Goal: Task Accomplishment & Management: Use online tool/utility

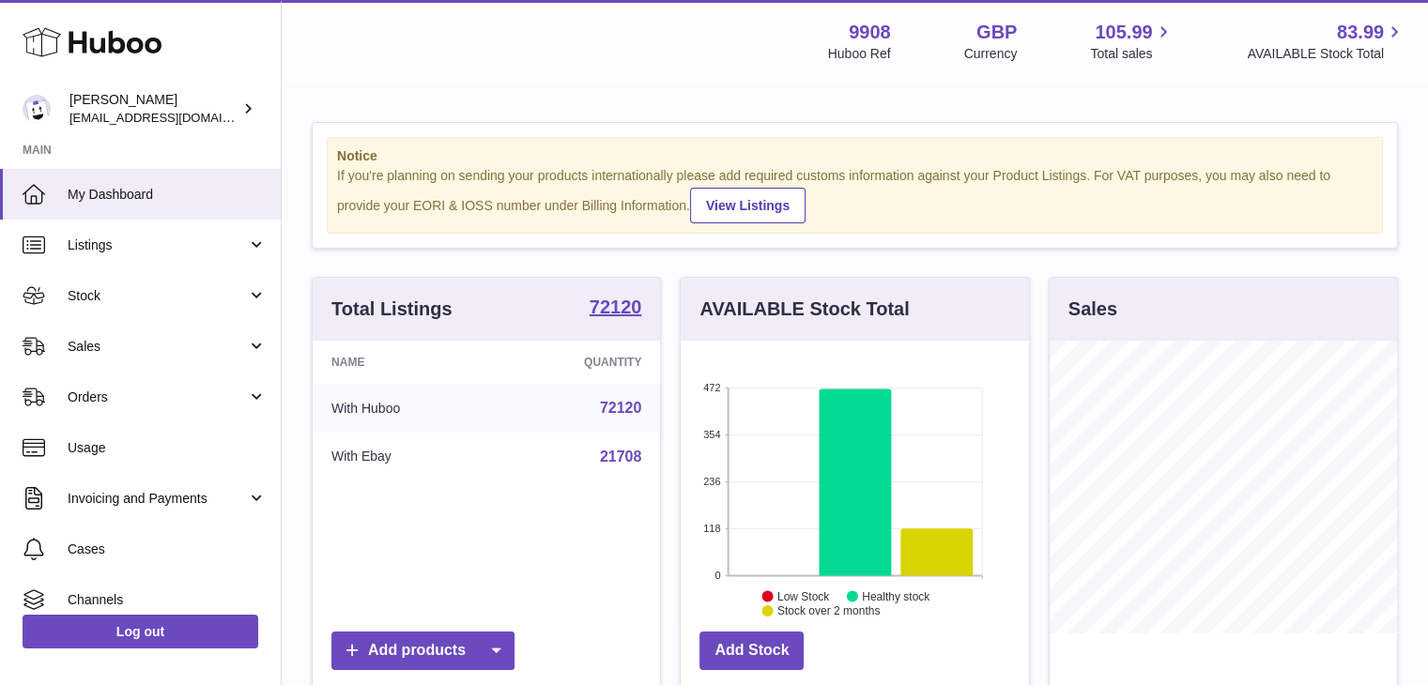
scroll to position [293, 348]
click at [131, 333] on link "Sales" at bounding box center [140, 346] width 281 height 51
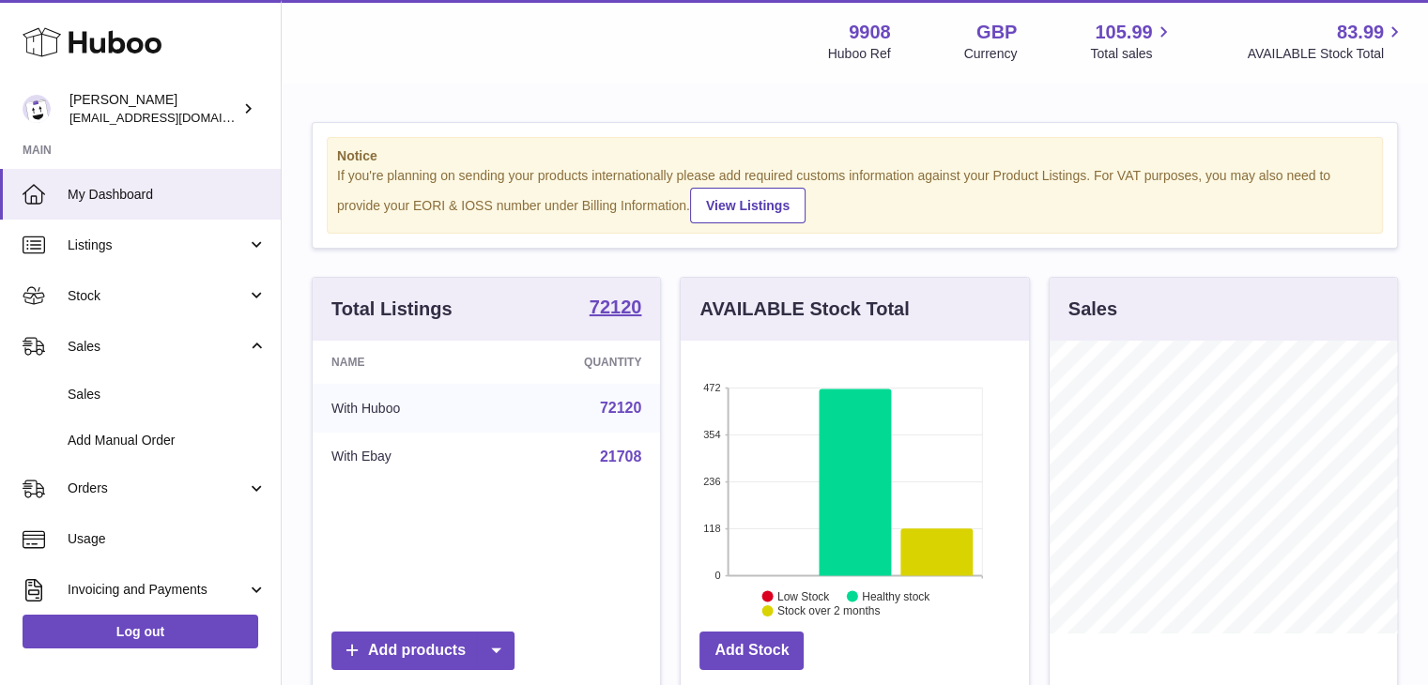
click at [110, 389] on span "Sales" at bounding box center [167, 395] width 199 height 18
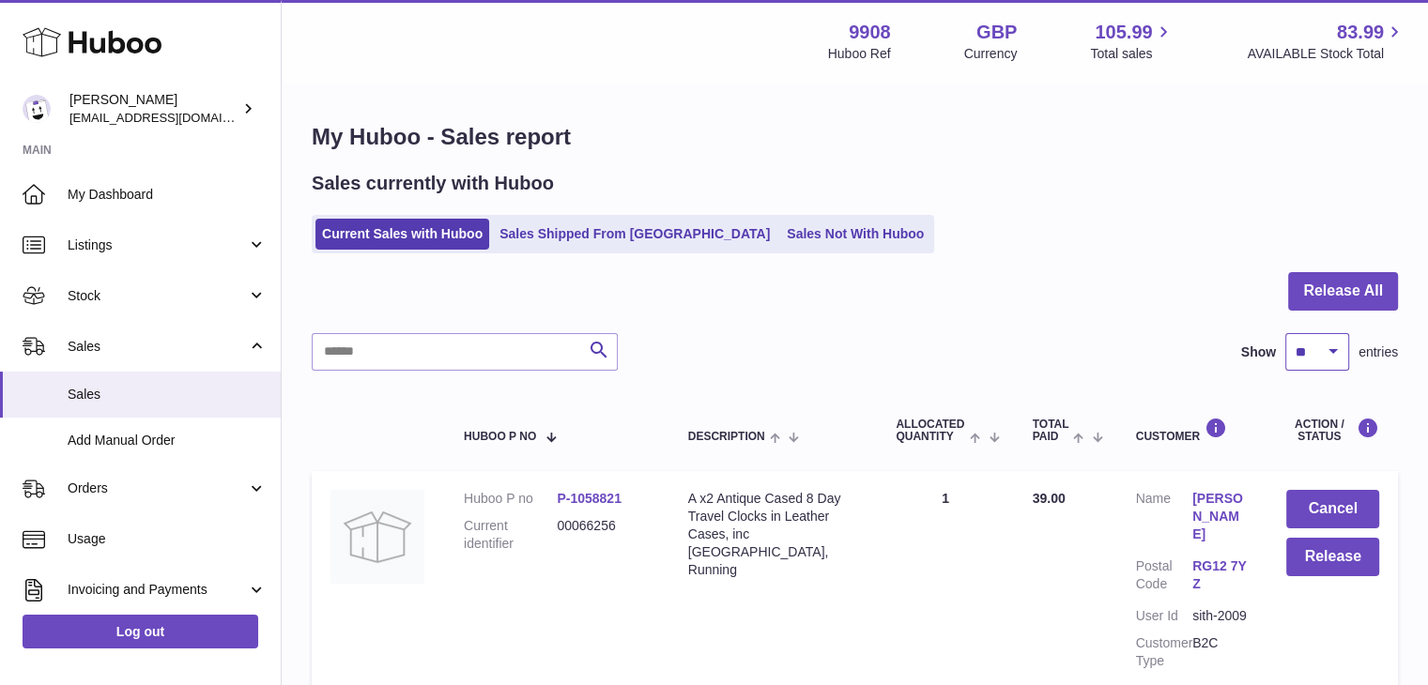
drag, startPoint x: 1303, startPoint y: 344, endPoint x: 1303, endPoint y: 356, distance: 12.2
click at [1303, 344] on select "** ** ** ***" at bounding box center [1317, 352] width 64 height 38
select select "***"
click at [1285, 333] on select "** ** ** ***" at bounding box center [1317, 352] width 64 height 38
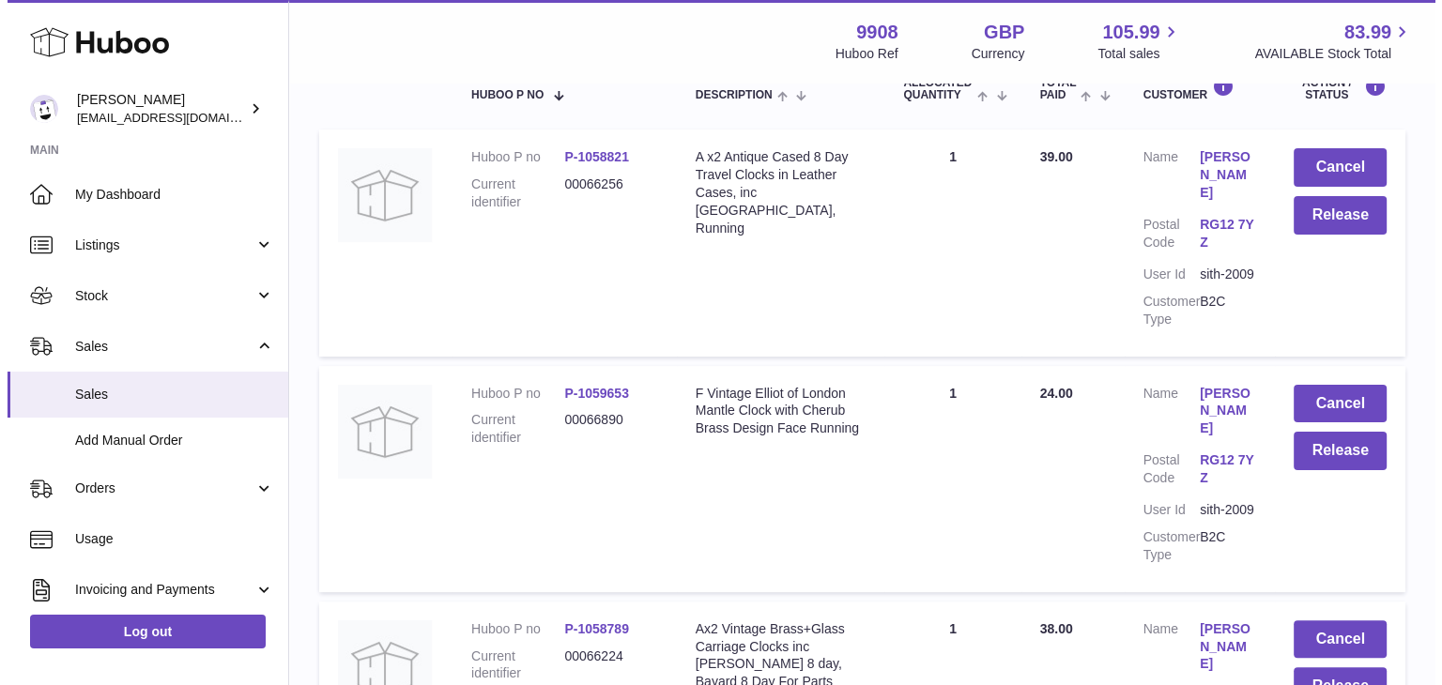
scroll to position [250, 0]
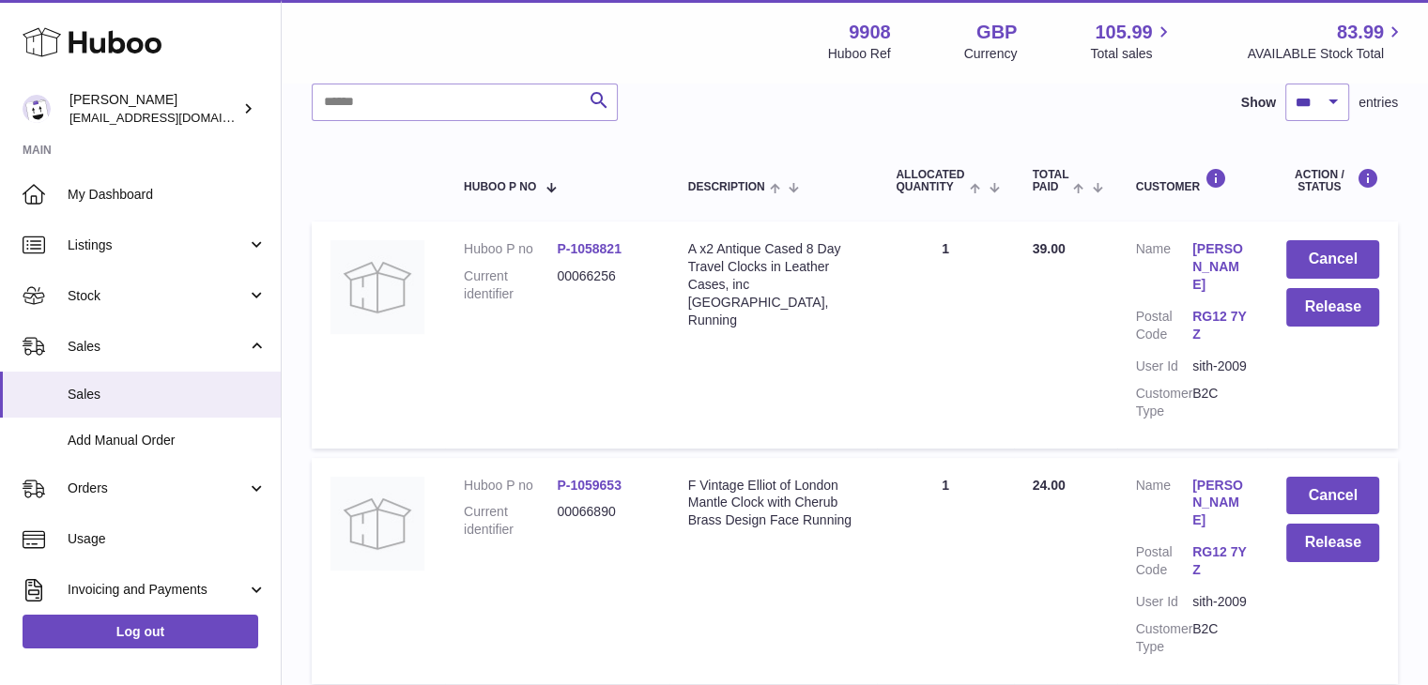
click at [1218, 253] on link "[PERSON_NAME]" at bounding box center [1220, 267] width 56 height 54
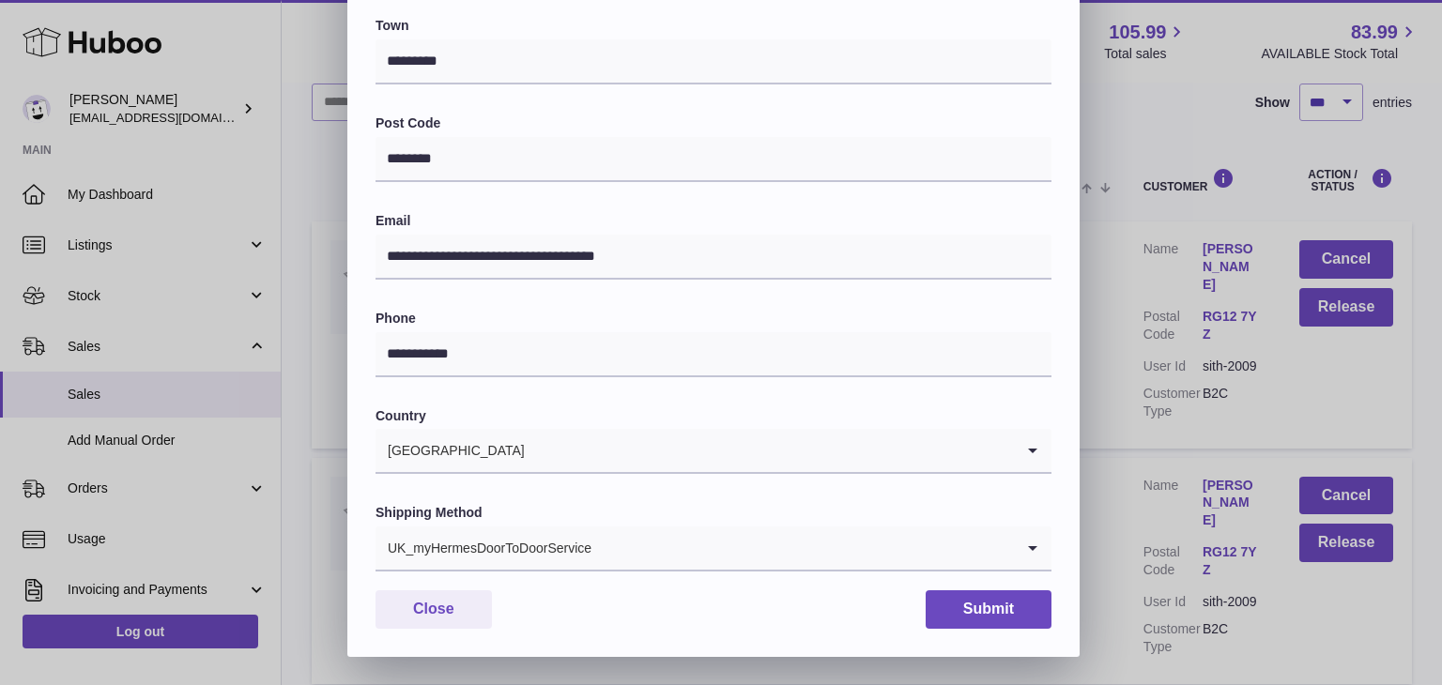
click at [550, 548] on div "UK_myHermesDoorToDoorService" at bounding box center [695, 548] width 638 height 43
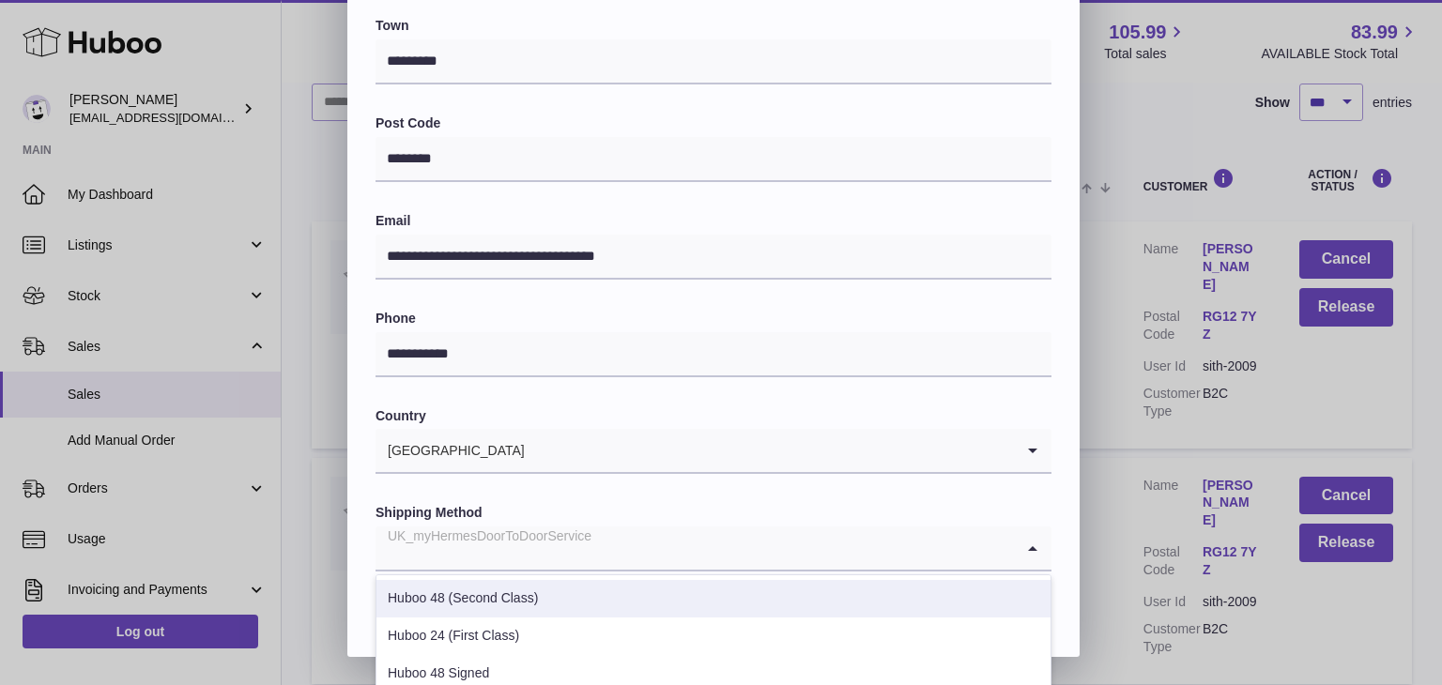
scroll to position [716, 0]
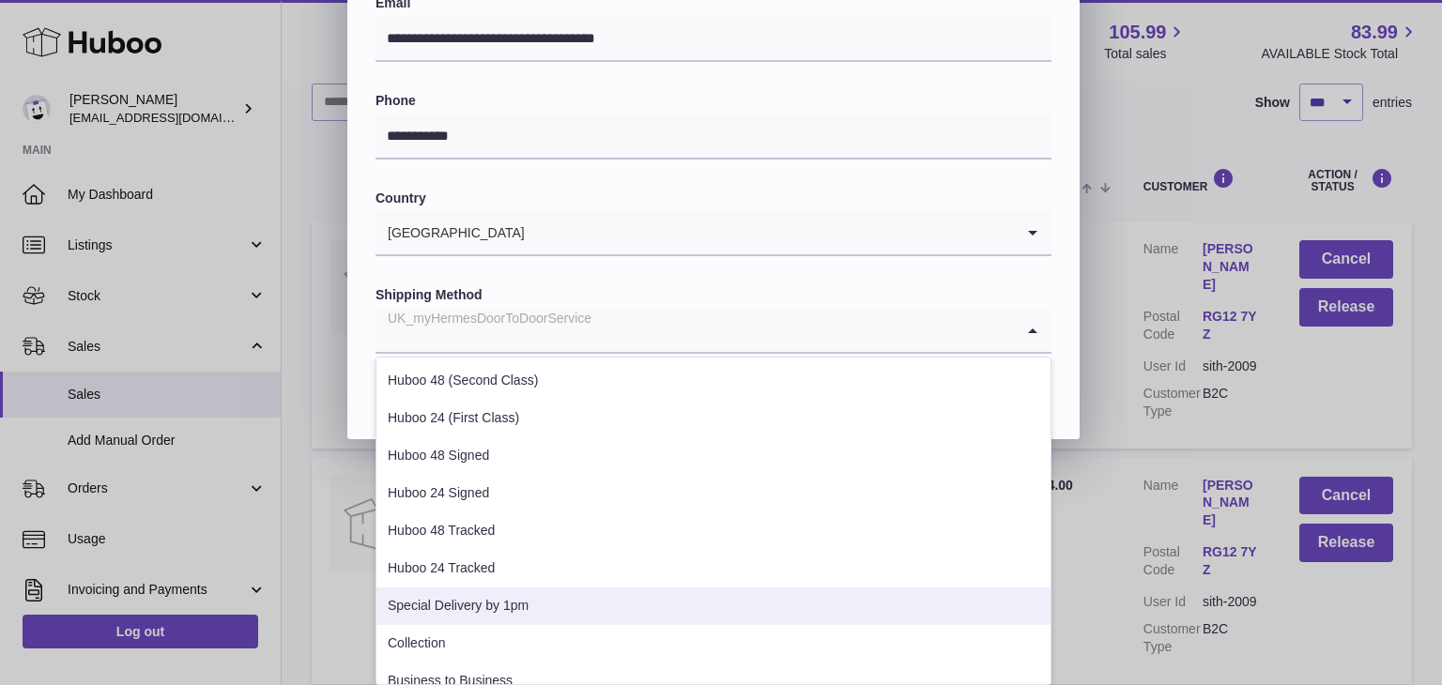
click at [467, 598] on li "Special Delivery by 1pm" at bounding box center [713, 607] width 674 height 38
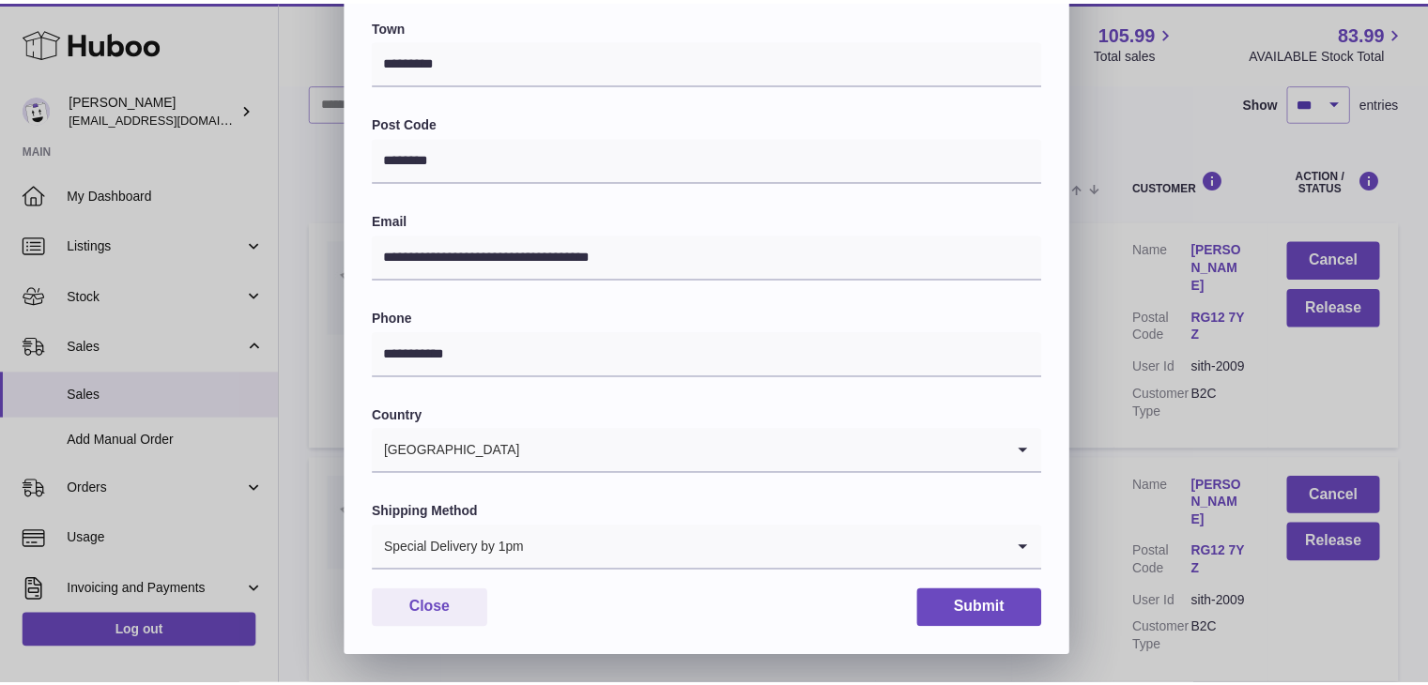
scroll to position [498, 0]
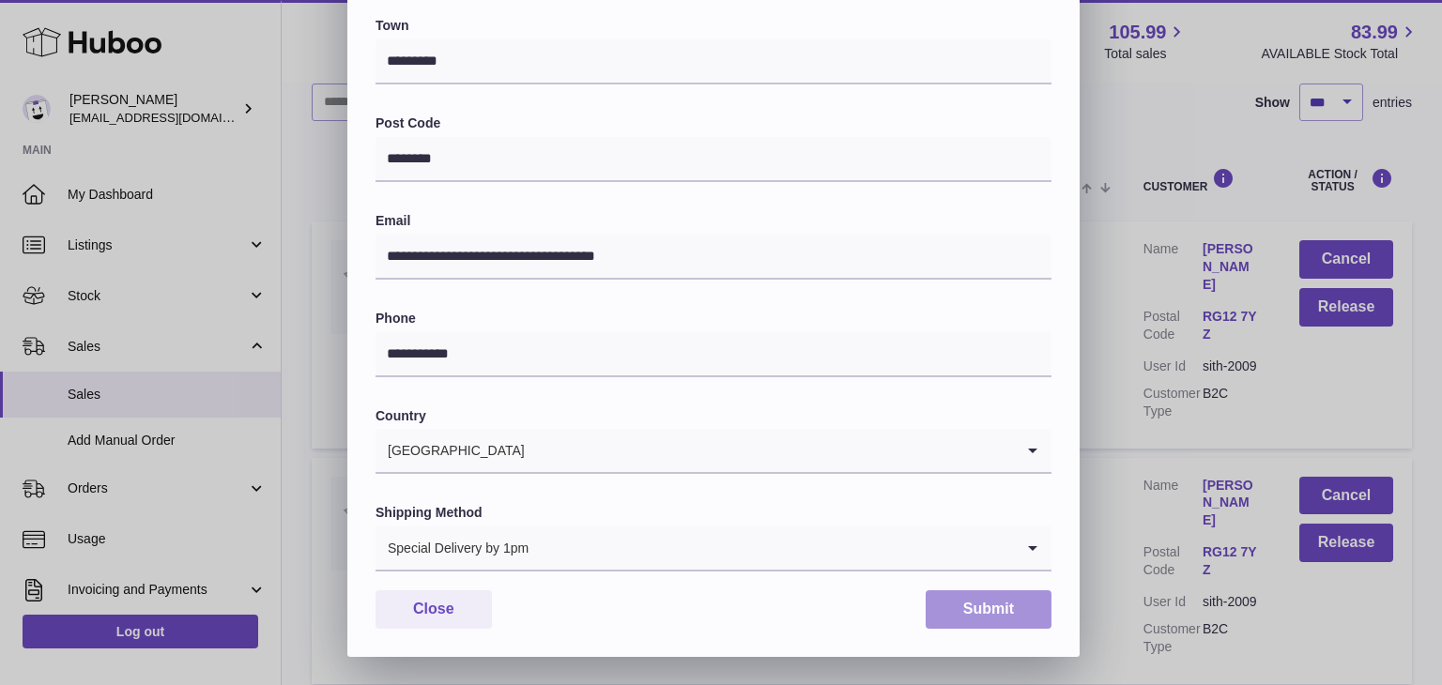
click at [977, 613] on button "Submit" at bounding box center [989, 610] width 126 height 38
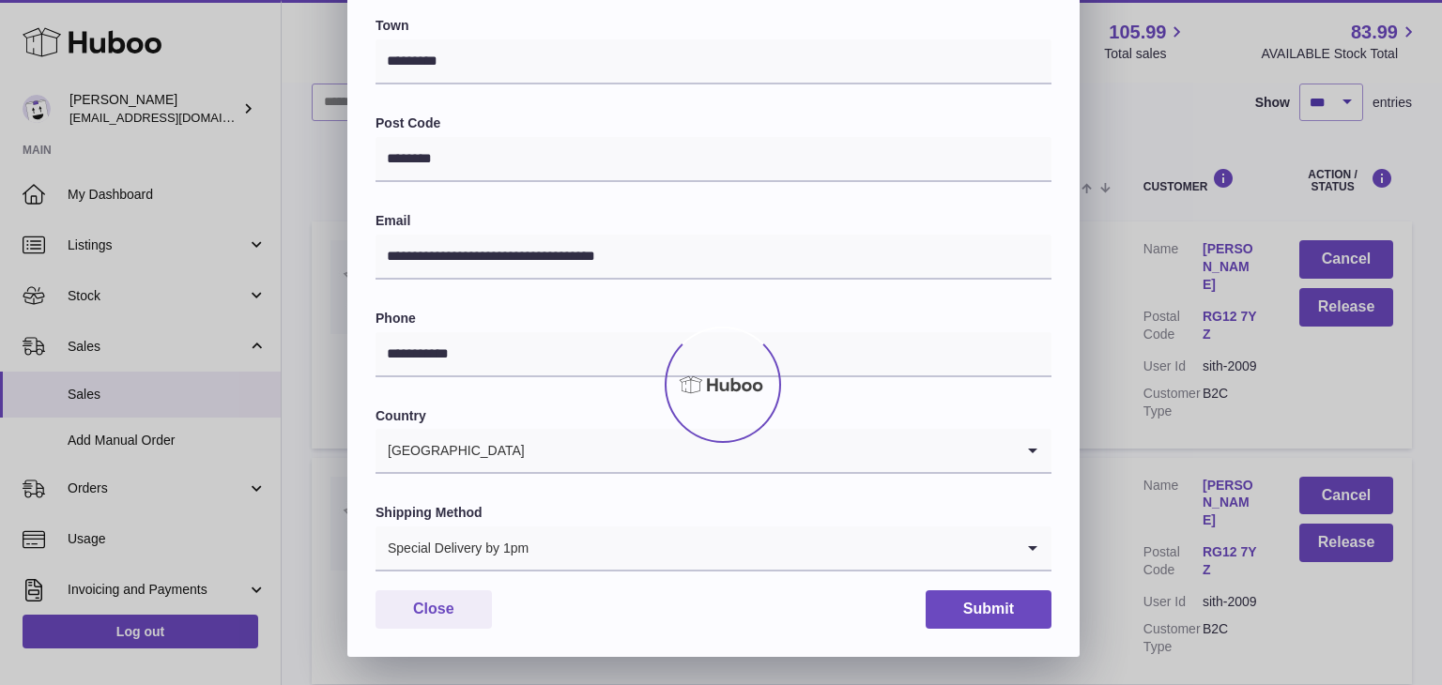
scroll to position [0, 0]
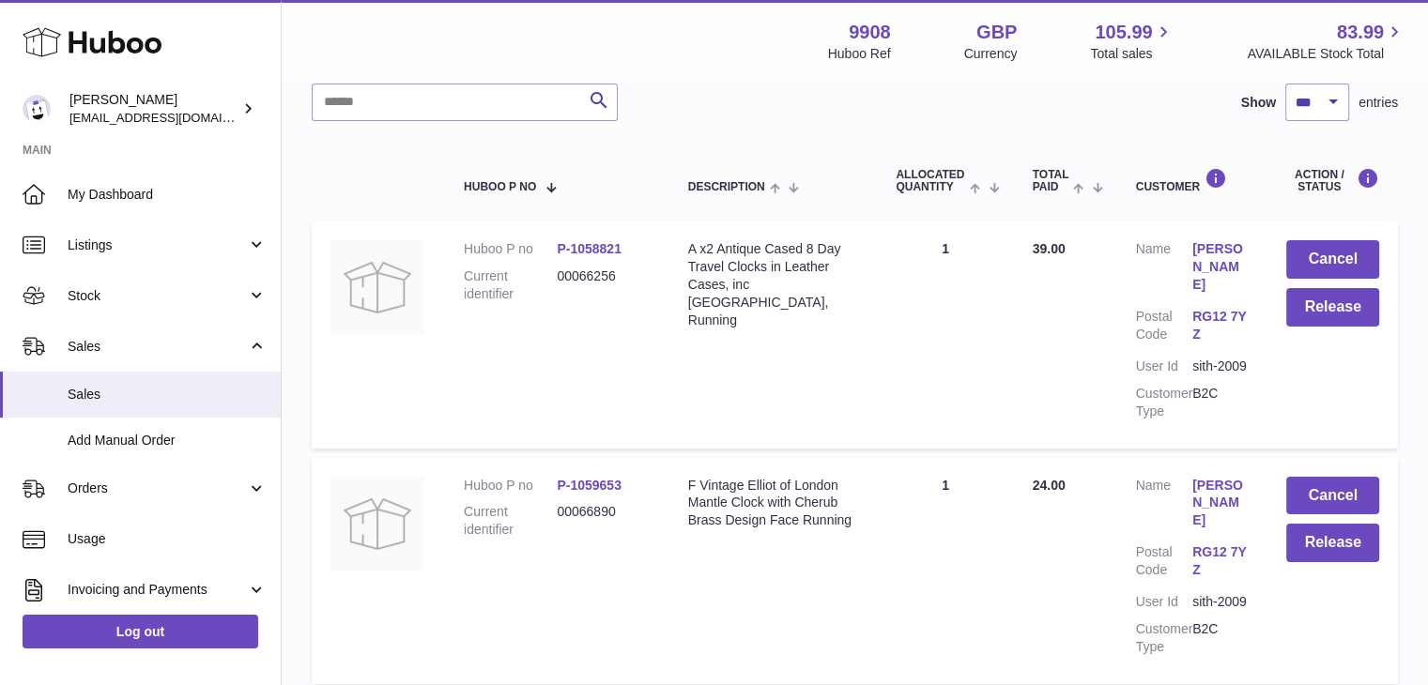
click at [1192, 477] on link "[PERSON_NAME]" at bounding box center [1220, 504] width 56 height 54
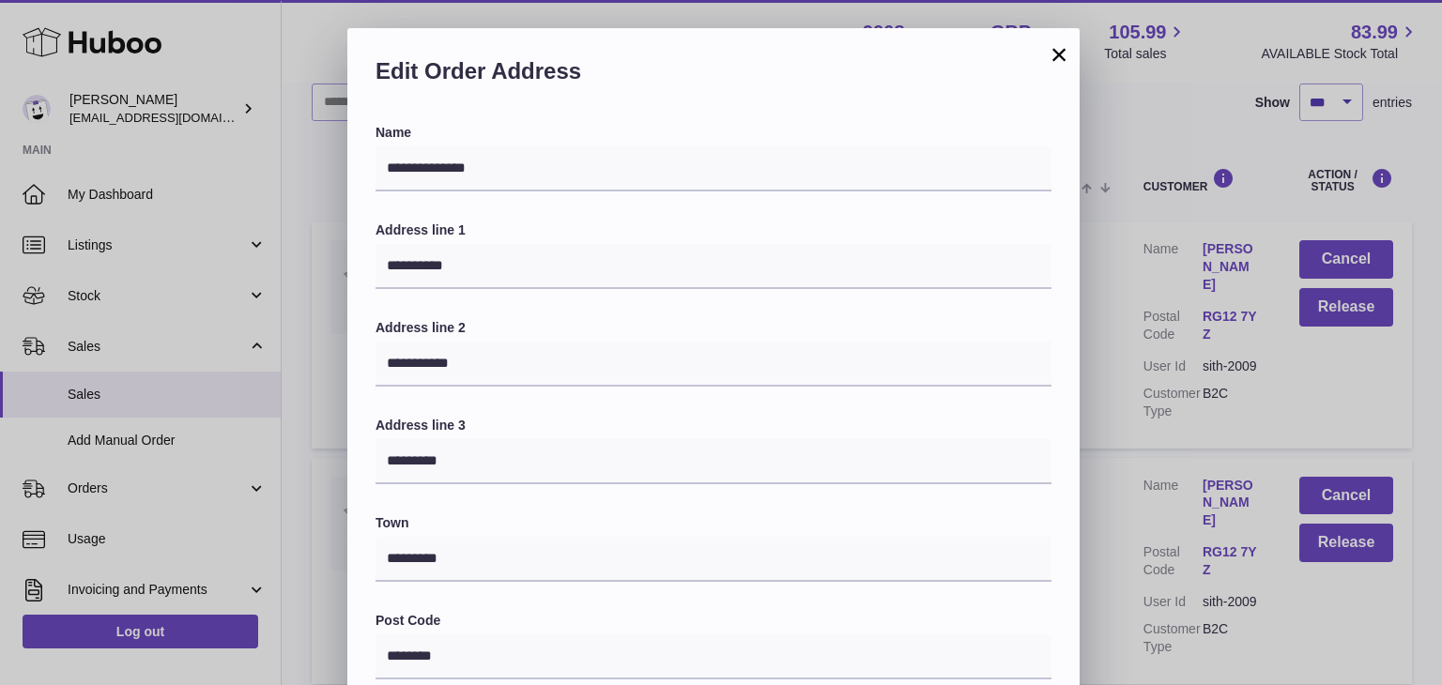
scroll to position [498, 0]
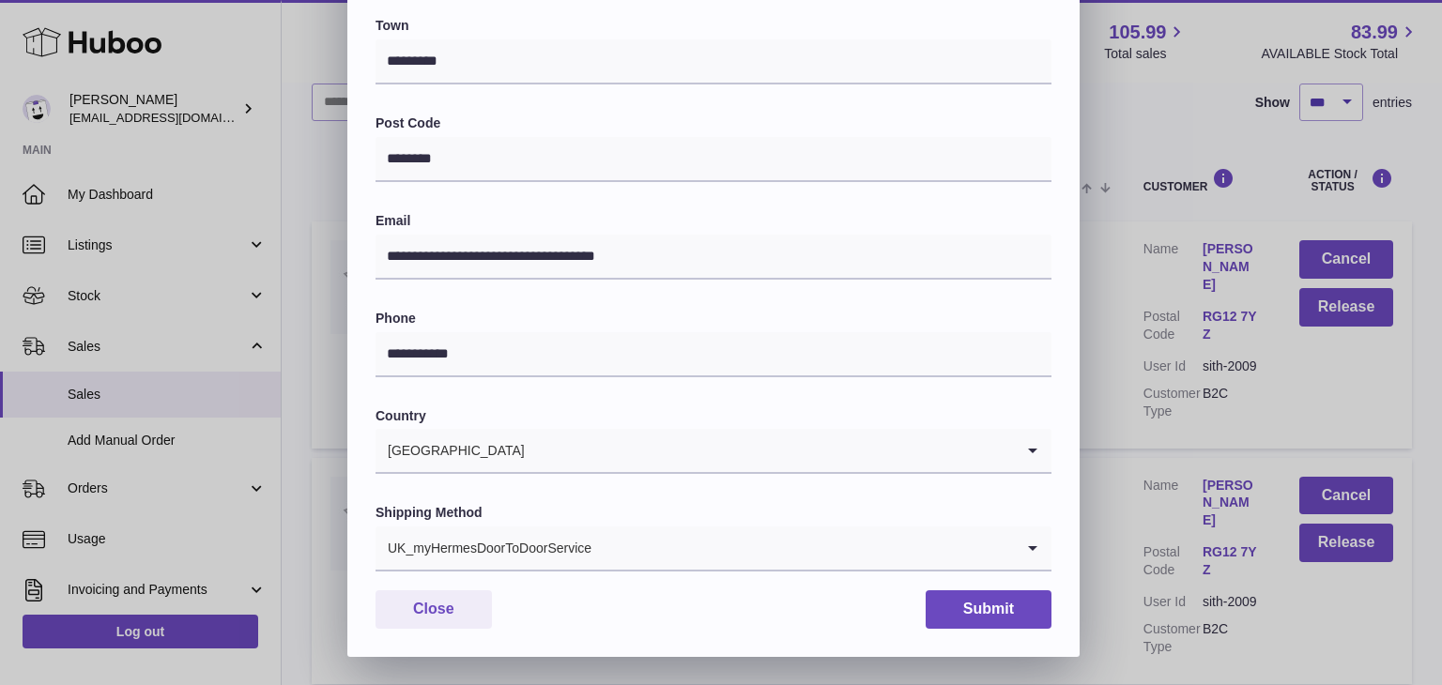
click at [552, 547] on div "UK_myHermesDoorToDoorService" at bounding box center [695, 548] width 638 height 43
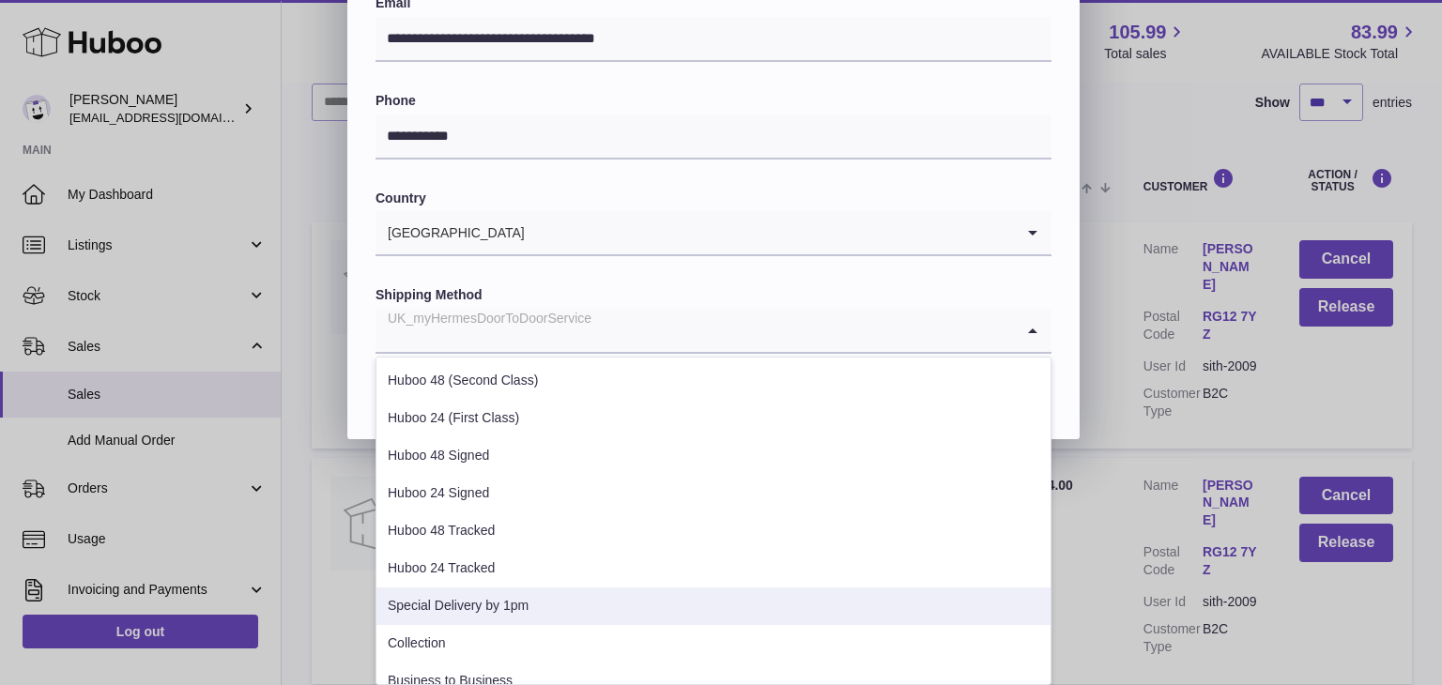
click at [519, 591] on li "Special Delivery by 1pm" at bounding box center [713, 607] width 674 height 38
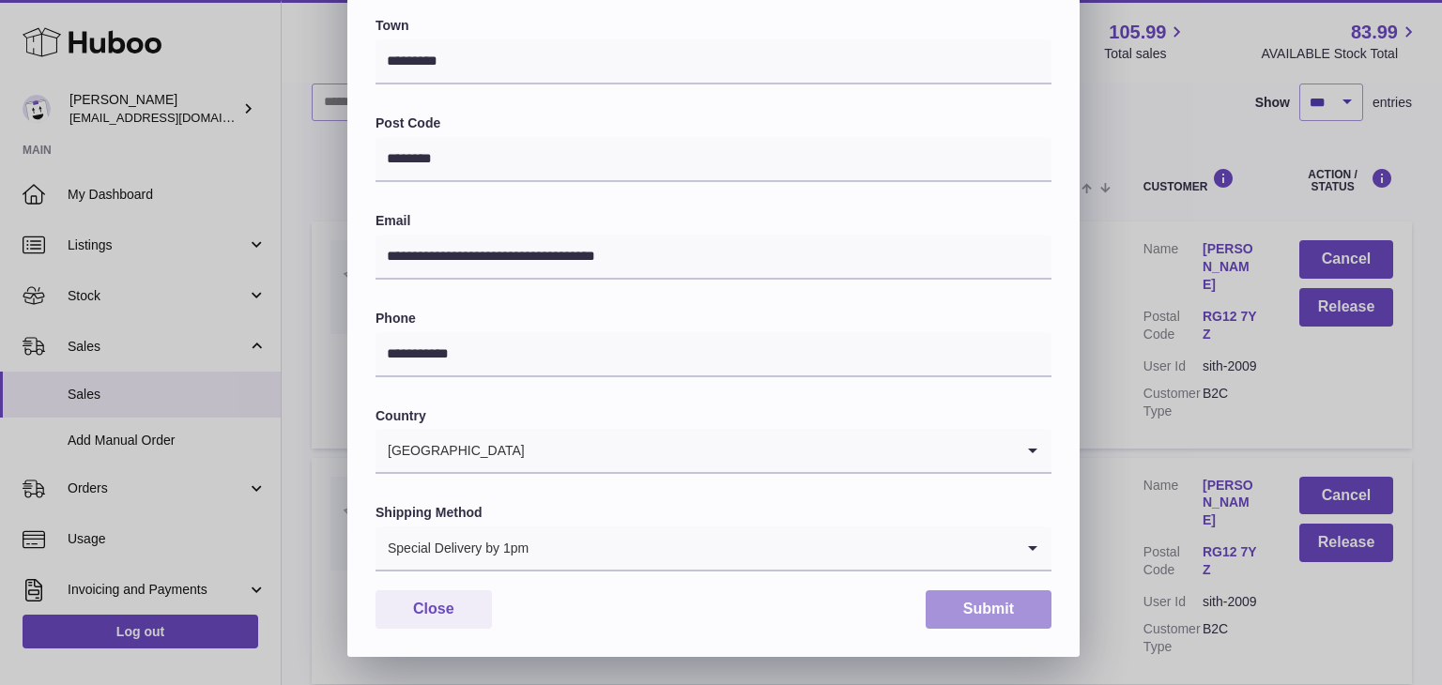
click at [1020, 612] on button "Submit" at bounding box center [989, 610] width 126 height 38
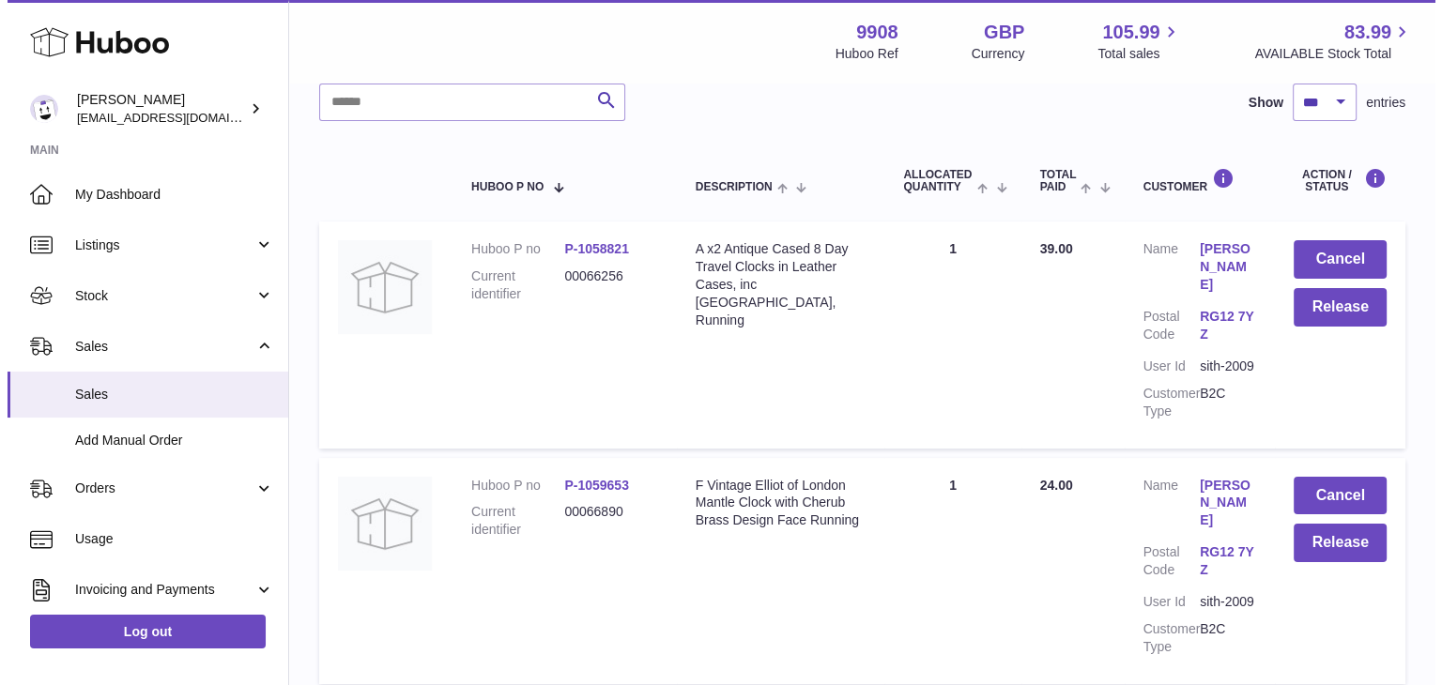
scroll to position [500, 0]
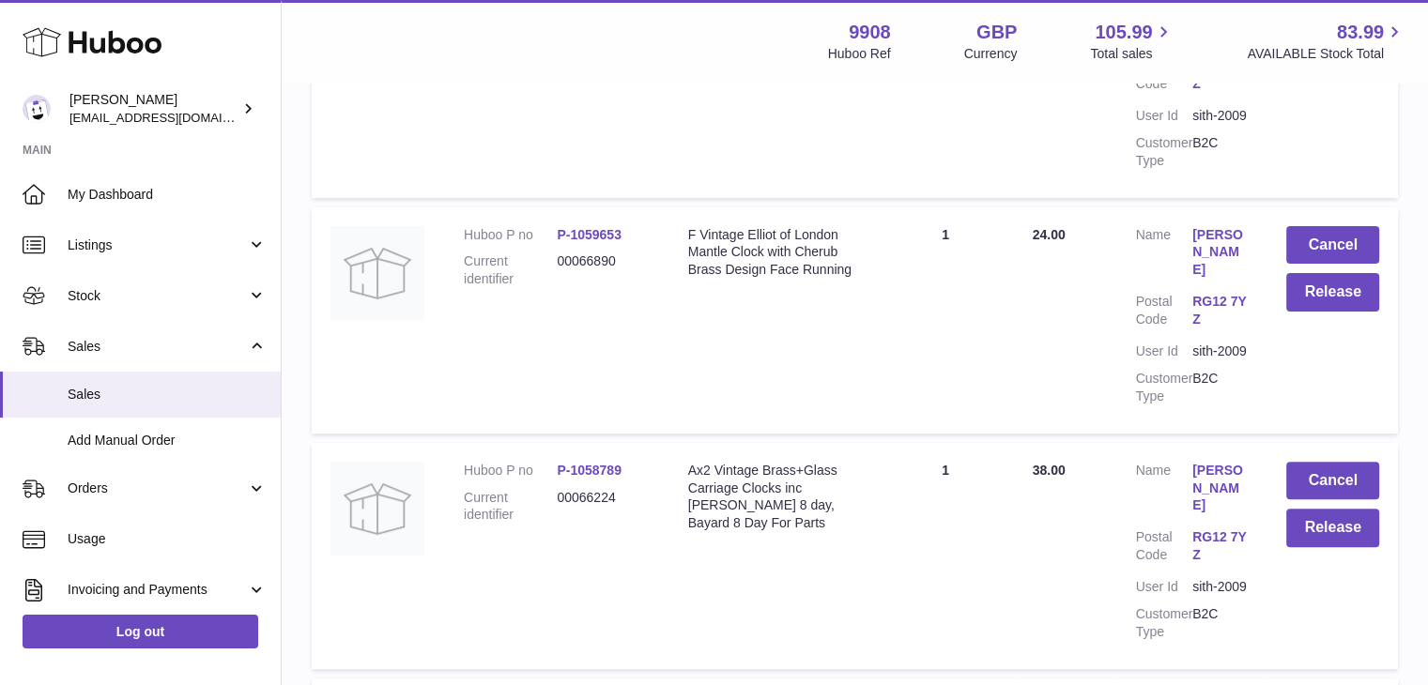
click at [1205, 462] on link "[PERSON_NAME]" at bounding box center [1220, 489] width 56 height 54
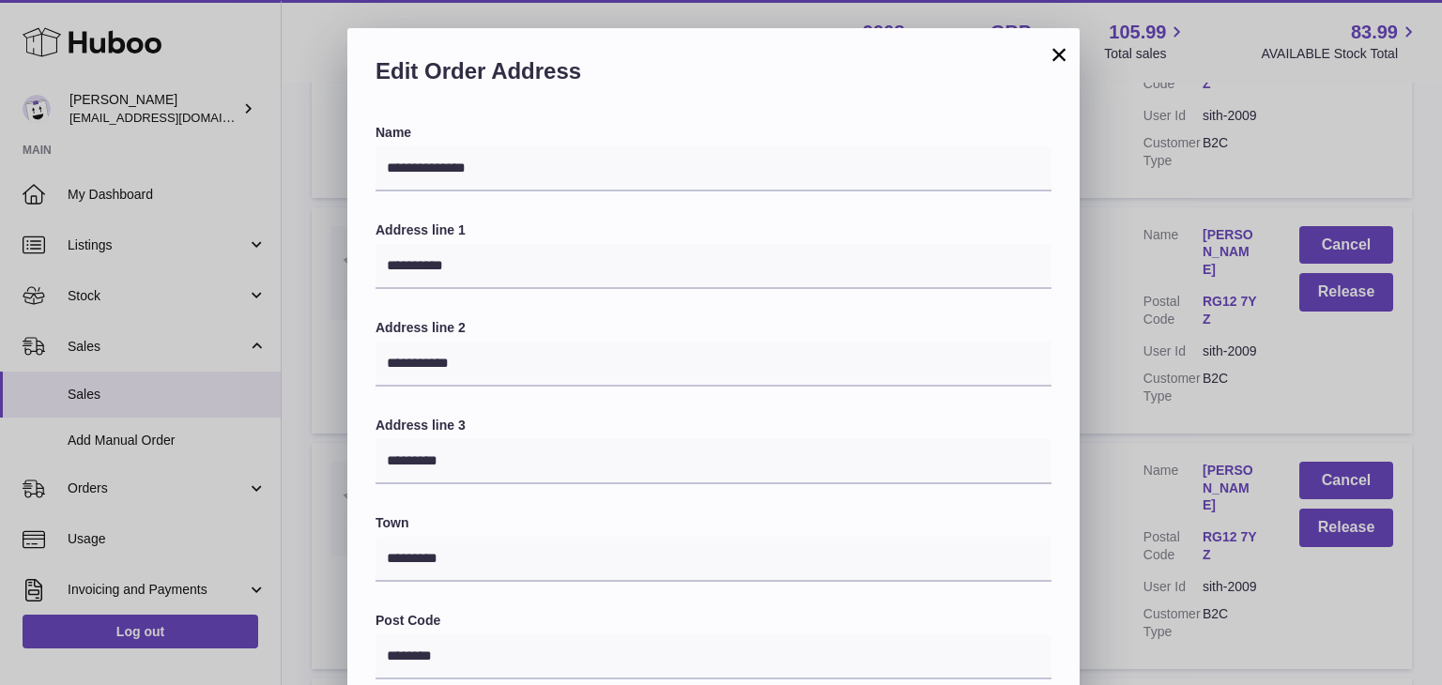
scroll to position [498, 0]
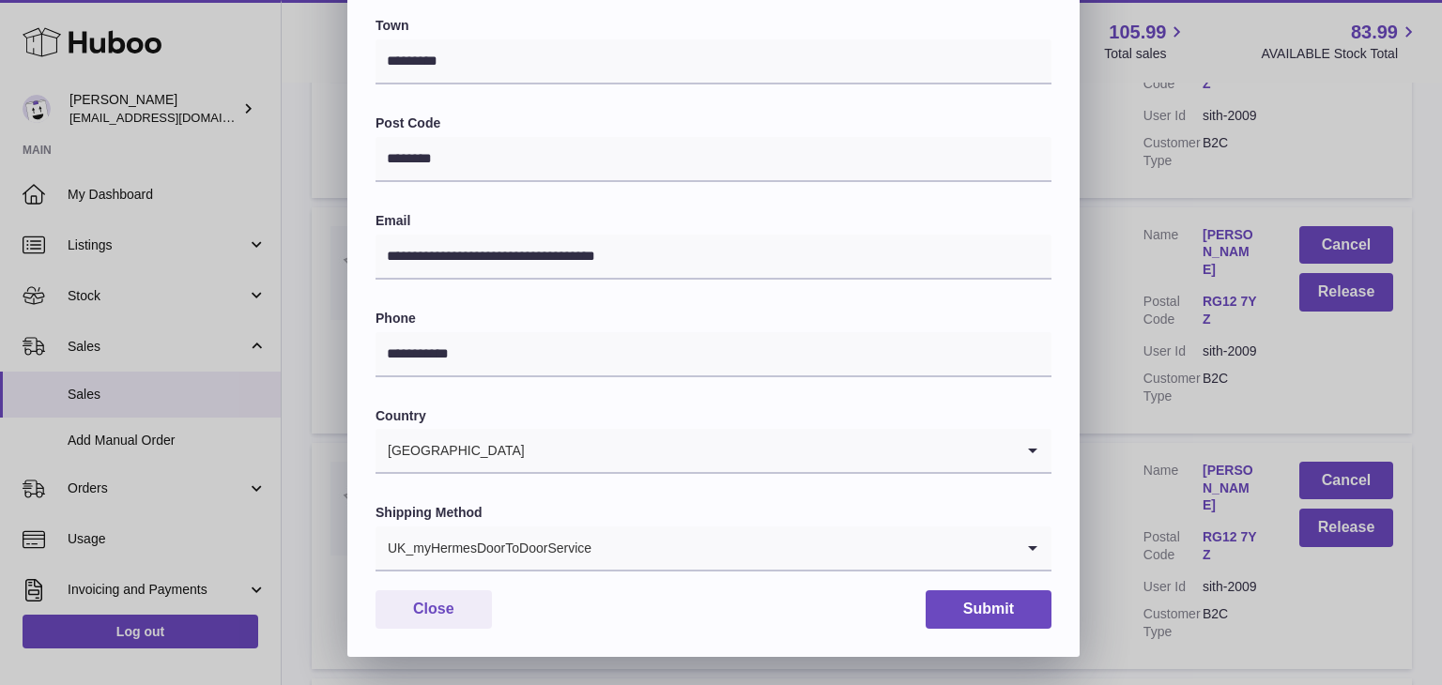
click at [503, 542] on div "UK_myHermesDoorToDoorService" at bounding box center [695, 548] width 638 height 43
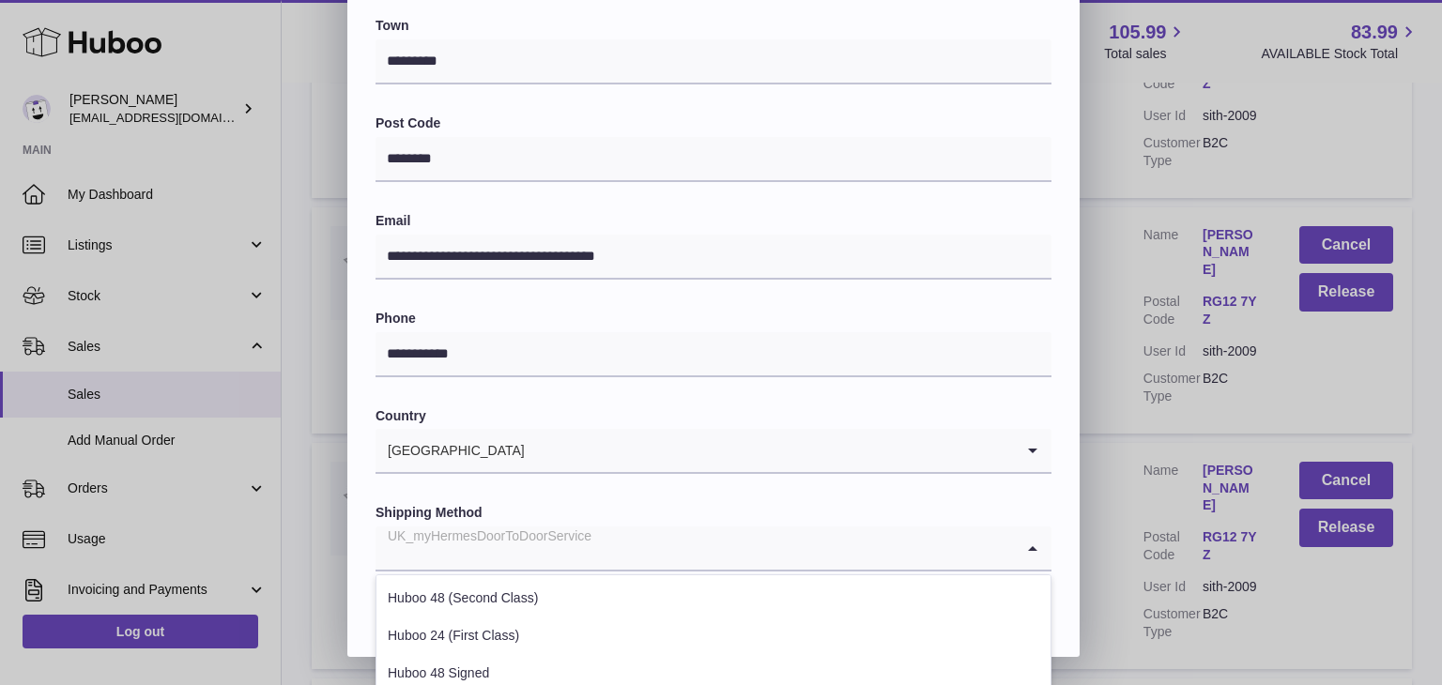
scroll to position [716, 0]
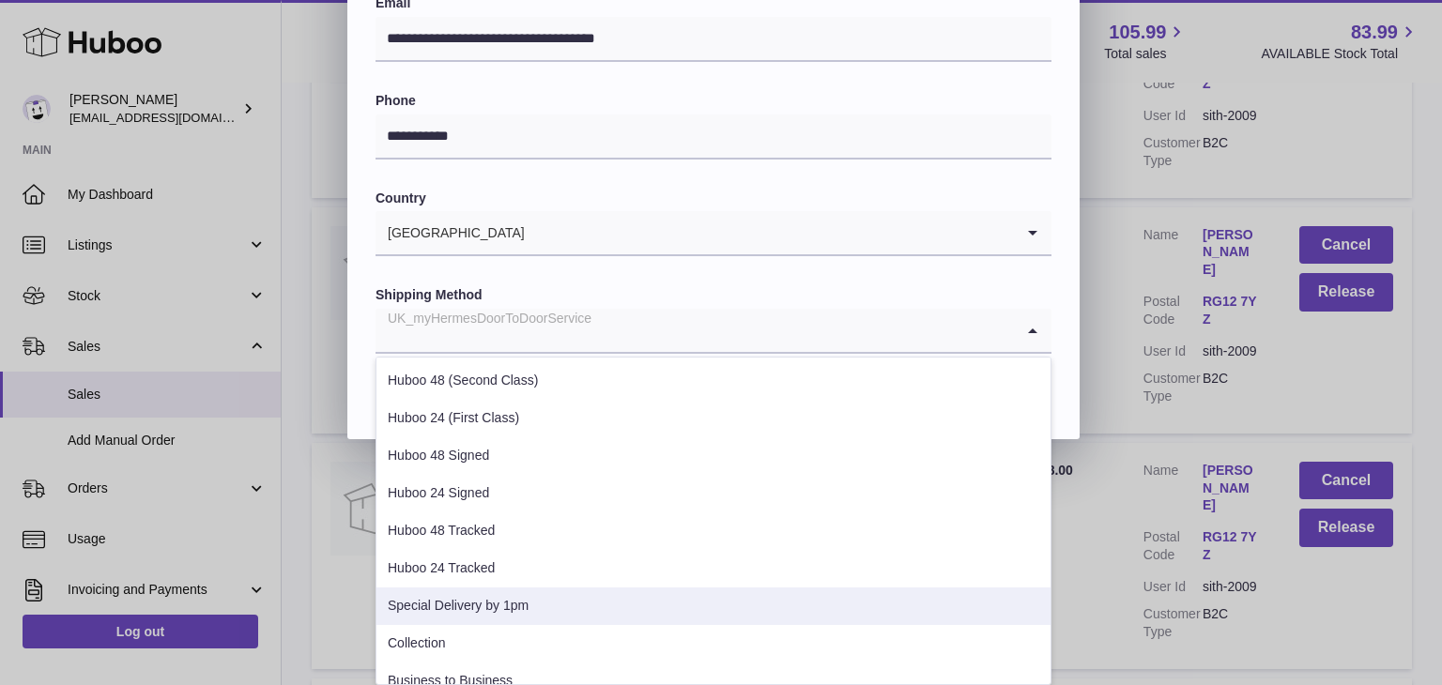
click at [494, 598] on li "Special Delivery by 1pm" at bounding box center [713, 607] width 674 height 38
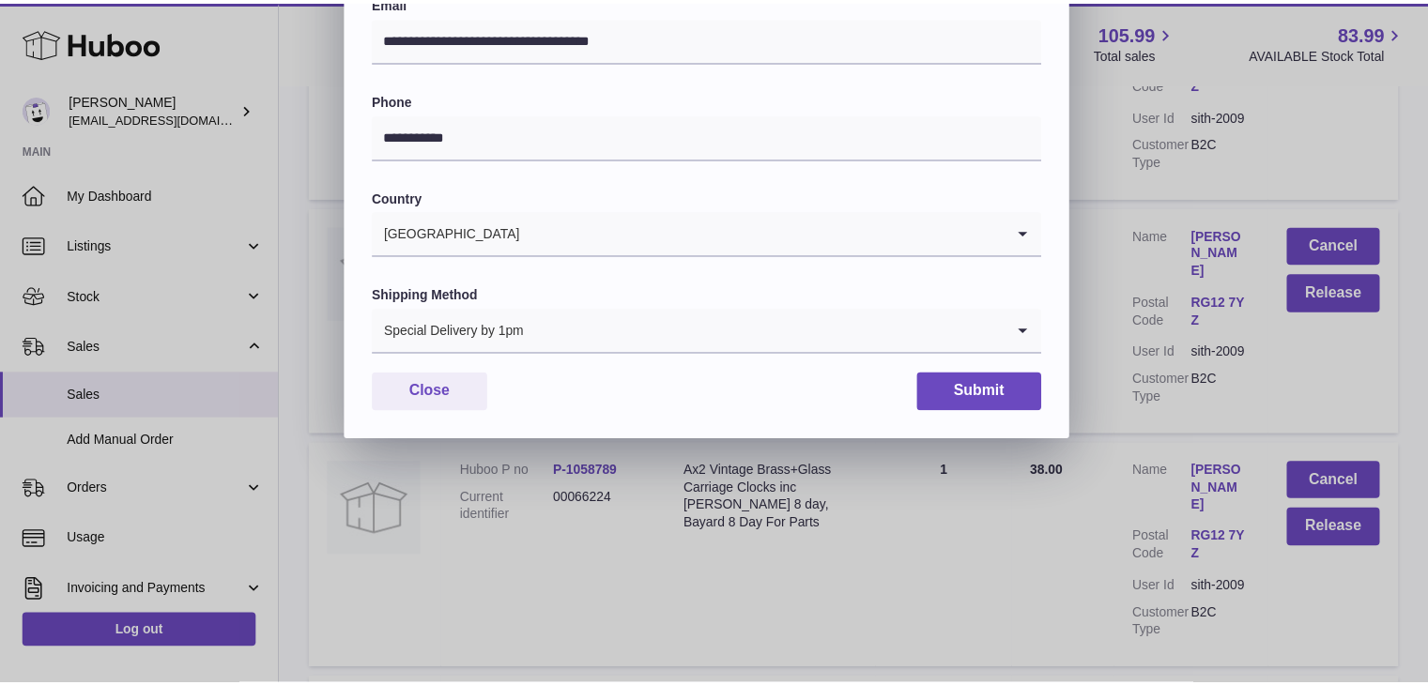
scroll to position [498, 0]
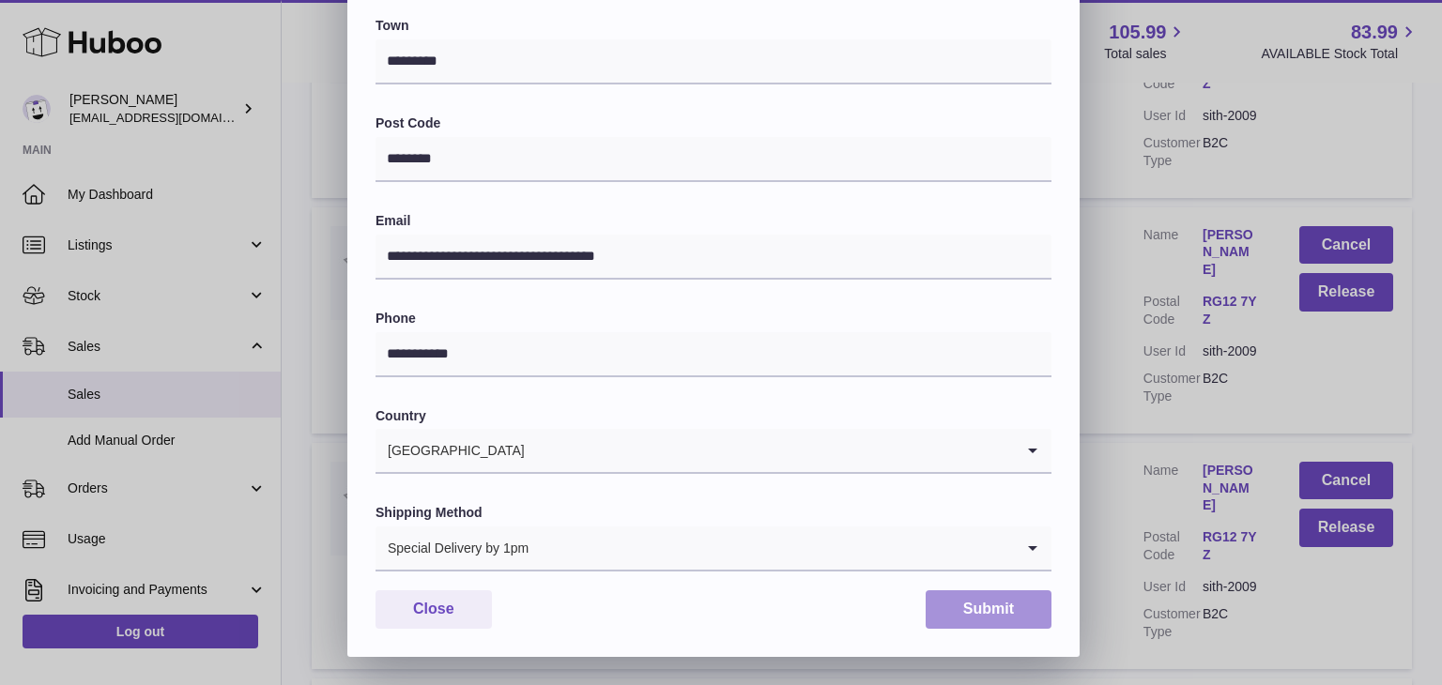
click at [981, 606] on button "Submit" at bounding box center [989, 610] width 126 height 38
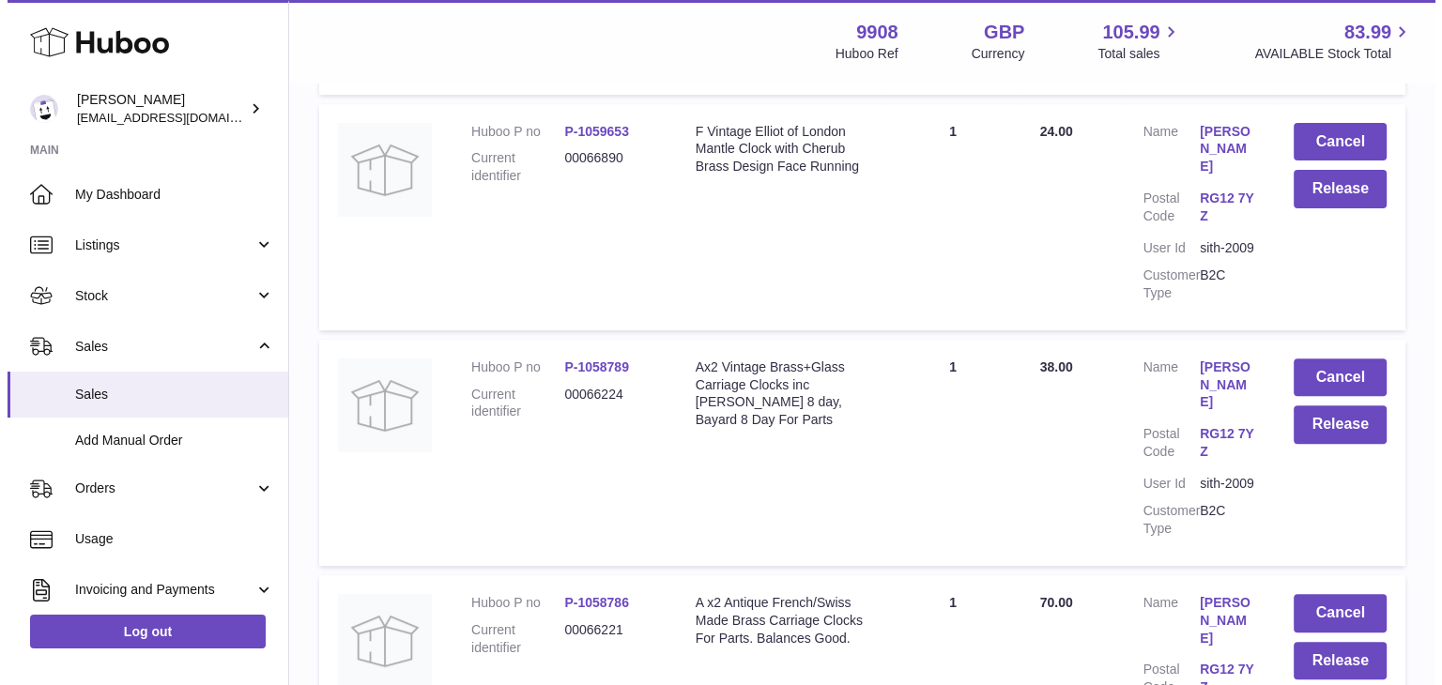
scroll to position [751, 0]
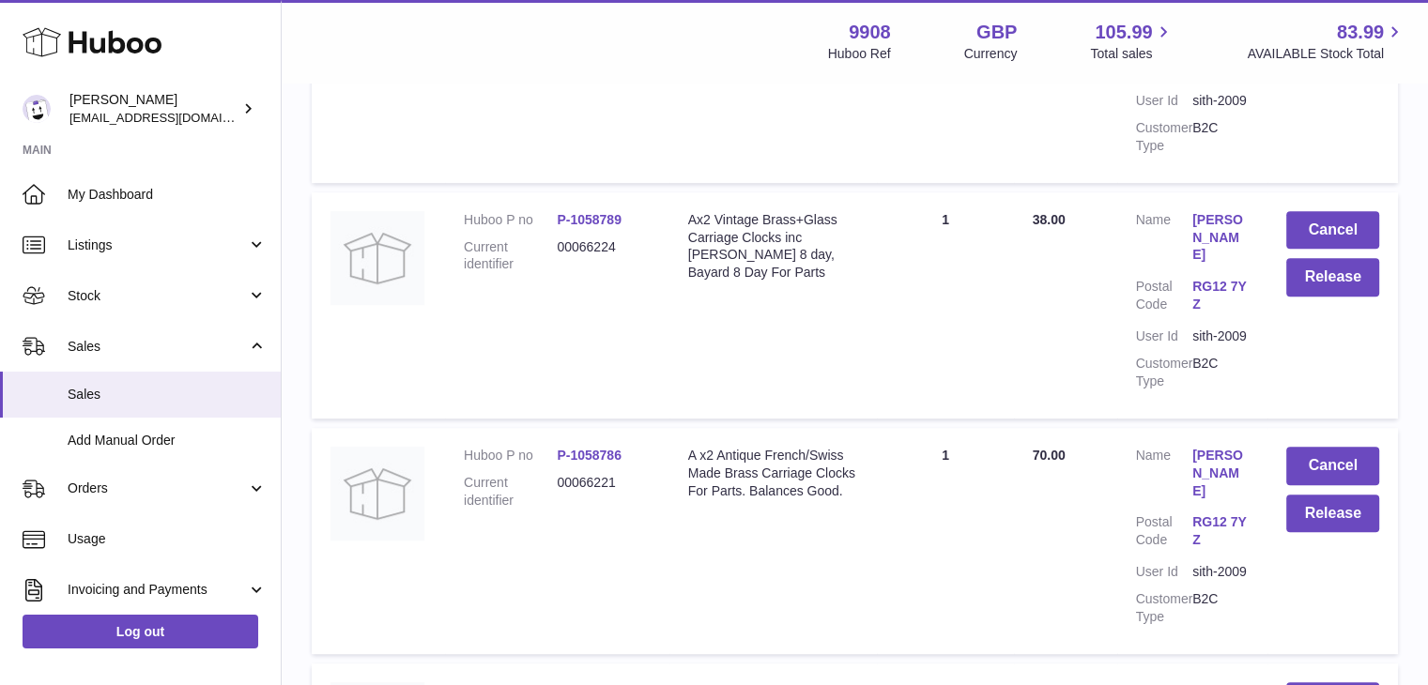
click at [1209, 447] on link "[PERSON_NAME]" at bounding box center [1220, 474] width 56 height 54
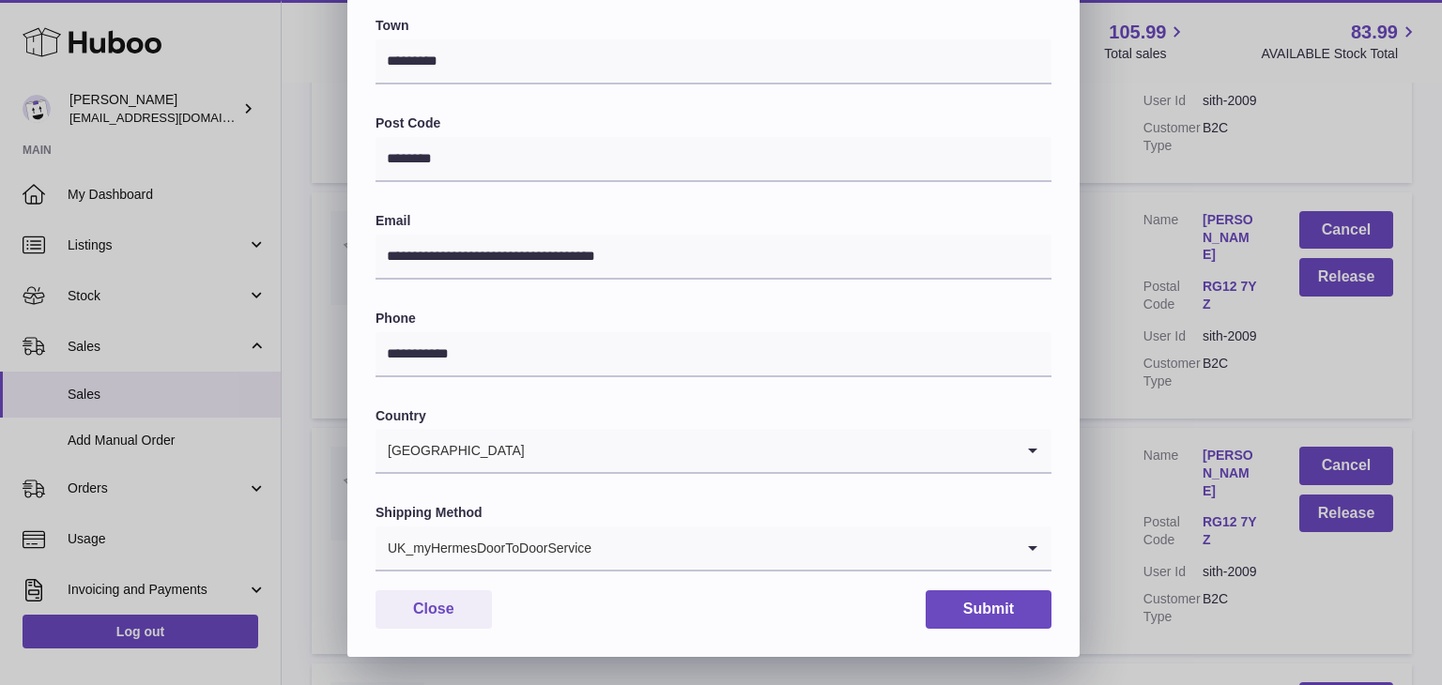
click at [450, 542] on div "UK_myHermesDoorToDoorService" at bounding box center [695, 548] width 638 height 43
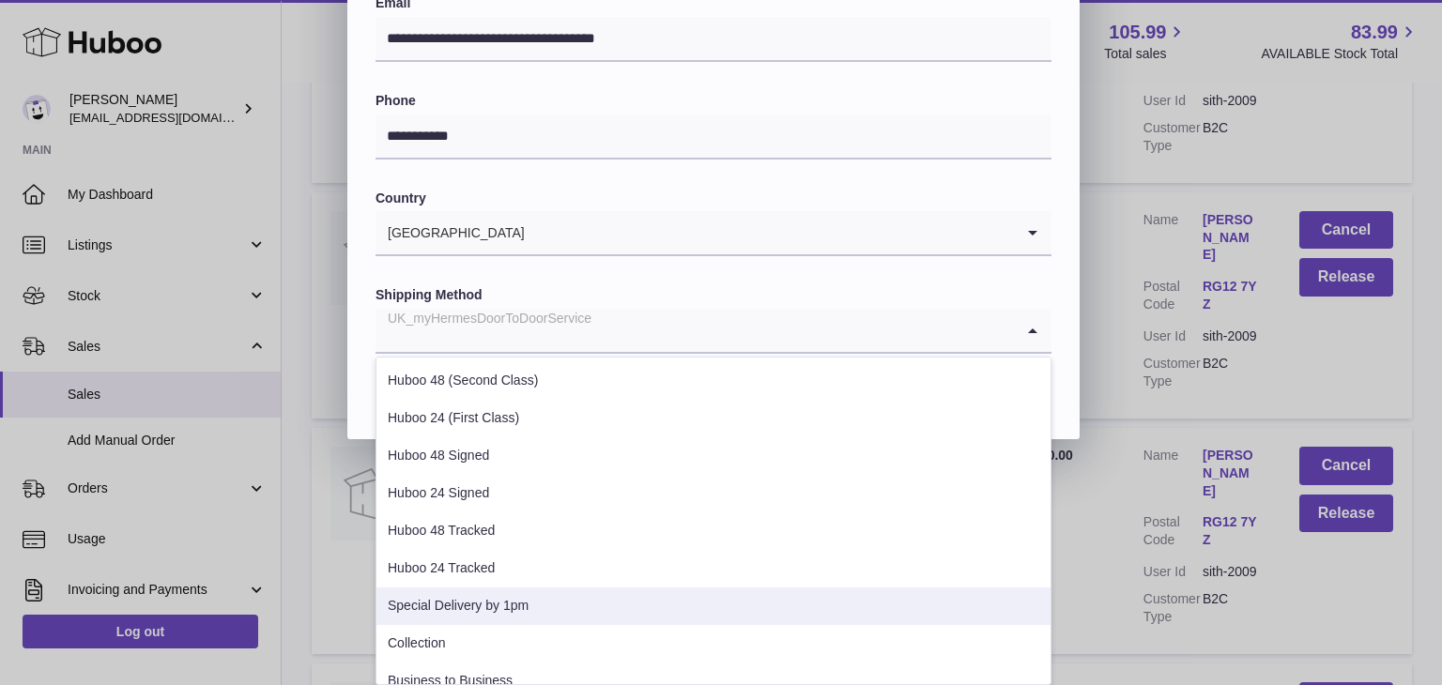
click at [489, 594] on li "Special Delivery by 1pm" at bounding box center [713, 607] width 674 height 38
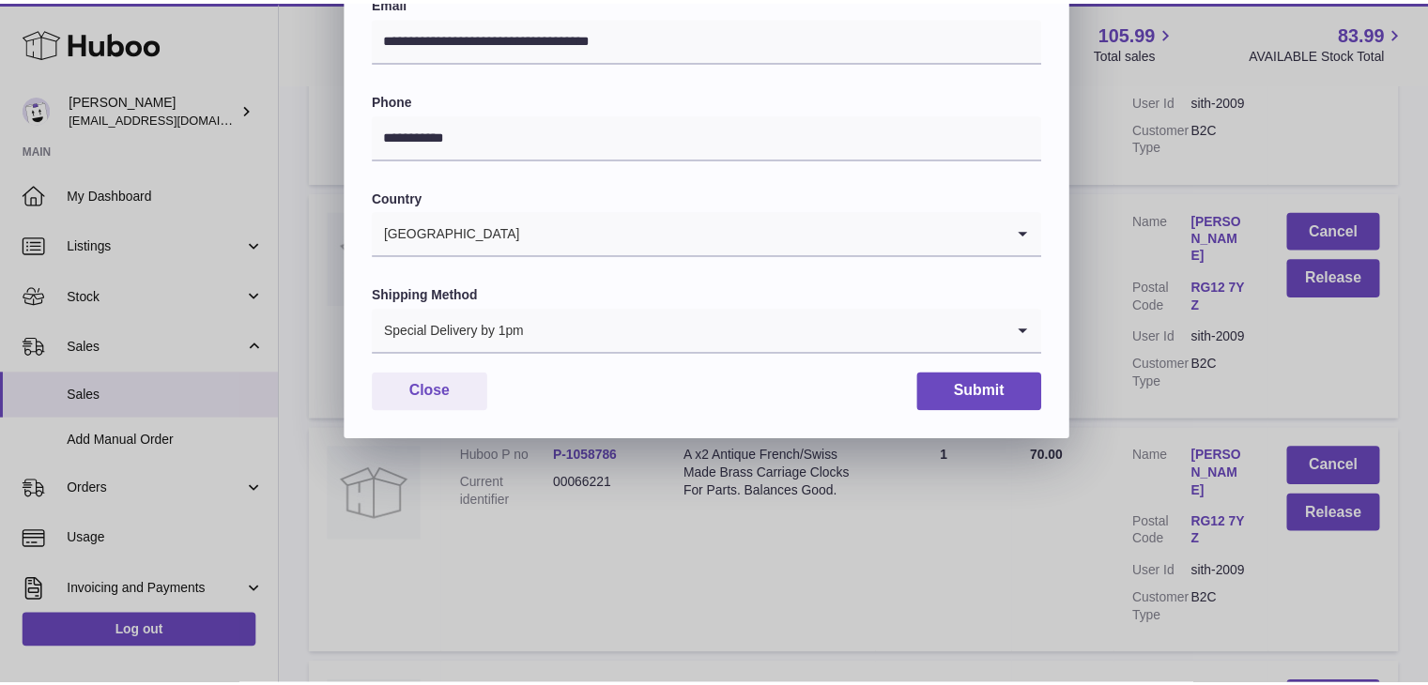
scroll to position [498, 0]
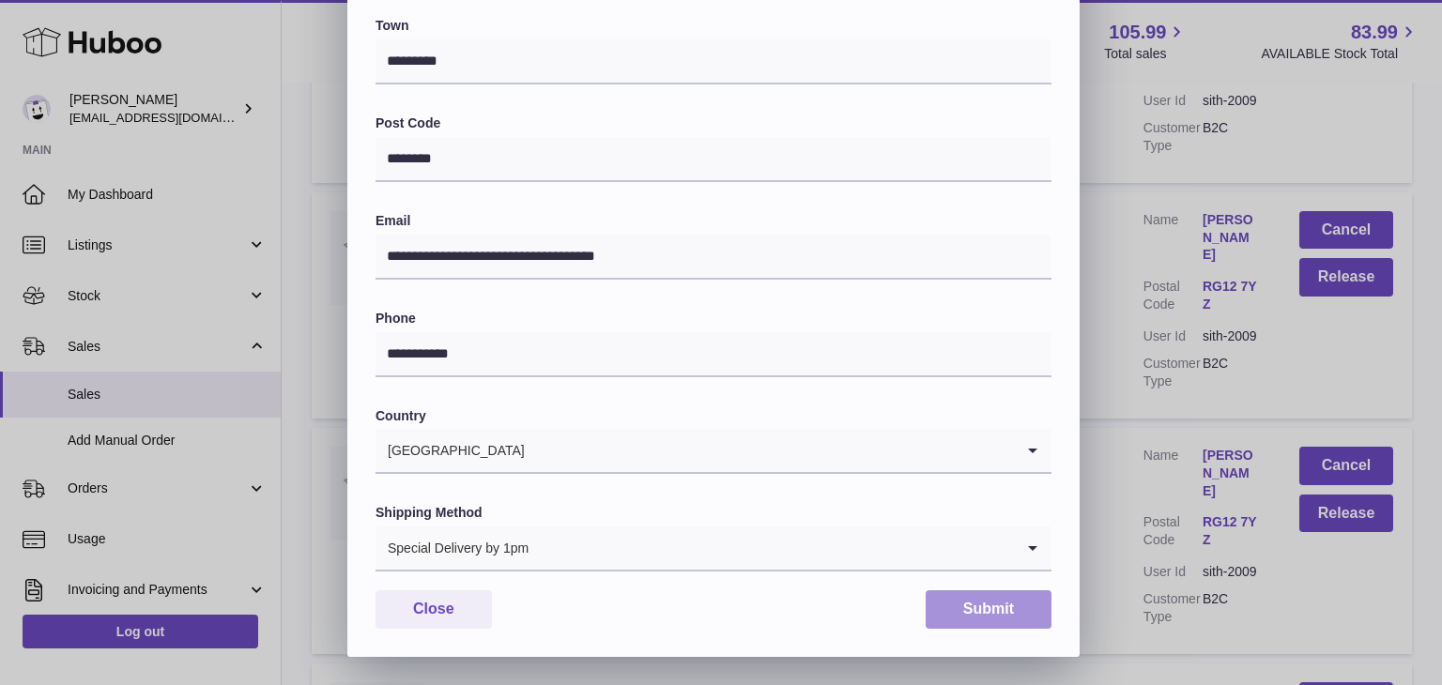
click at [966, 608] on button "Submit" at bounding box center [989, 610] width 126 height 38
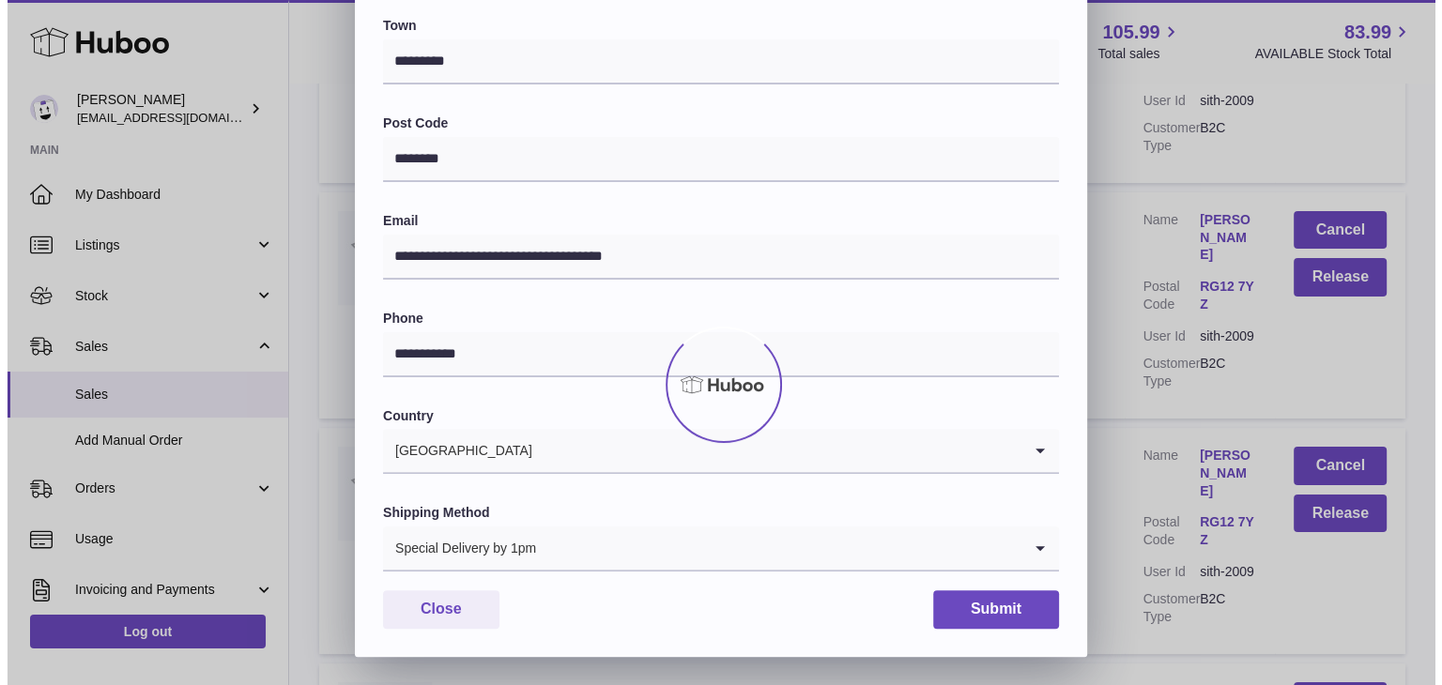
scroll to position [0, 0]
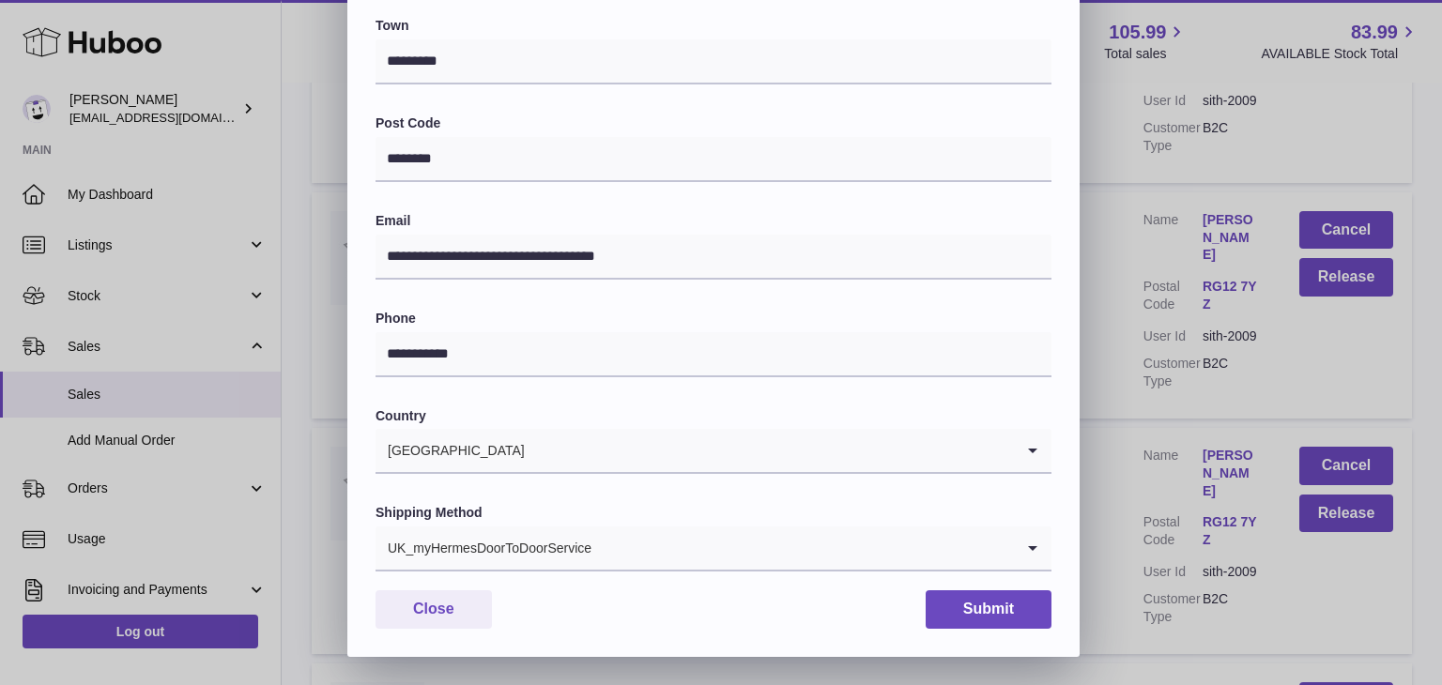
click at [571, 548] on div "UK_myHermesDoorToDoorService" at bounding box center [695, 548] width 638 height 43
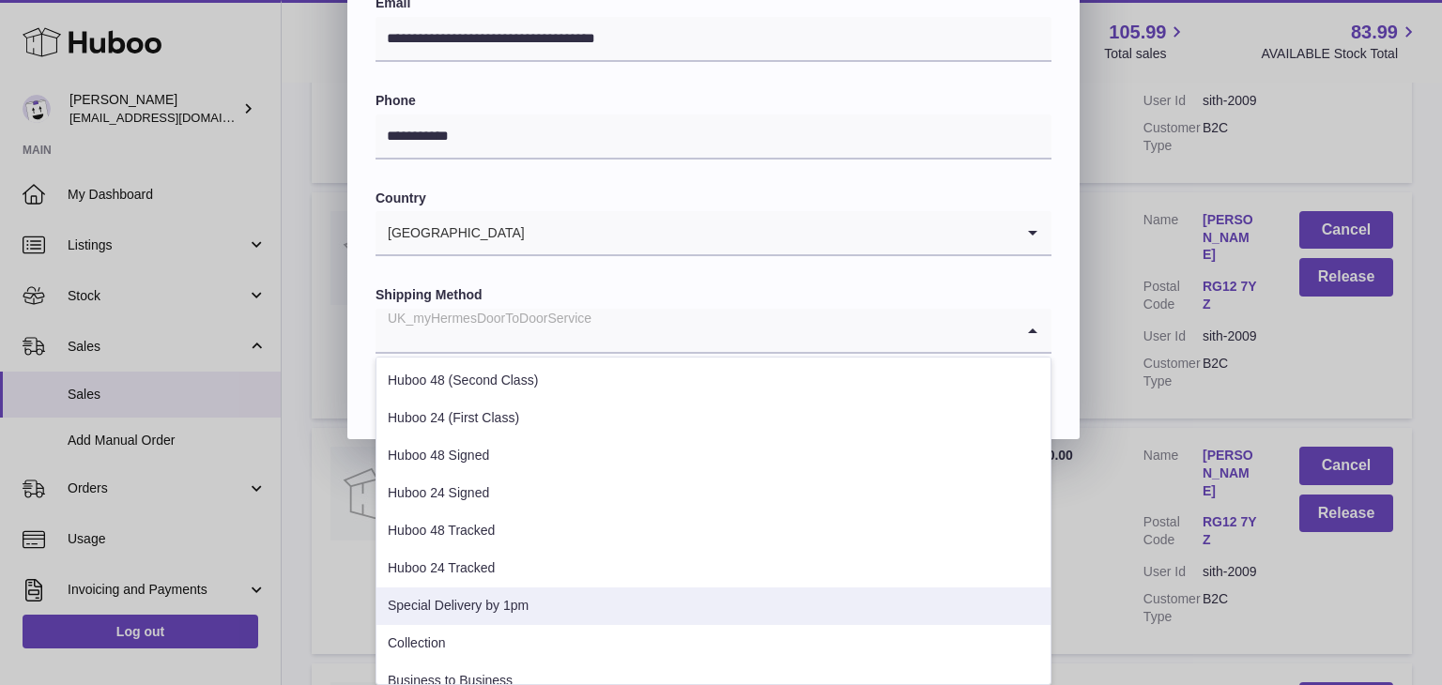
click at [527, 606] on li "Special Delivery by 1pm" at bounding box center [713, 607] width 674 height 38
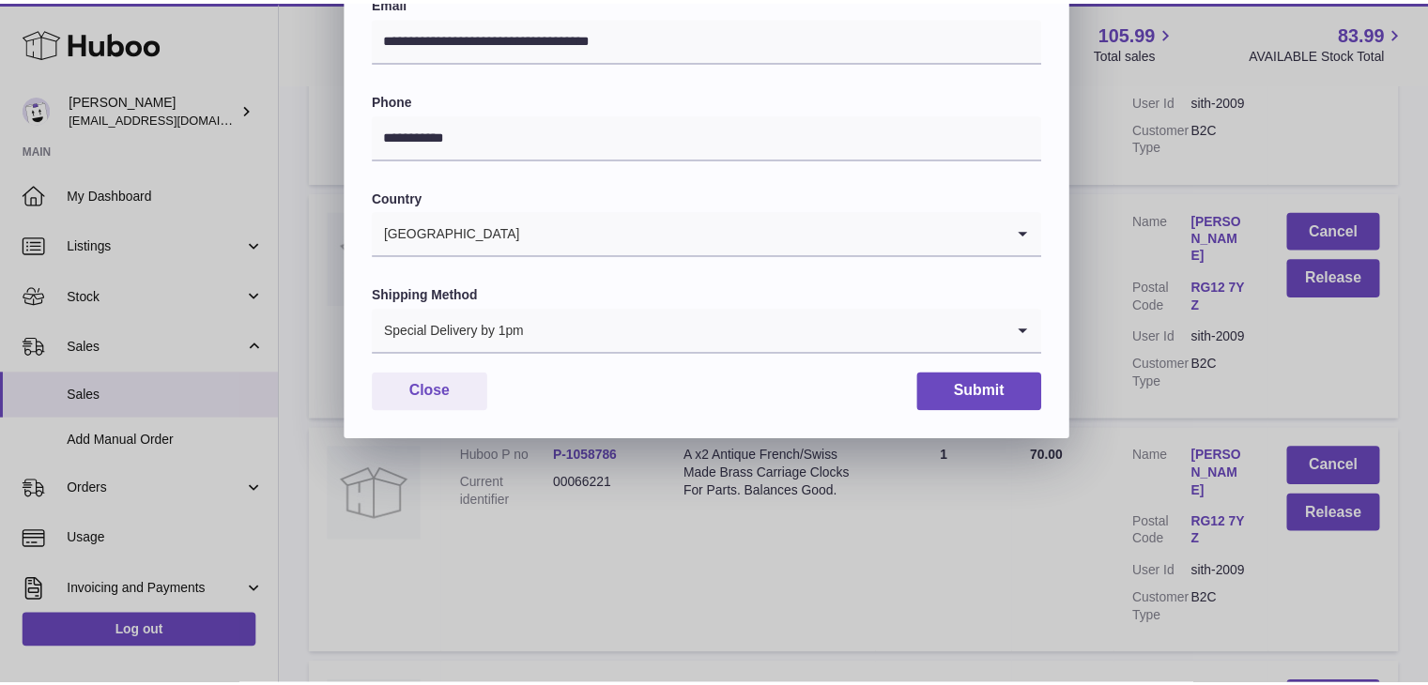
scroll to position [498, 0]
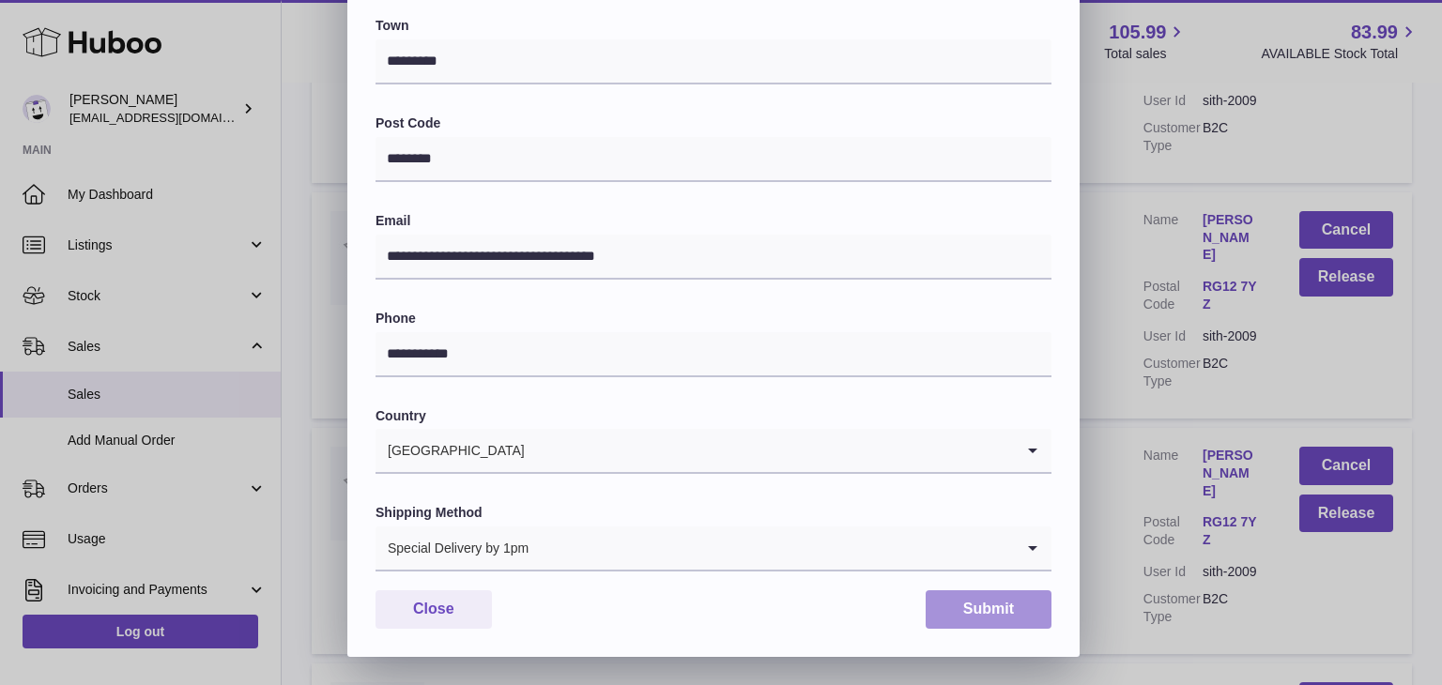
click at [980, 602] on button "Submit" at bounding box center [989, 610] width 126 height 38
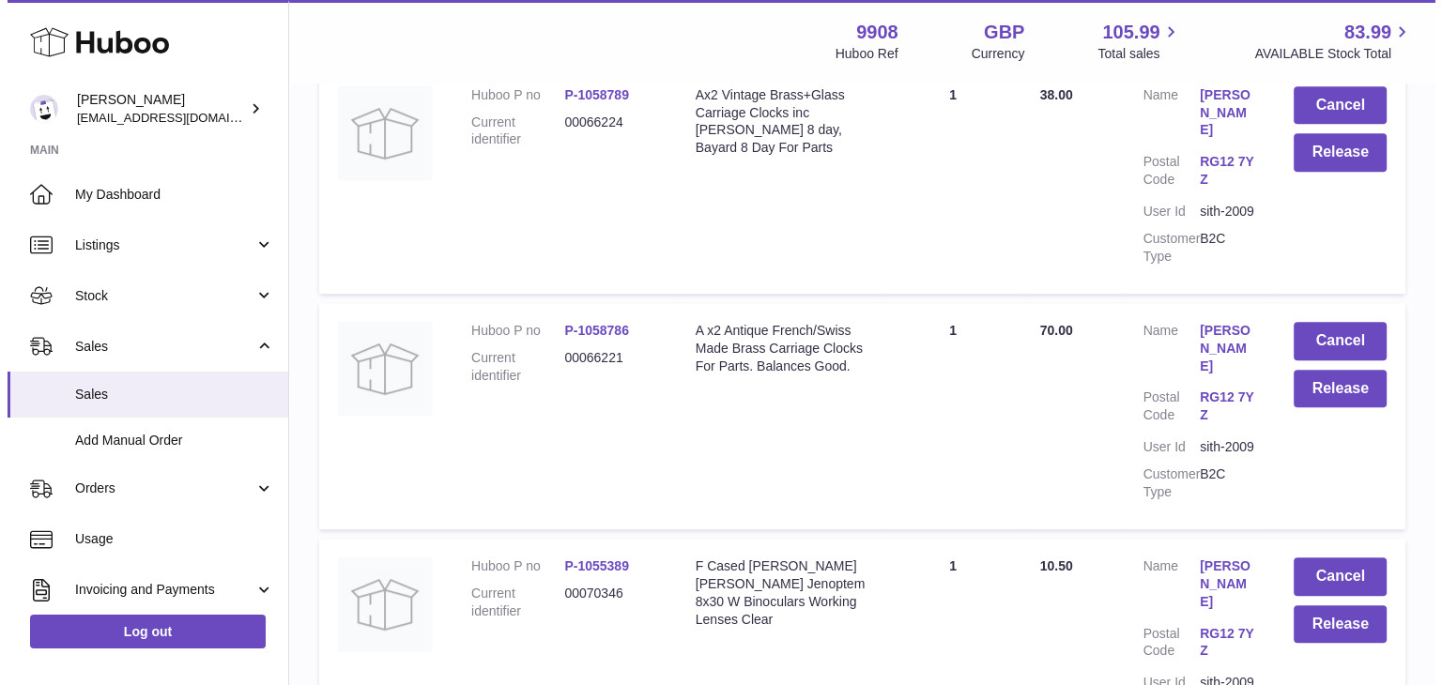
scroll to position [1127, 0]
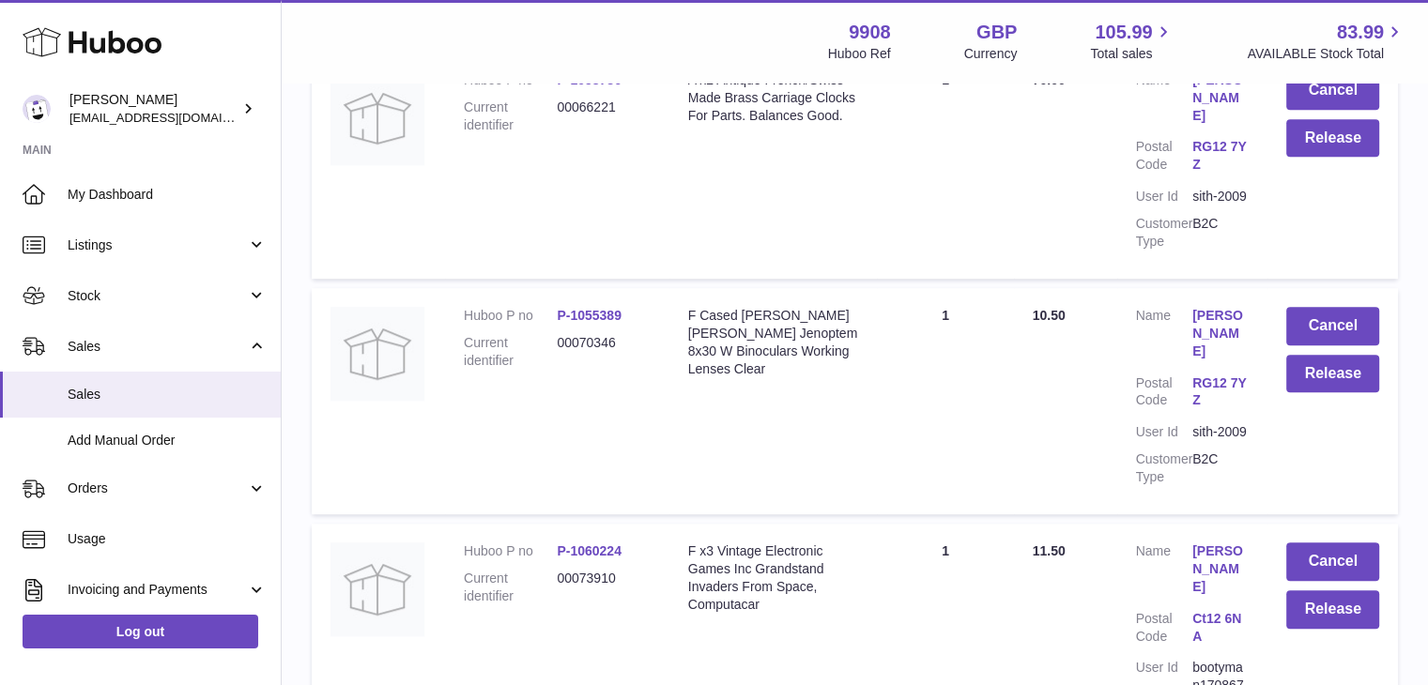
click at [1205, 307] on link "[PERSON_NAME]" at bounding box center [1220, 334] width 56 height 54
click at [1098, 364] on div at bounding box center [714, 342] width 1428 height 685
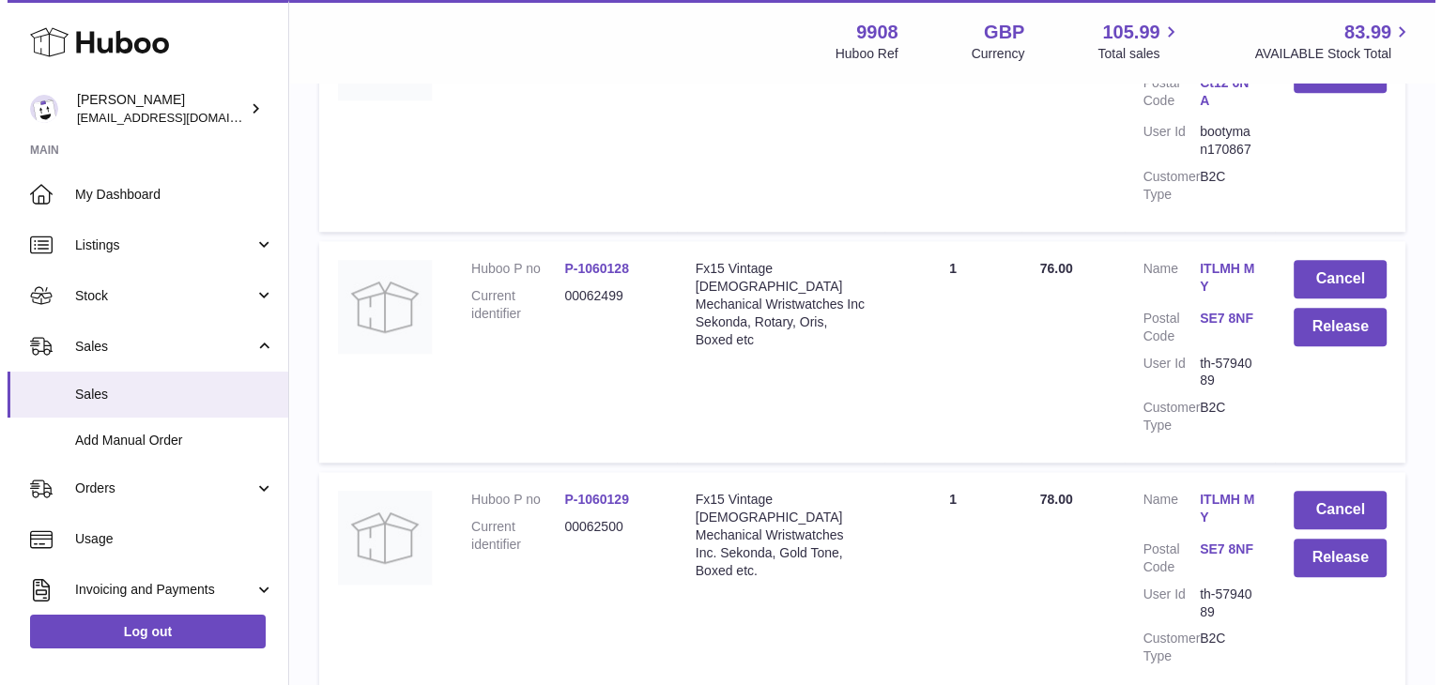
scroll to position [1627, 0]
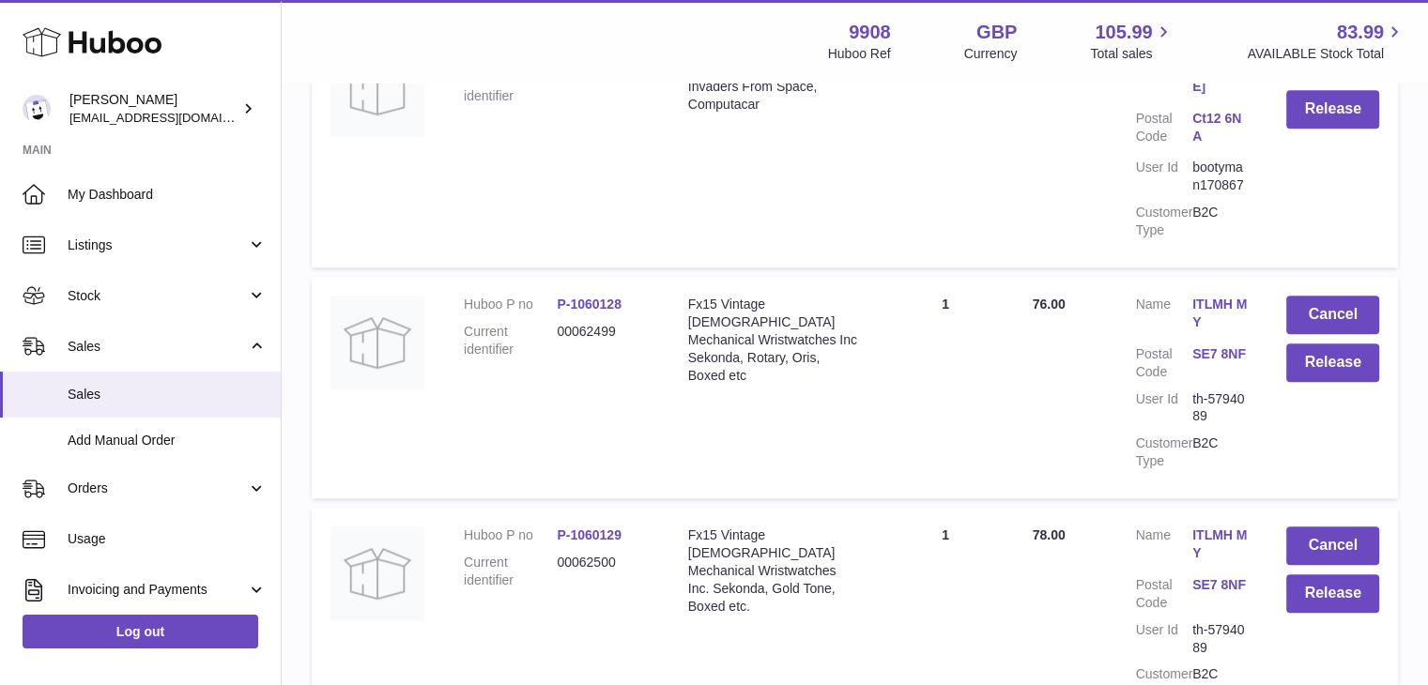
click at [1212, 296] on link "ITLMH MY" at bounding box center [1220, 314] width 56 height 36
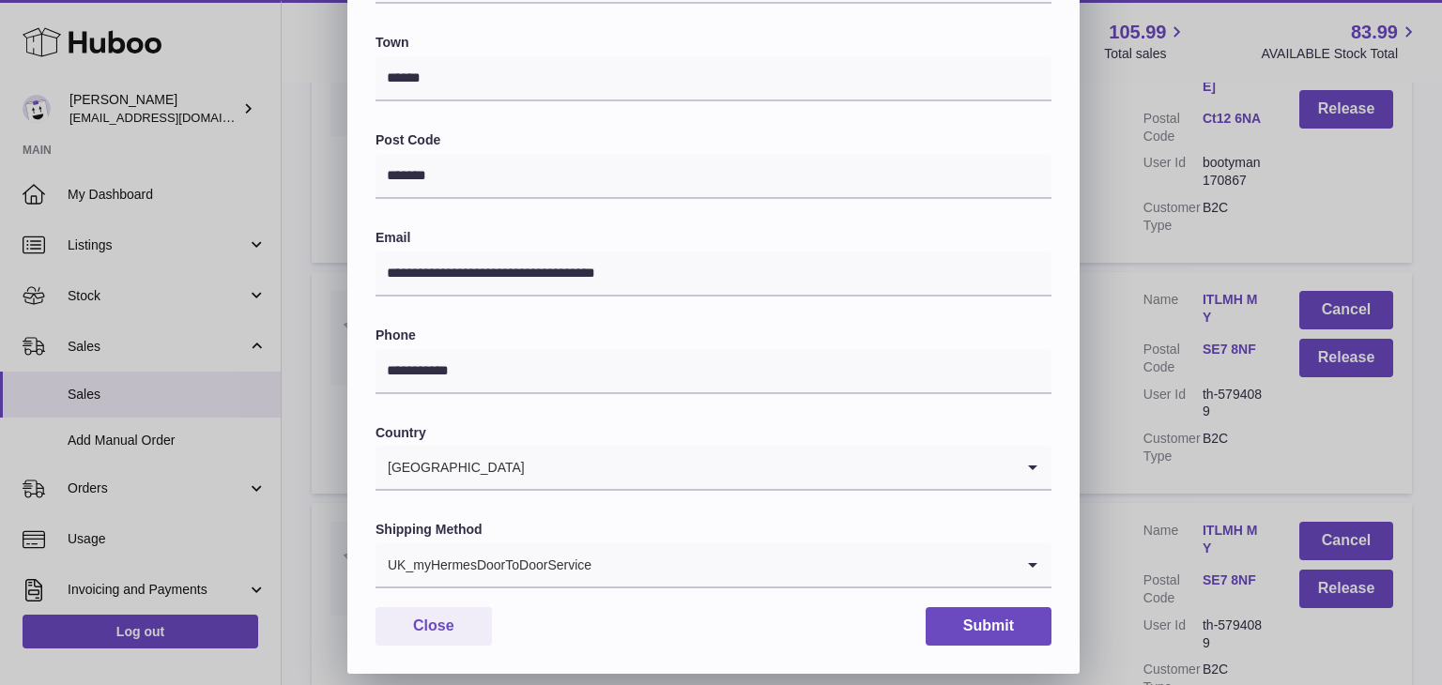
scroll to position [498, 0]
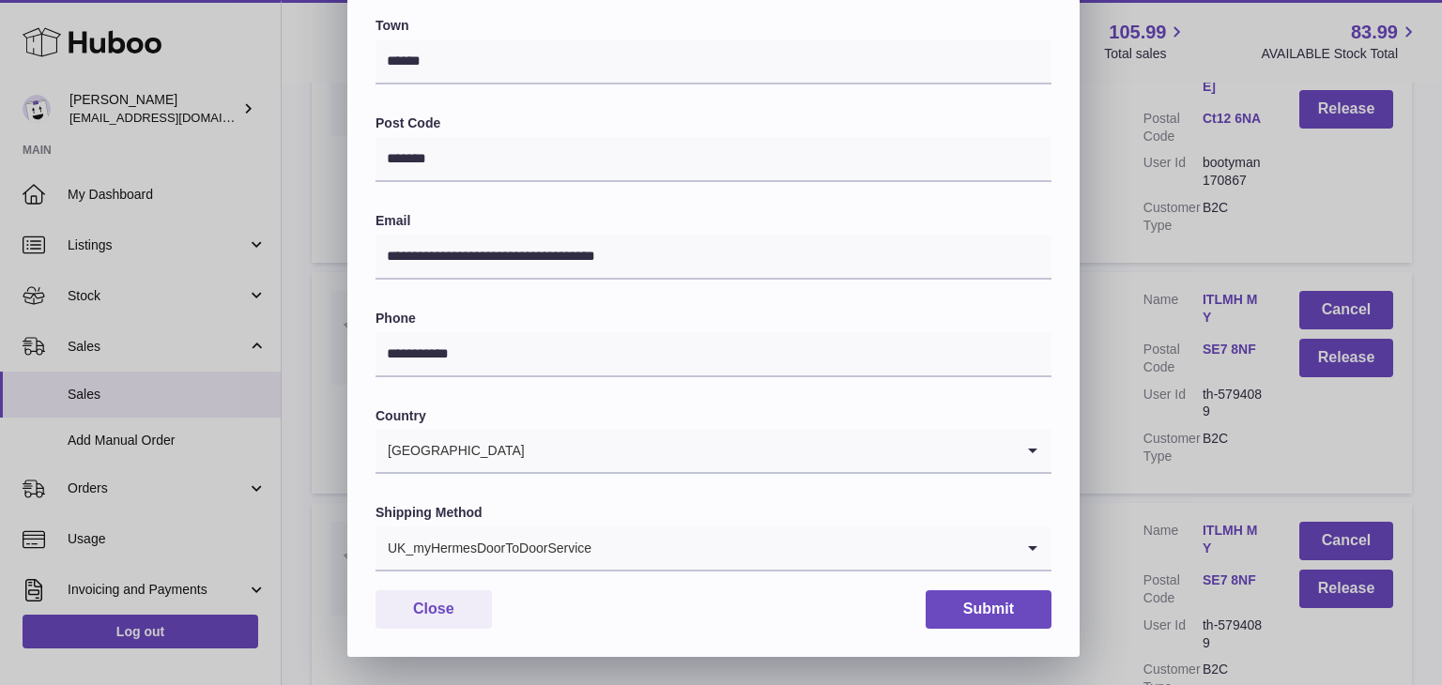
click at [642, 527] on input "Search for option" at bounding box center [803, 548] width 422 height 43
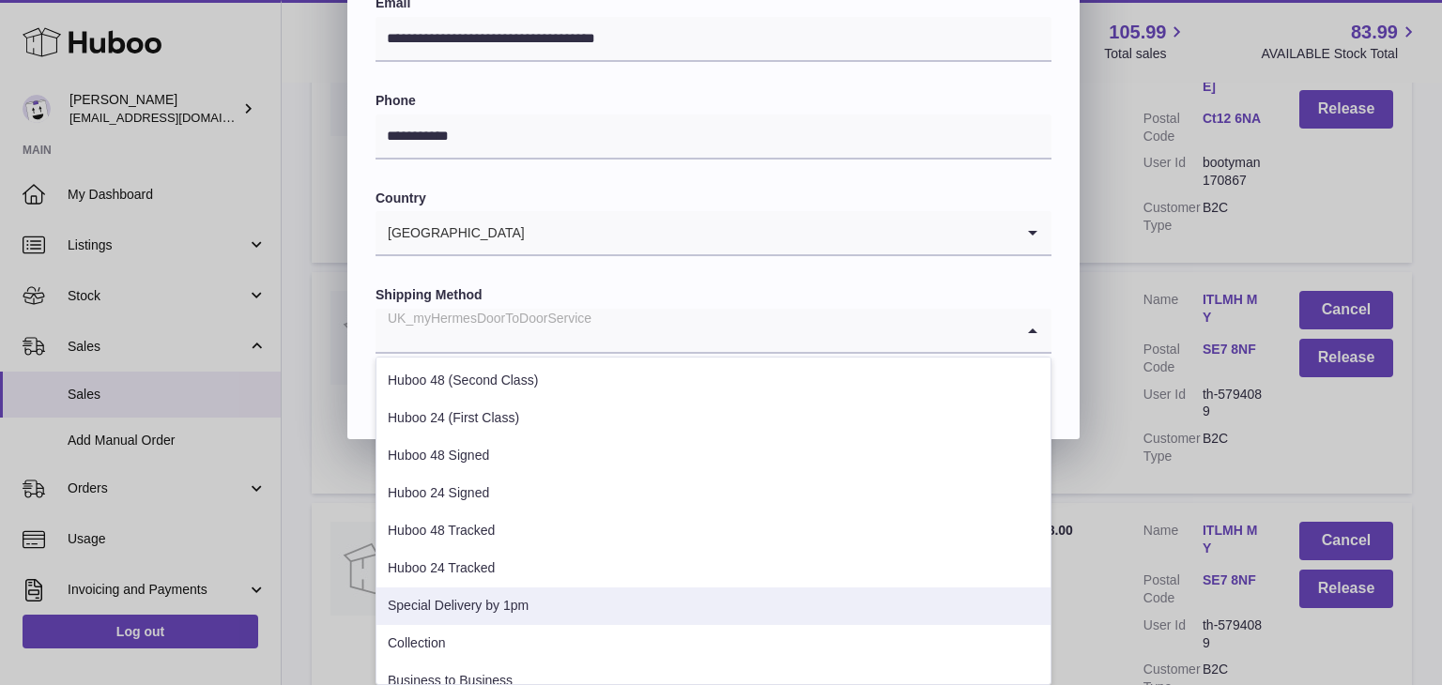
click at [477, 610] on li "Special Delivery by 1pm" at bounding box center [713, 607] width 674 height 38
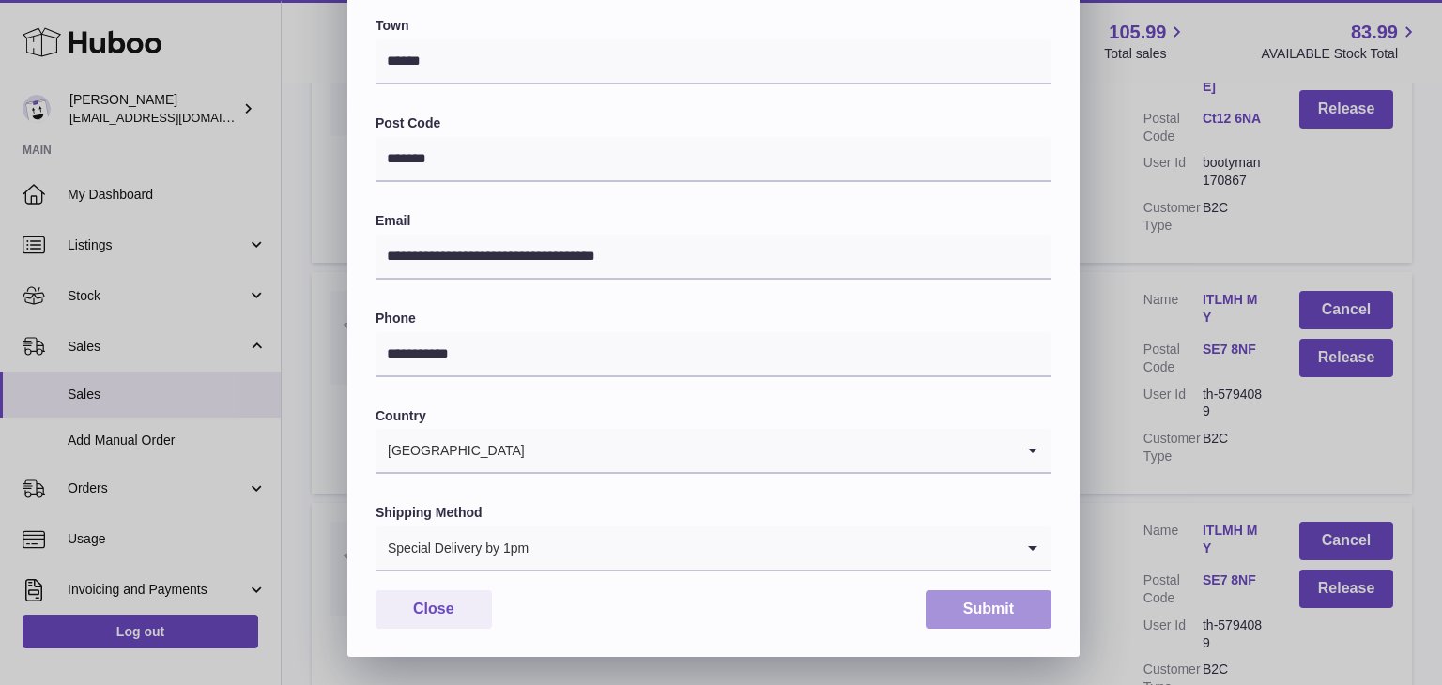
click at [988, 613] on button "Submit" at bounding box center [989, 610] width 126 height 38
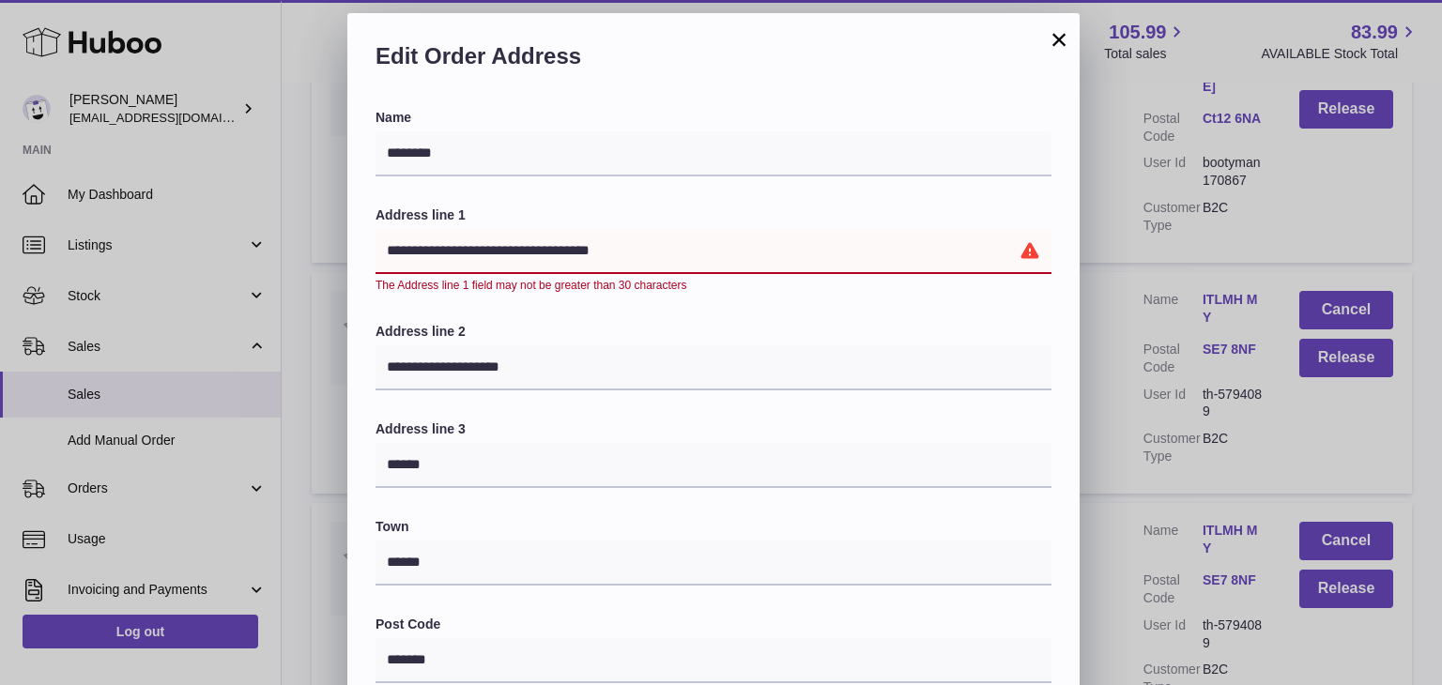
drag, startPoint x: 567, startPoint y: 249, endPoint x: 605, endPoint y: 249, distance: 37.6
click at [605, 249] on input "**********" at bounding box center [714, 251] width 676 height 45
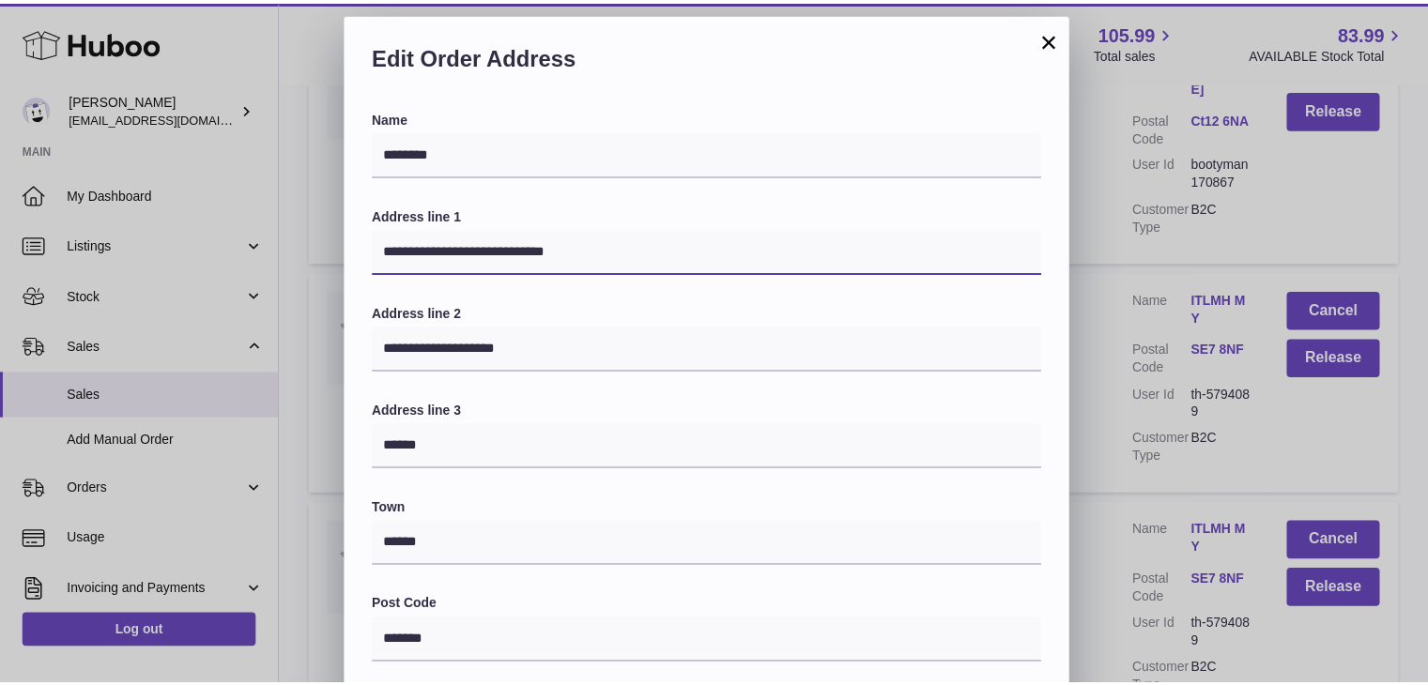
scroll to position [498, 0]
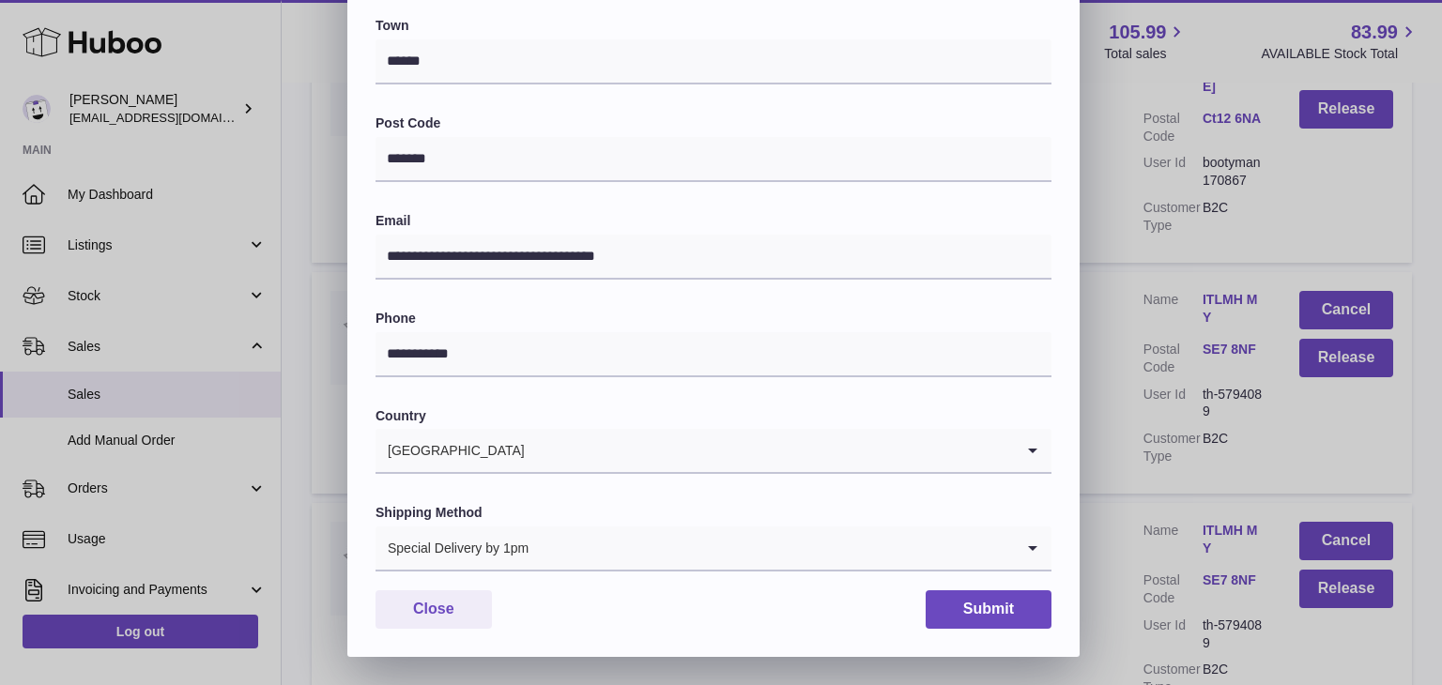
type input "**********"
click at [954, 628] on div "**********" at bounding box center [713, 141] width 732 height 1031
click at [963, 611] on button "Submit" at bounding box center [989, 610] width 126 height 38
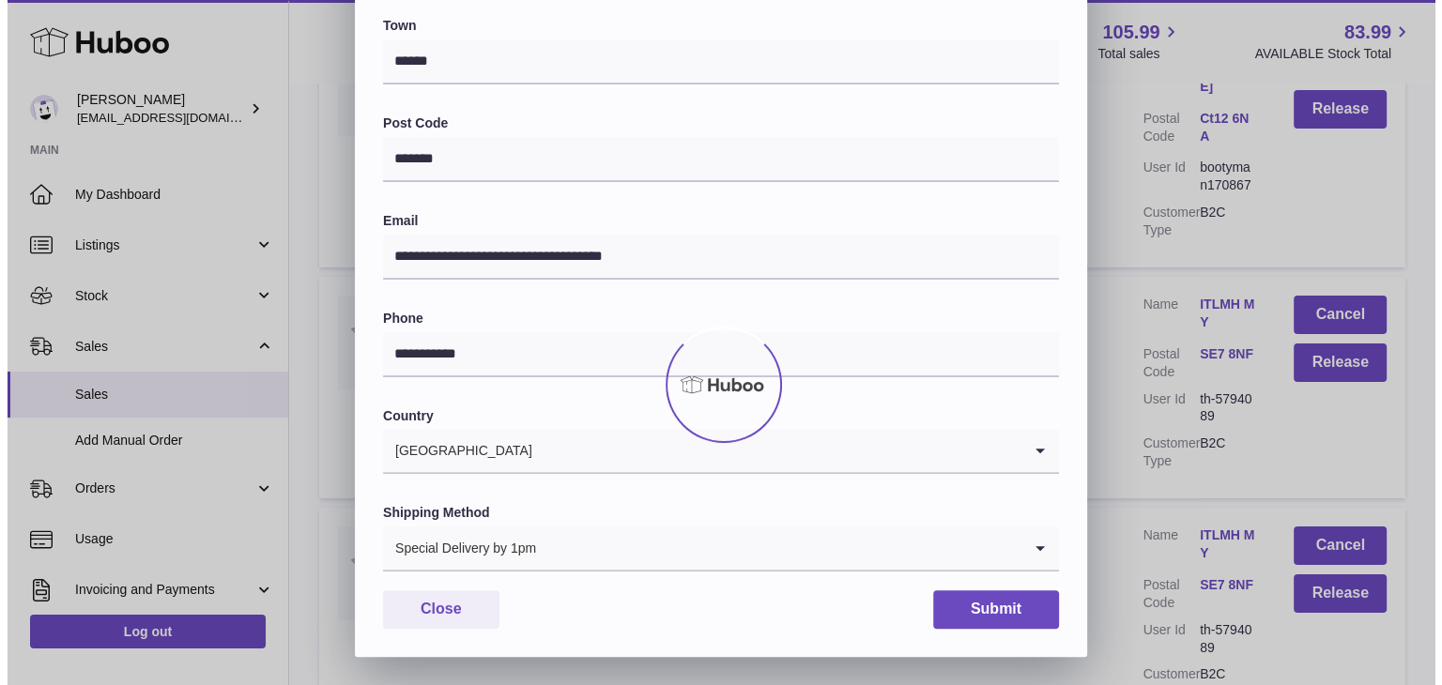
scroll to position [0, 0]
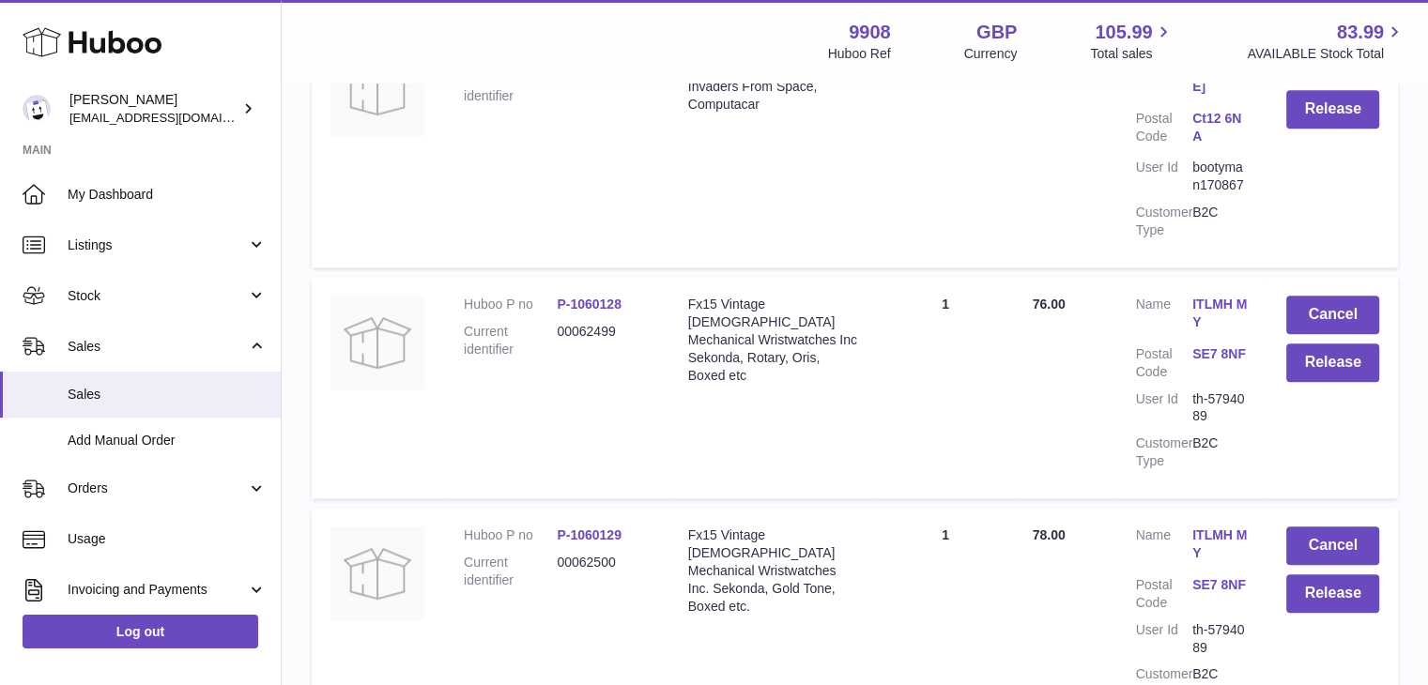
click at [1218, 527] on link "ITLMH MY" at bounding box center [1220, 545] width 56 height 36
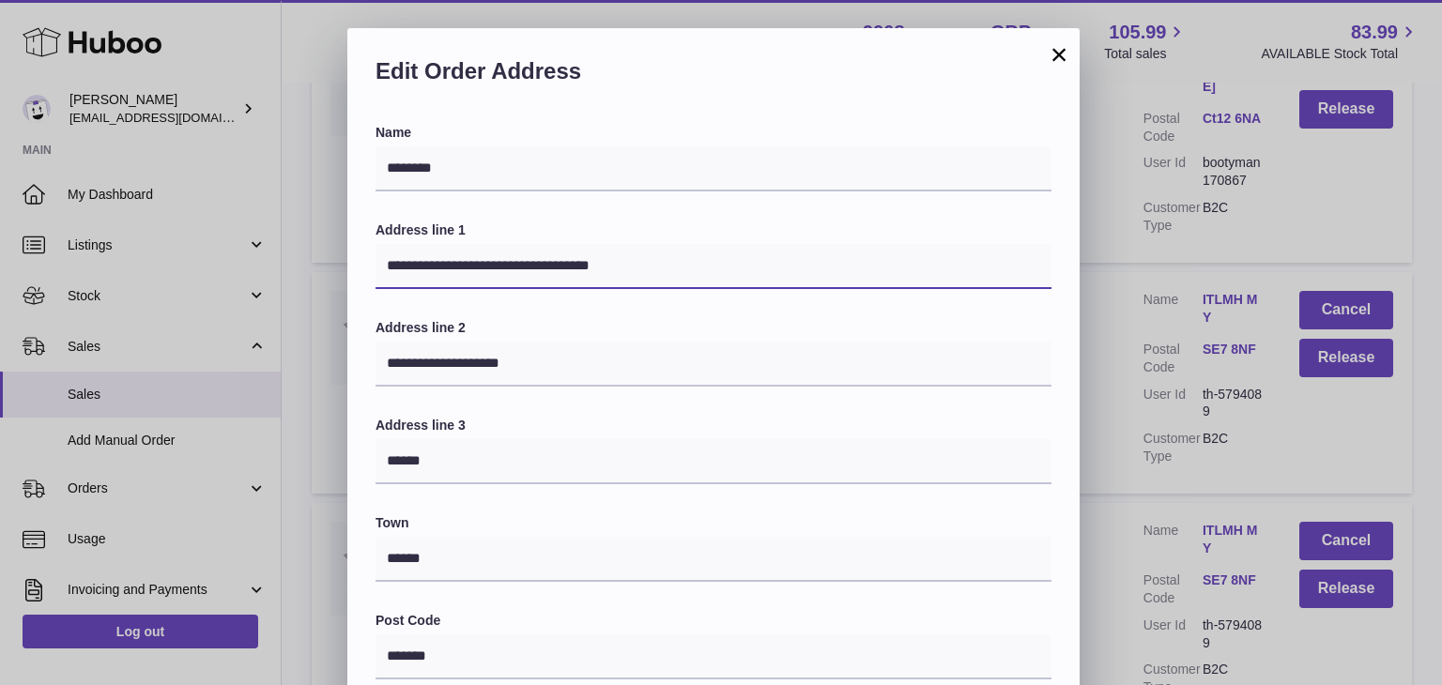
drag, startPoint x: 560, startPoint y: 268, endPoint x: 608, endPoint y: 265, distance: 48.9
click at [608, 265] on input "**********" at bounding box center [714, 266] width 676 height 45
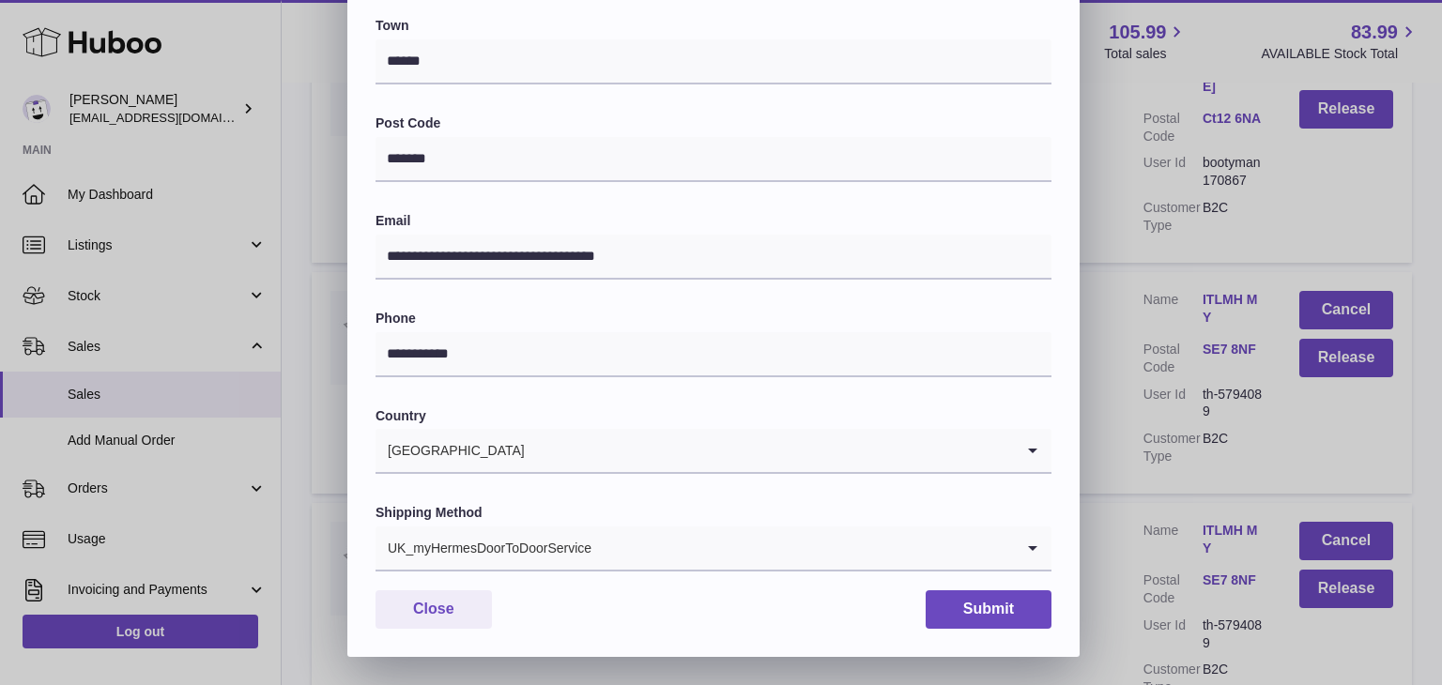
type input "**********"
click at [614, 552] on input "Search for option" at bounding box center [803, 548] width 422 height 43
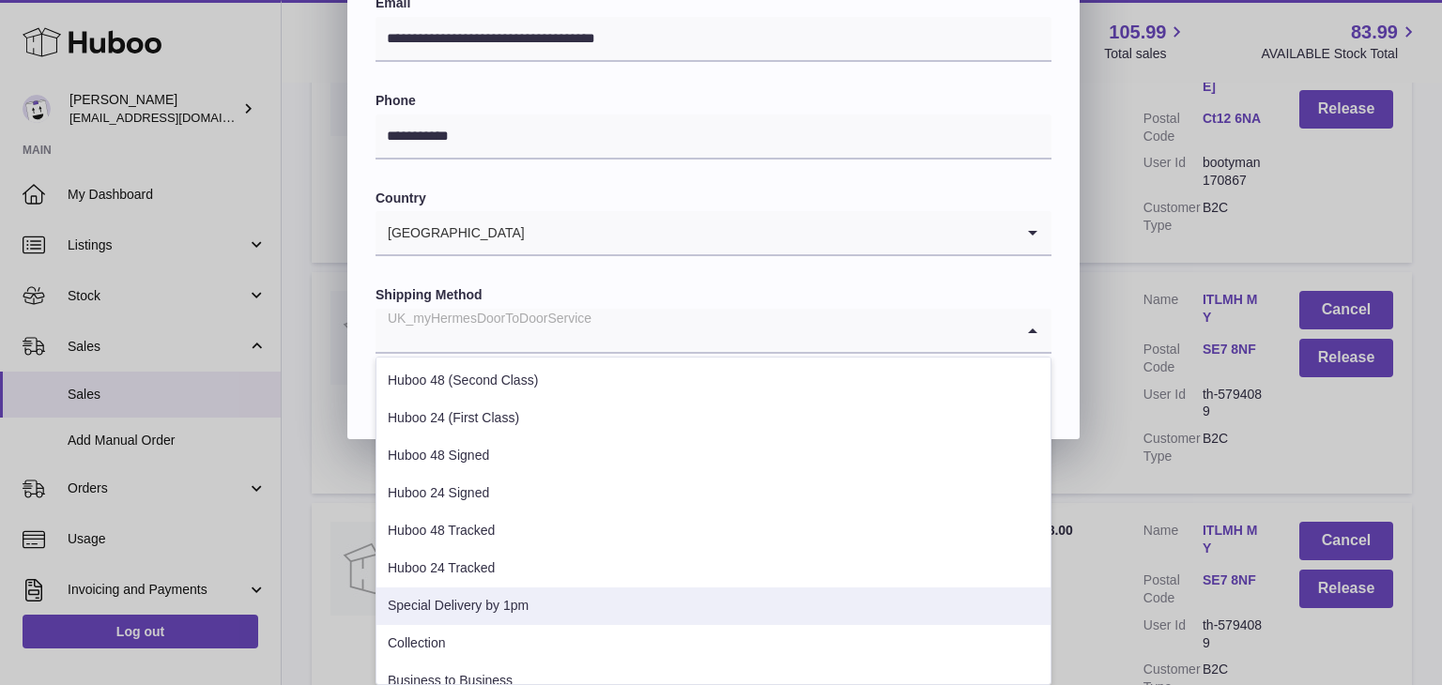
click at [563, 606] on li "Special Delivery by 1pm" at bounding box center [713, 607] width 674 height 38
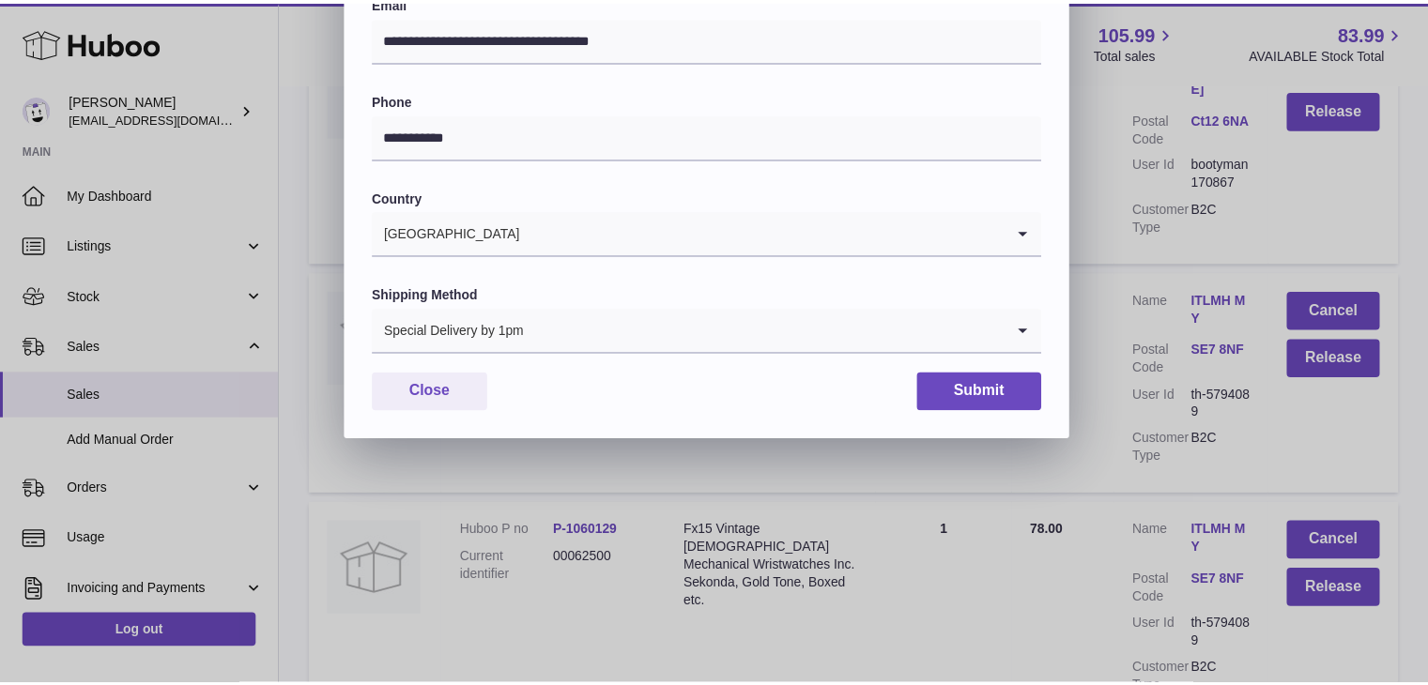
scroll to position [498, 0]
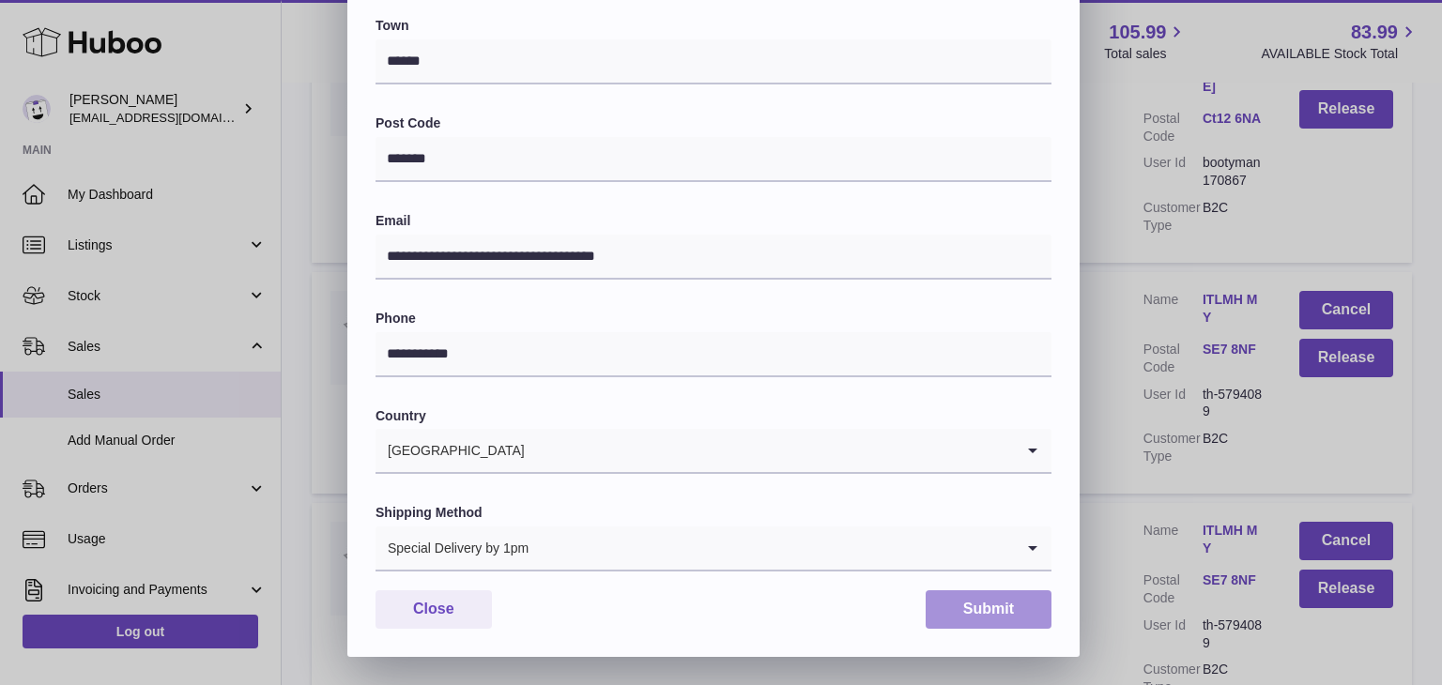
click at [958, 614] on button "Submit" at bounding box center [989, 610] width 126 height 38
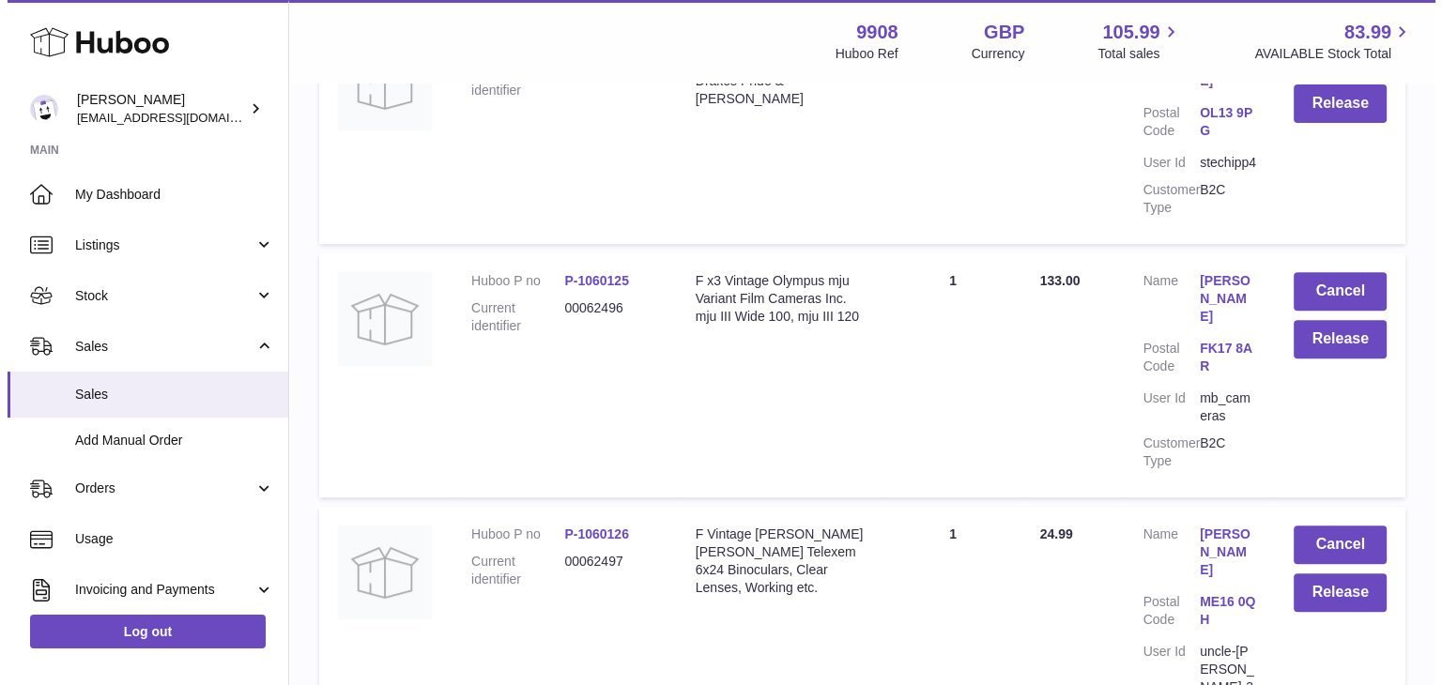
scroll to position [7761, 0]
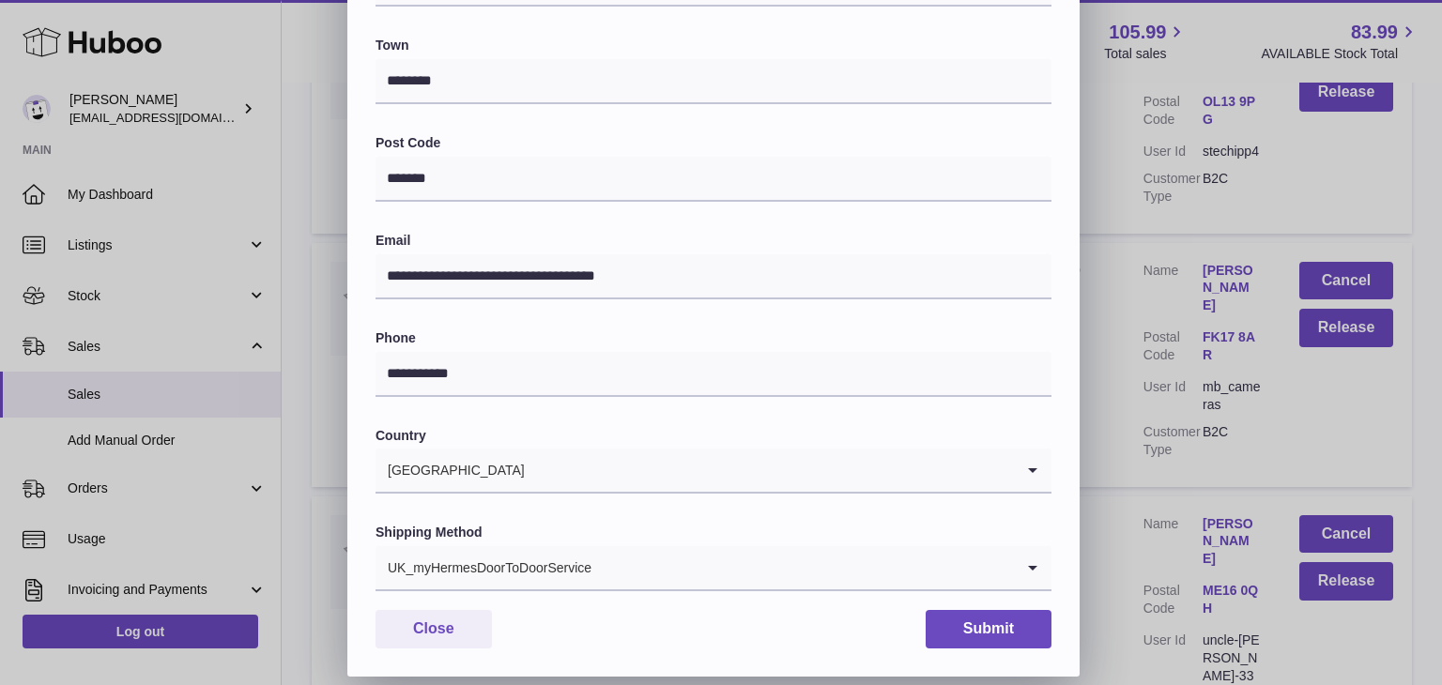
scroll to position [498, 0]
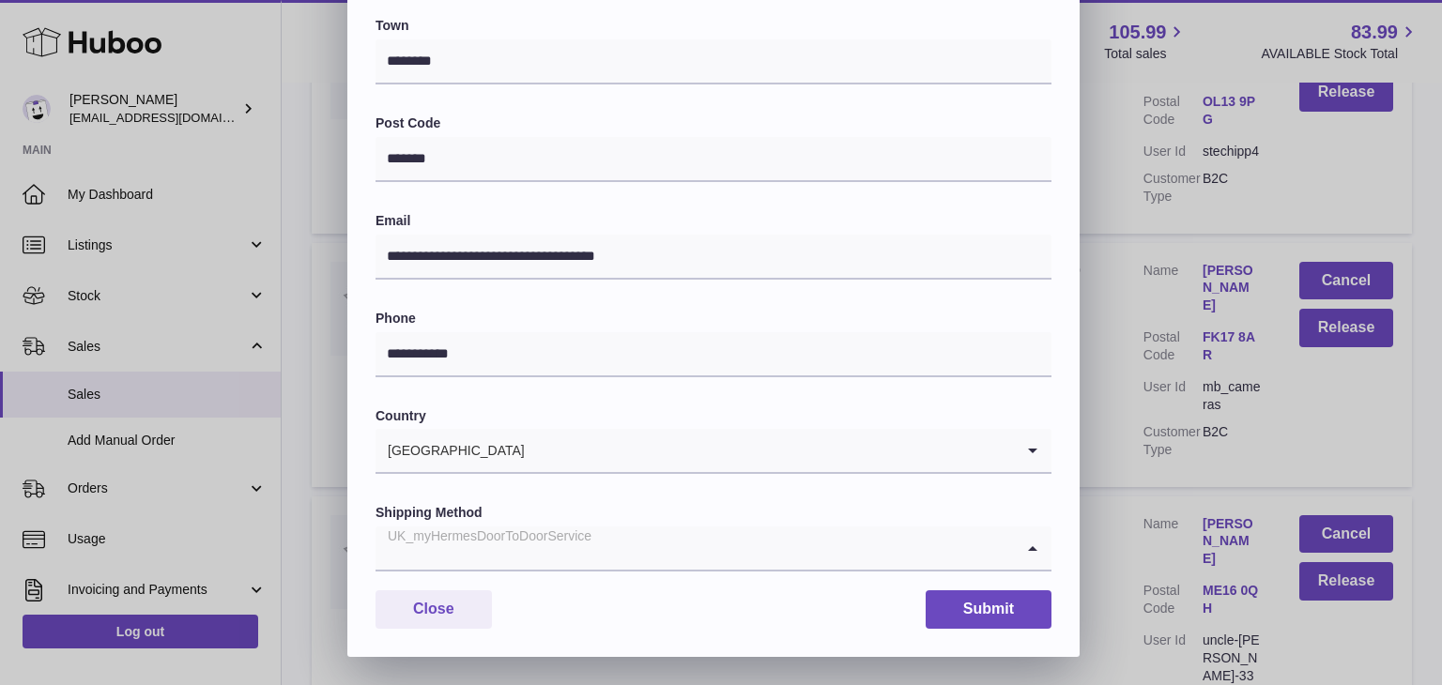
click at [560, 538] on div "UK_myHermesDoorToDoorService" at bounding box center [695, 548] width 638 height 43
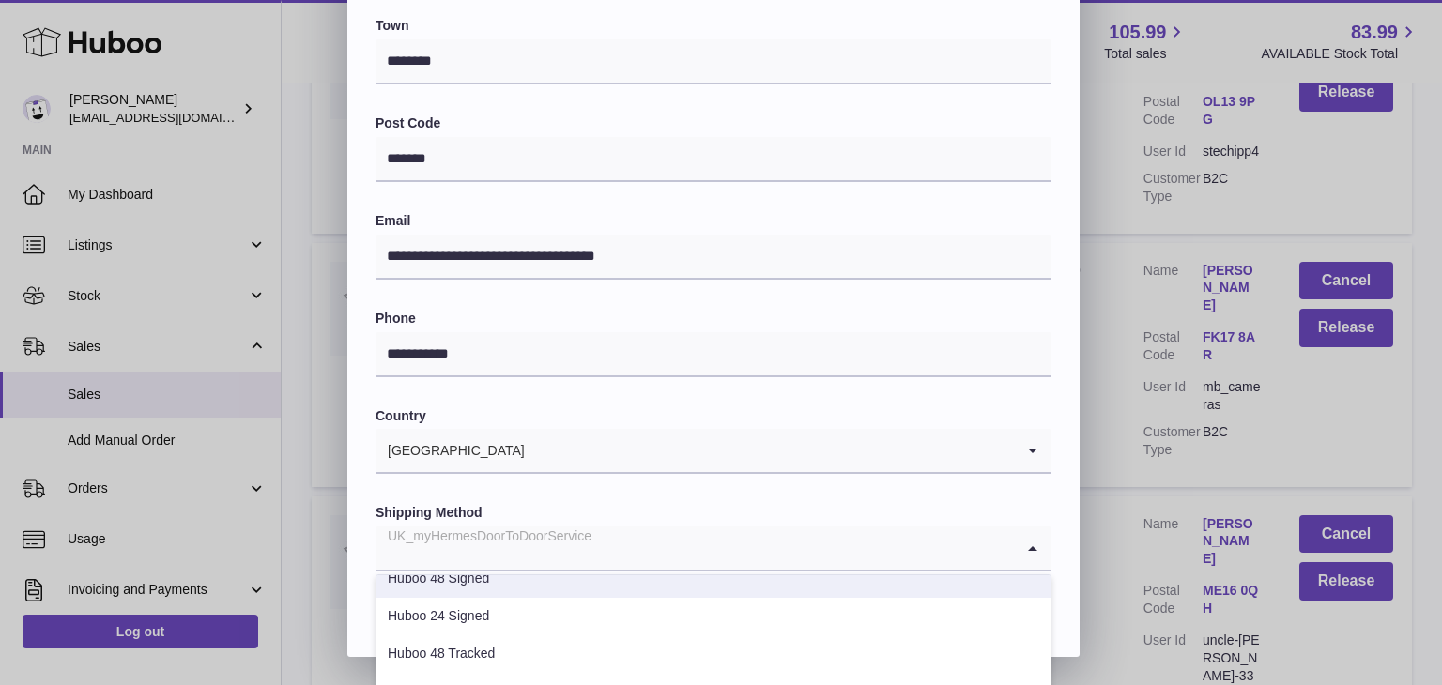
scroll to position [79, 0]
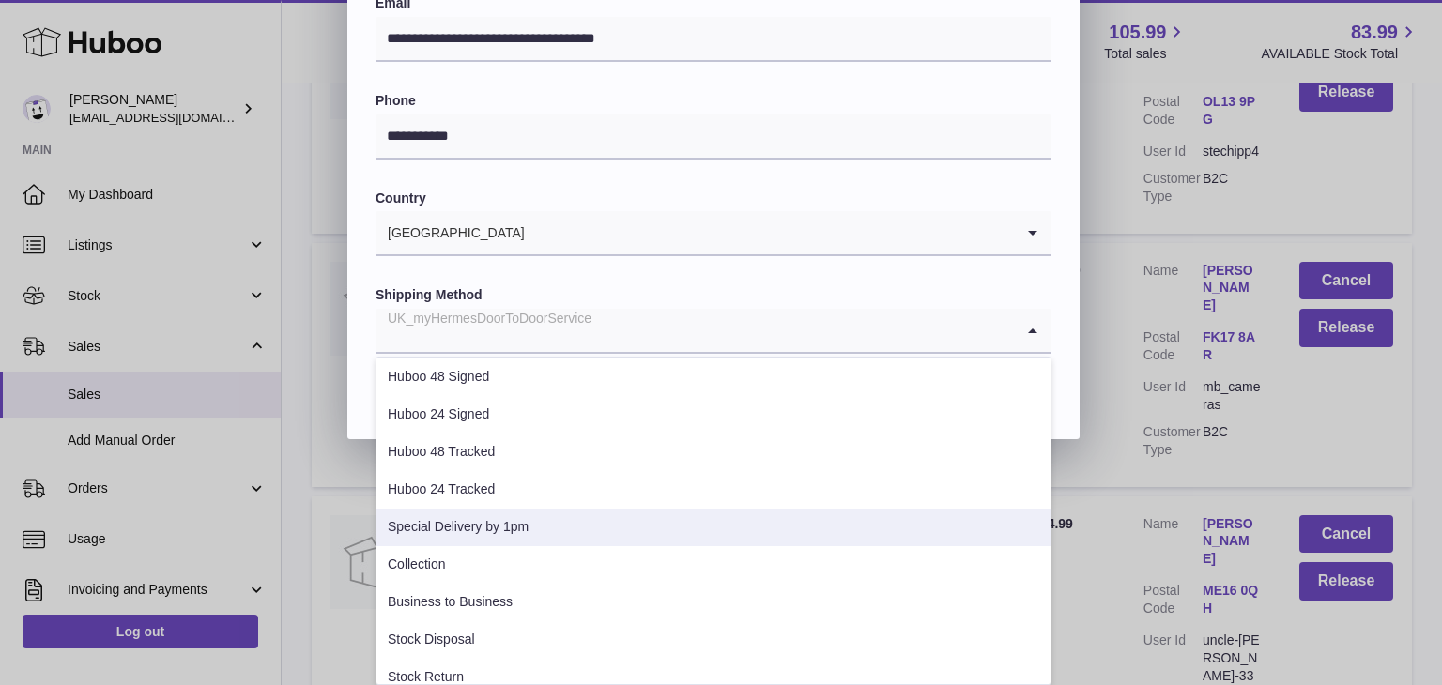
click at [530, 535] on li "Special Delivery by 1pm" at bounding box center [713, 528] width 674 height 38
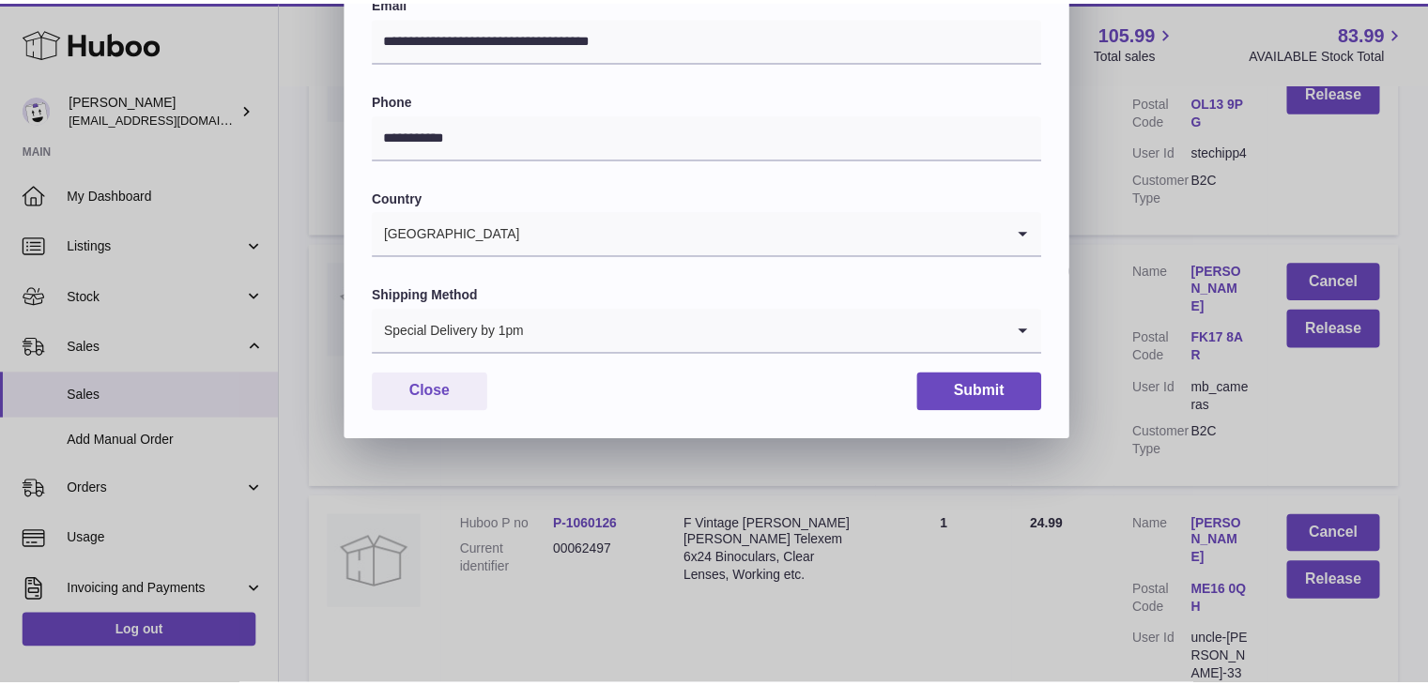
scroll to position [498, 0]
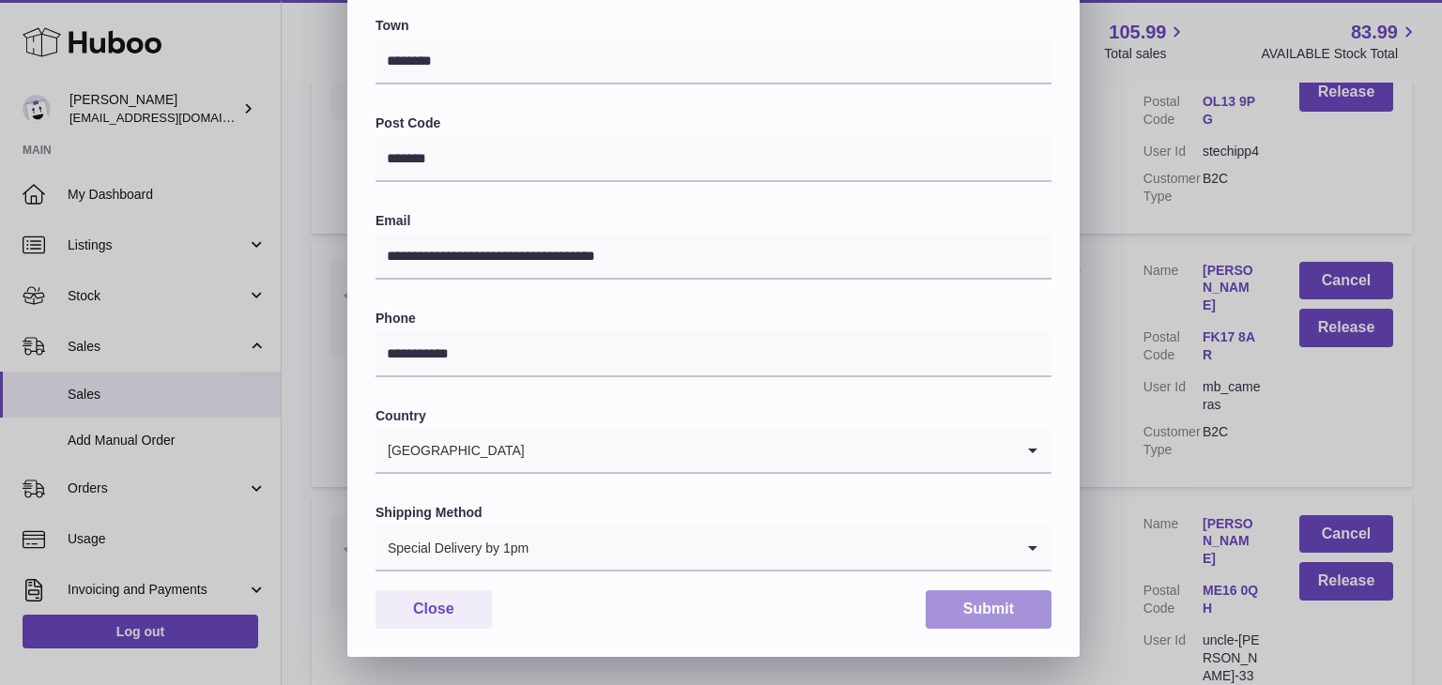
click at [970, 611] on button "Submit" at bounding box center [989, 610] width 126 height 38
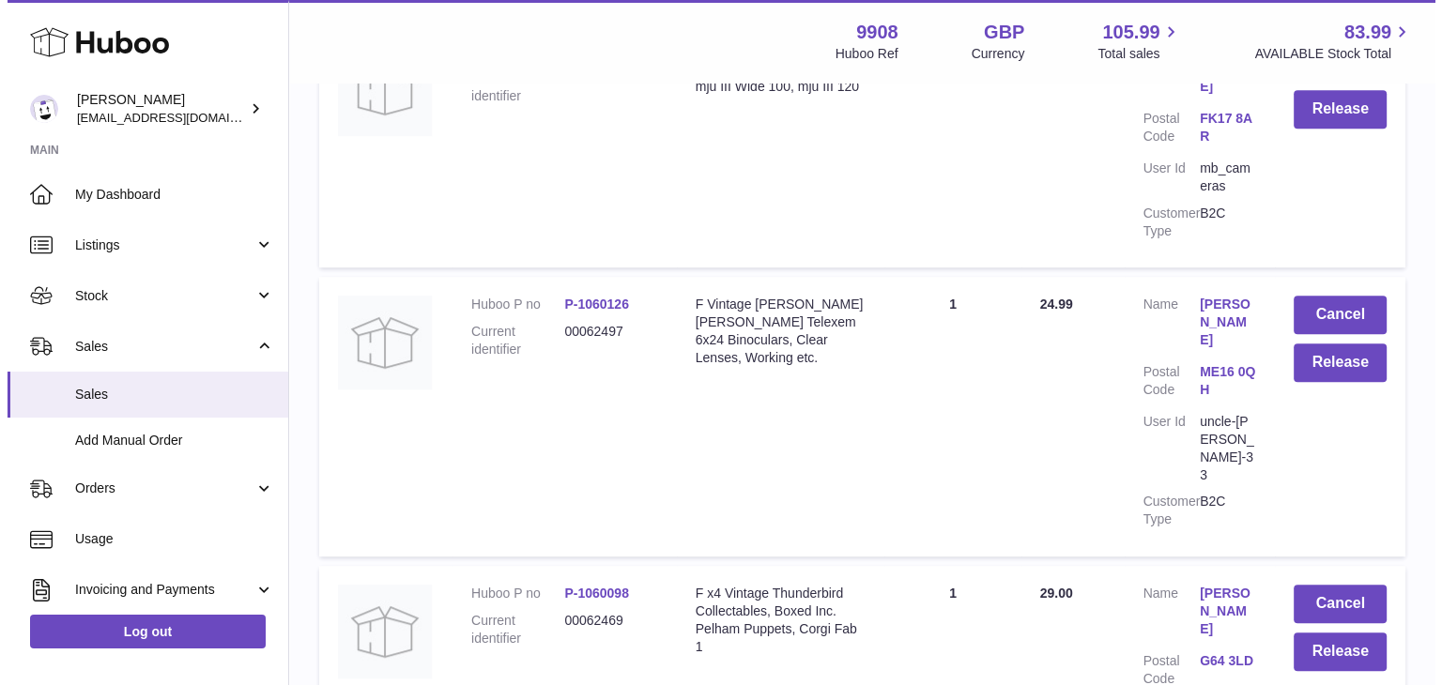
scroll to position [8136, 0]
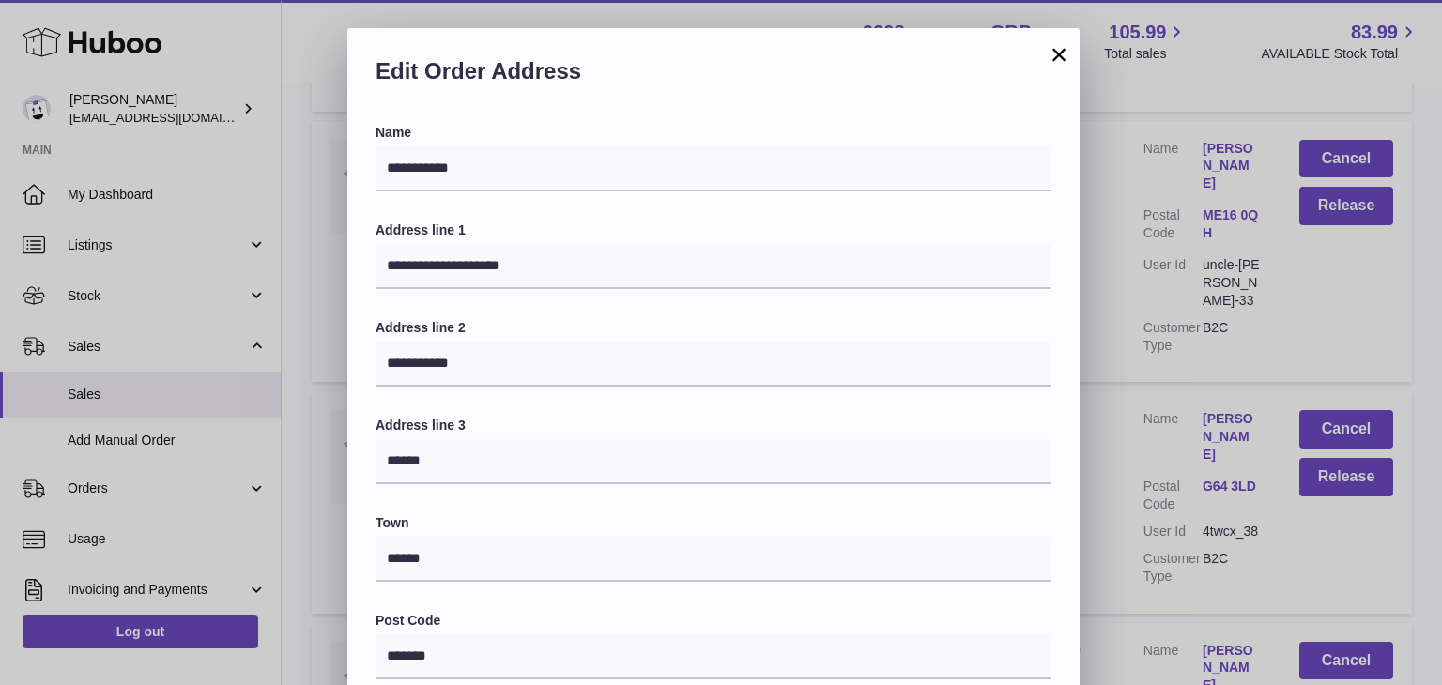
scroll to position [498, 0]
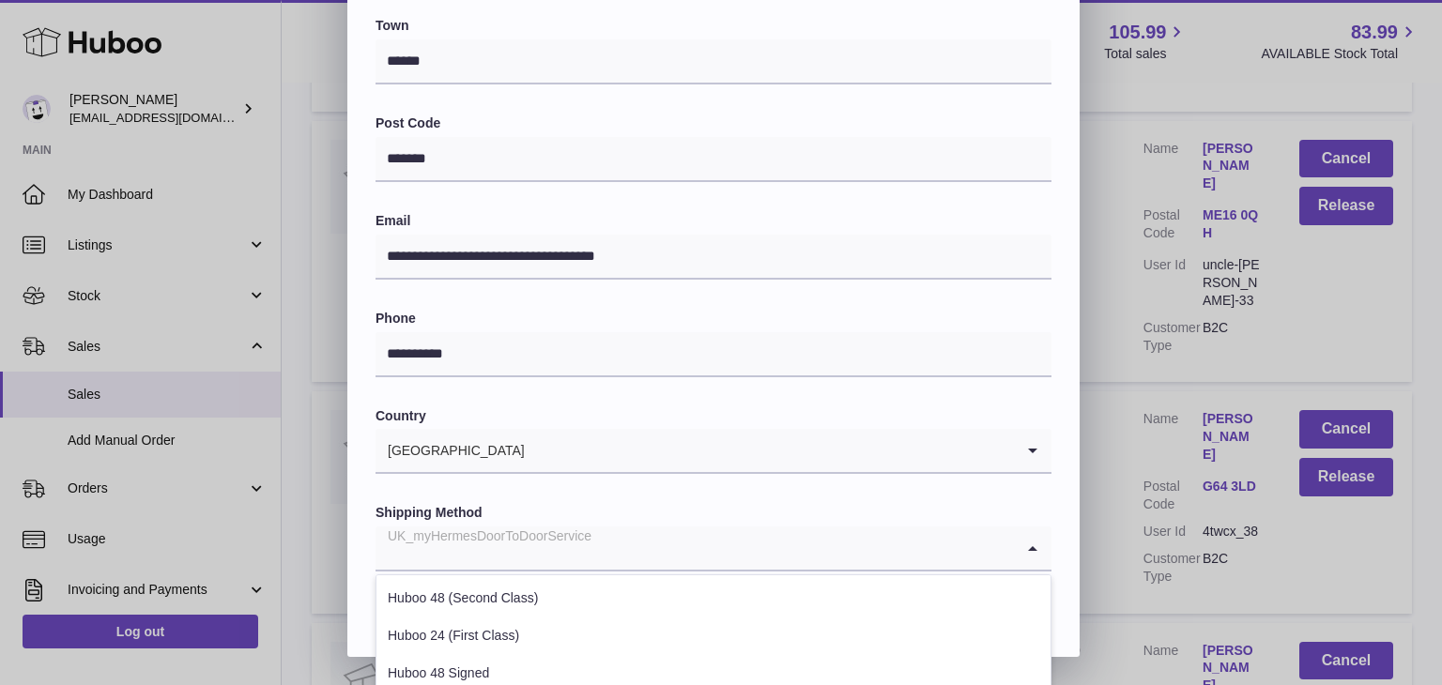
click at [582, 537] on div "UK_myHermesDoorToDoorService" at bounding box center [695, 548] width 638 height 43
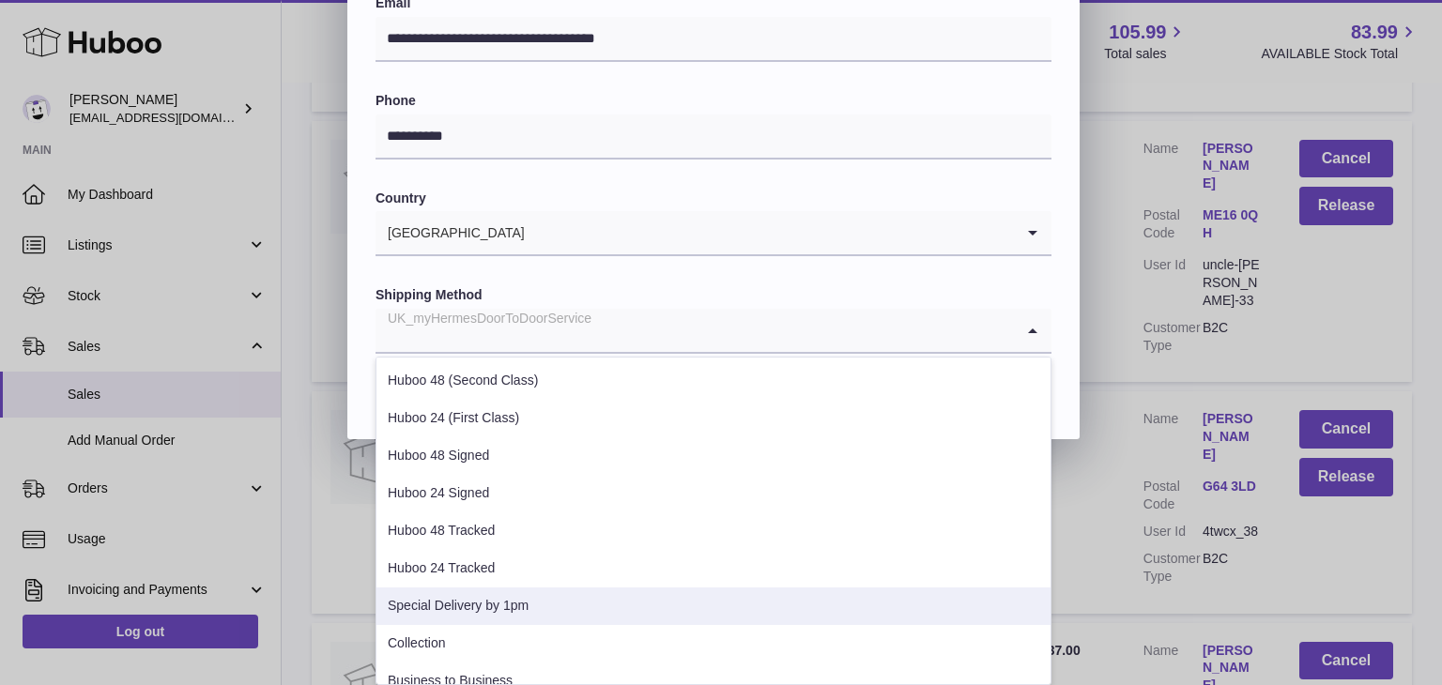
click at [541, 602] on li "Special Delivery by 1pm" at bounding box center [713, 607] width 674 height 38
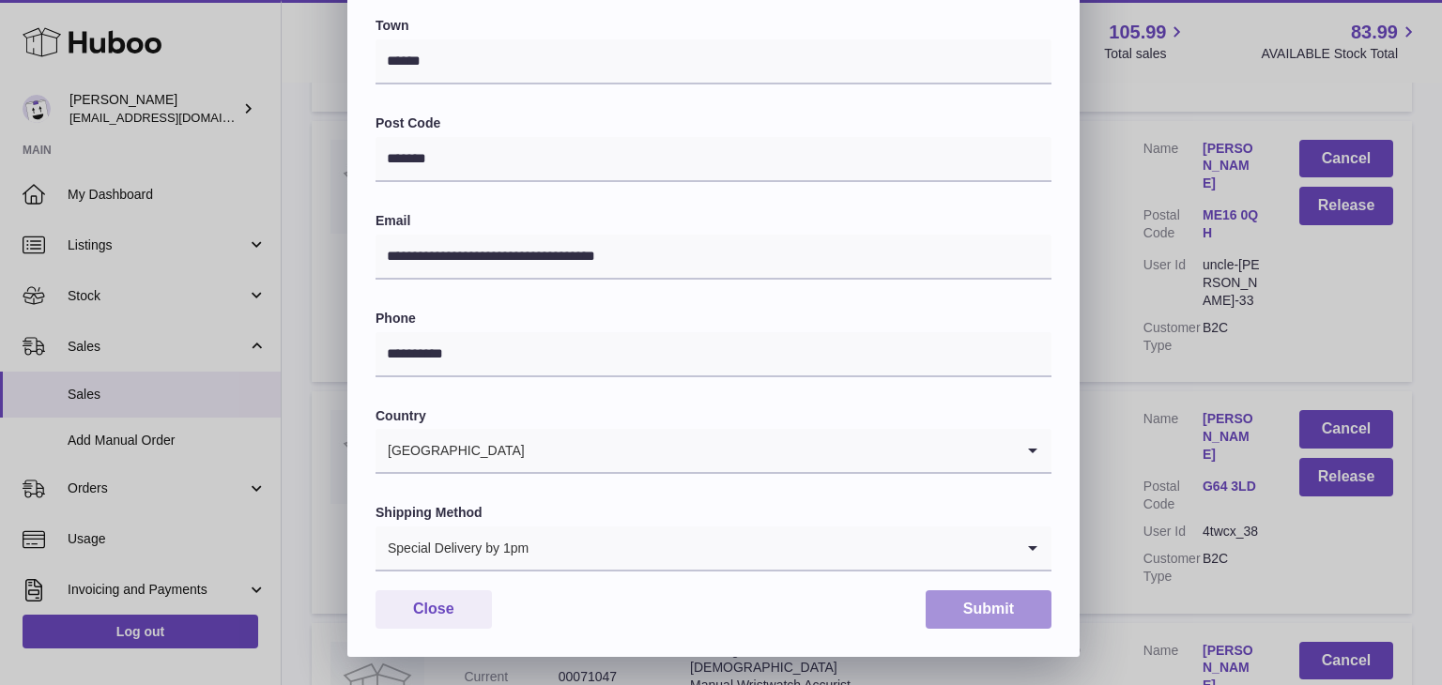
click at [1003, 609] on button "Submit" at bounding box center [989, 610] width 126 height 38
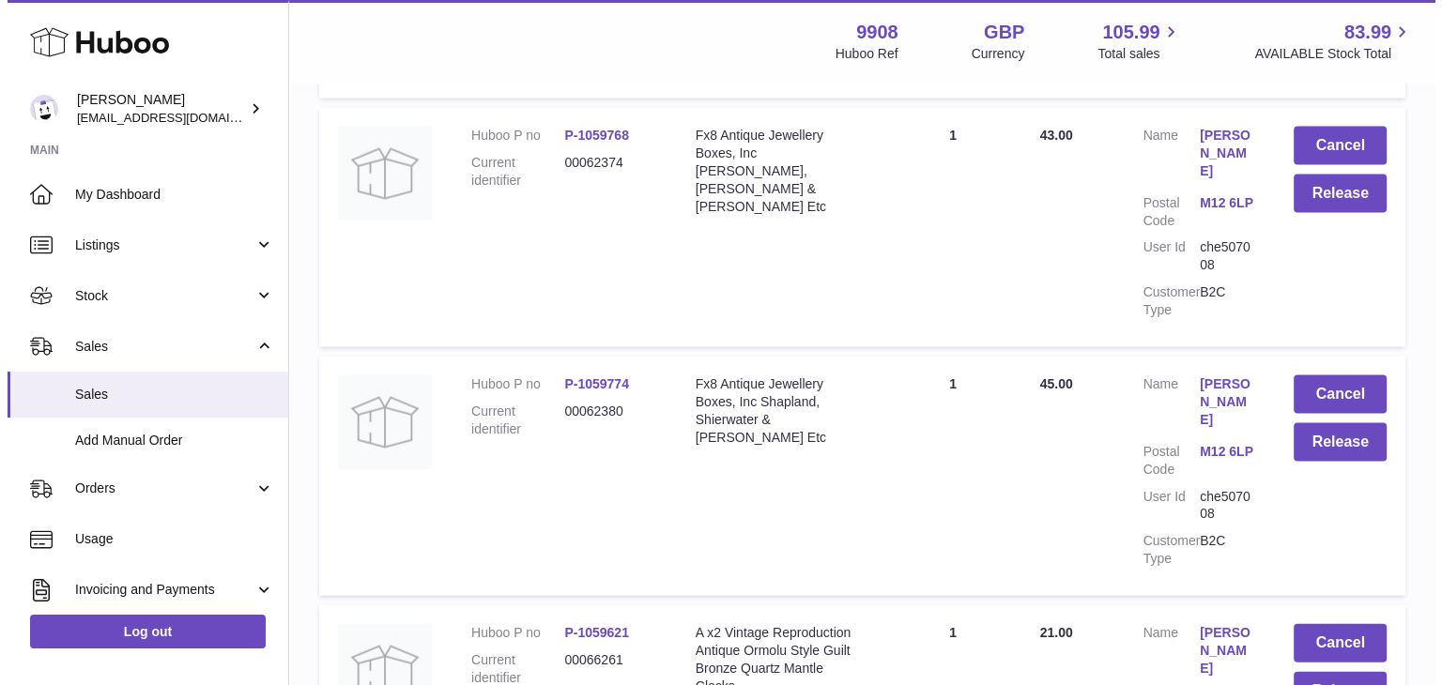
scroll to position [11266, 0]
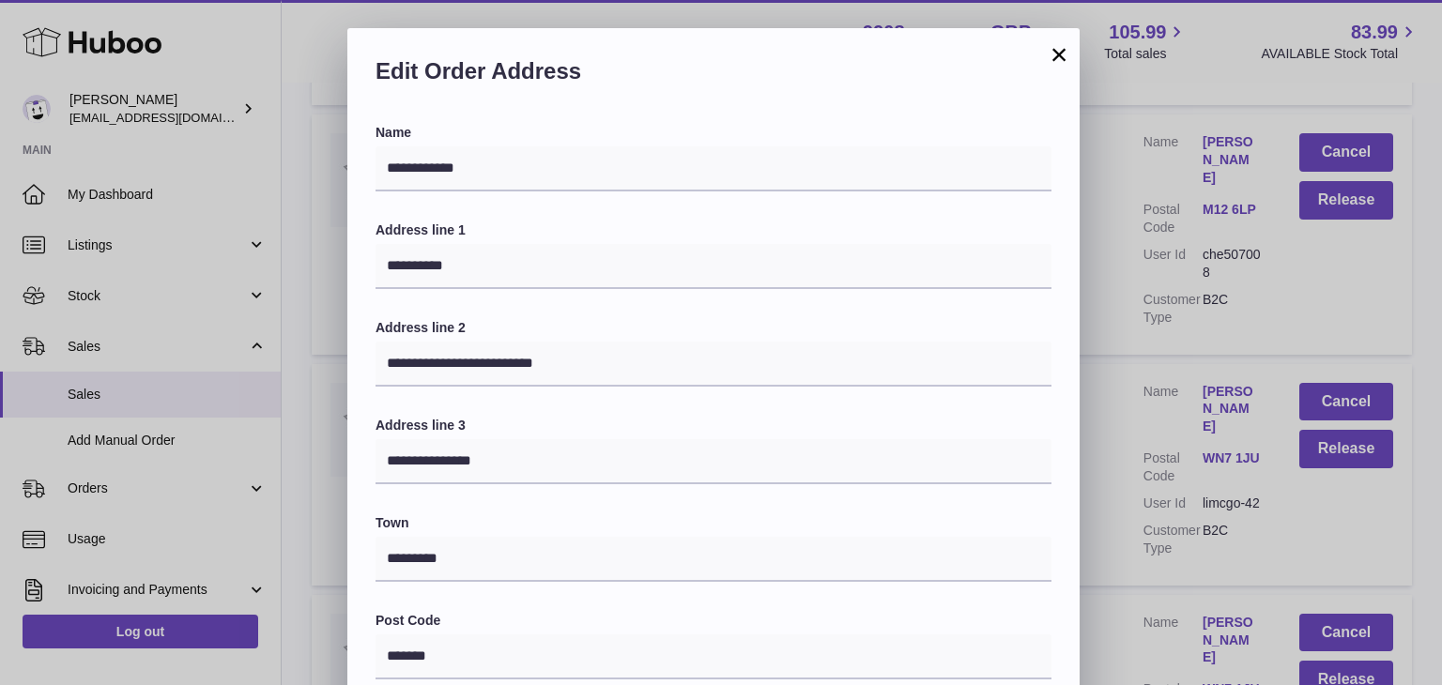
scroll to position [498, 0]
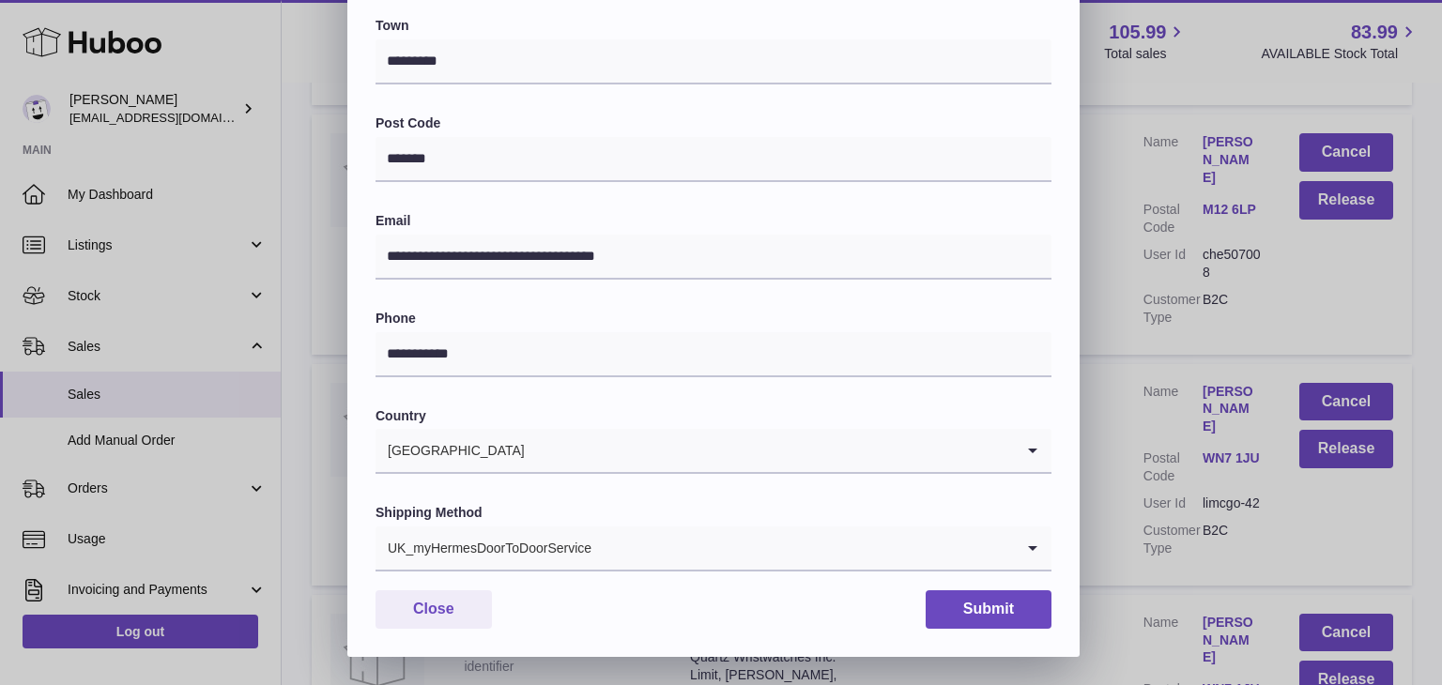
click at [604, 534] on input "Search for option" at bounding box center [803, 548] width 422 height 43
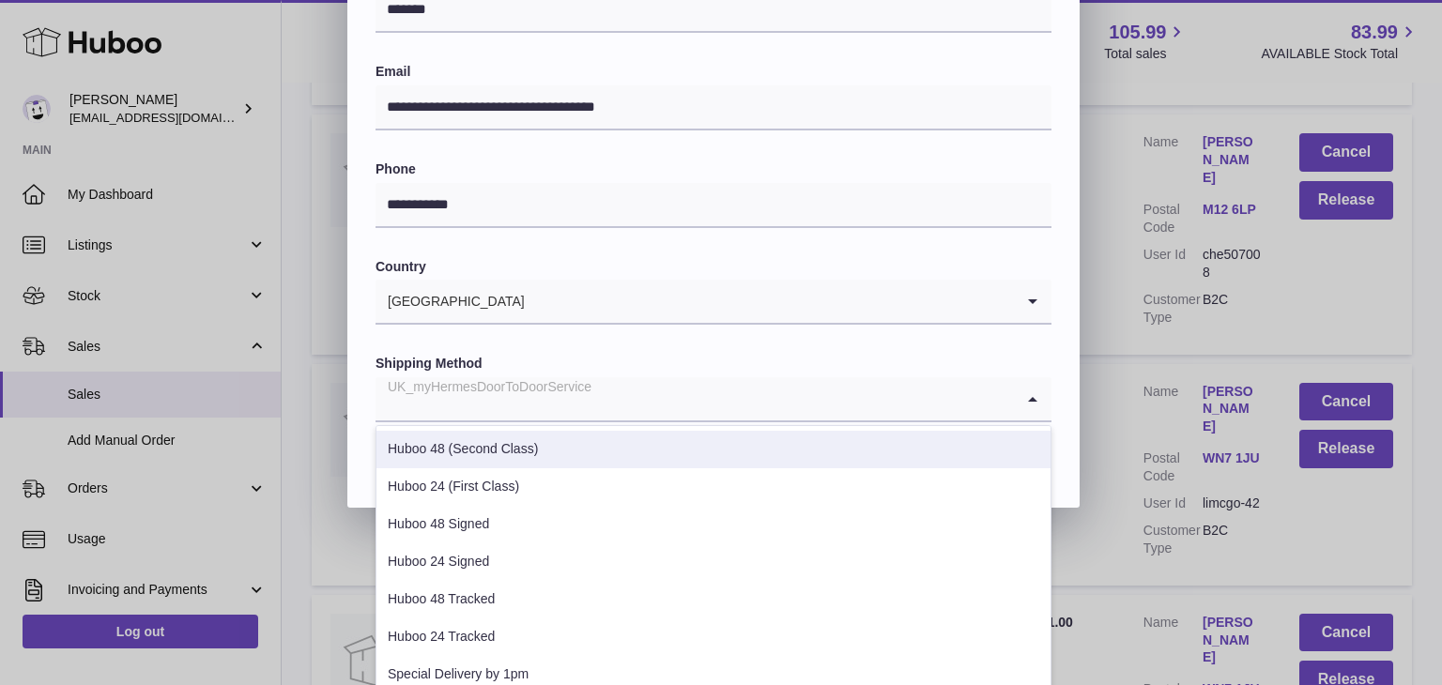
scroll to position [716, 0]
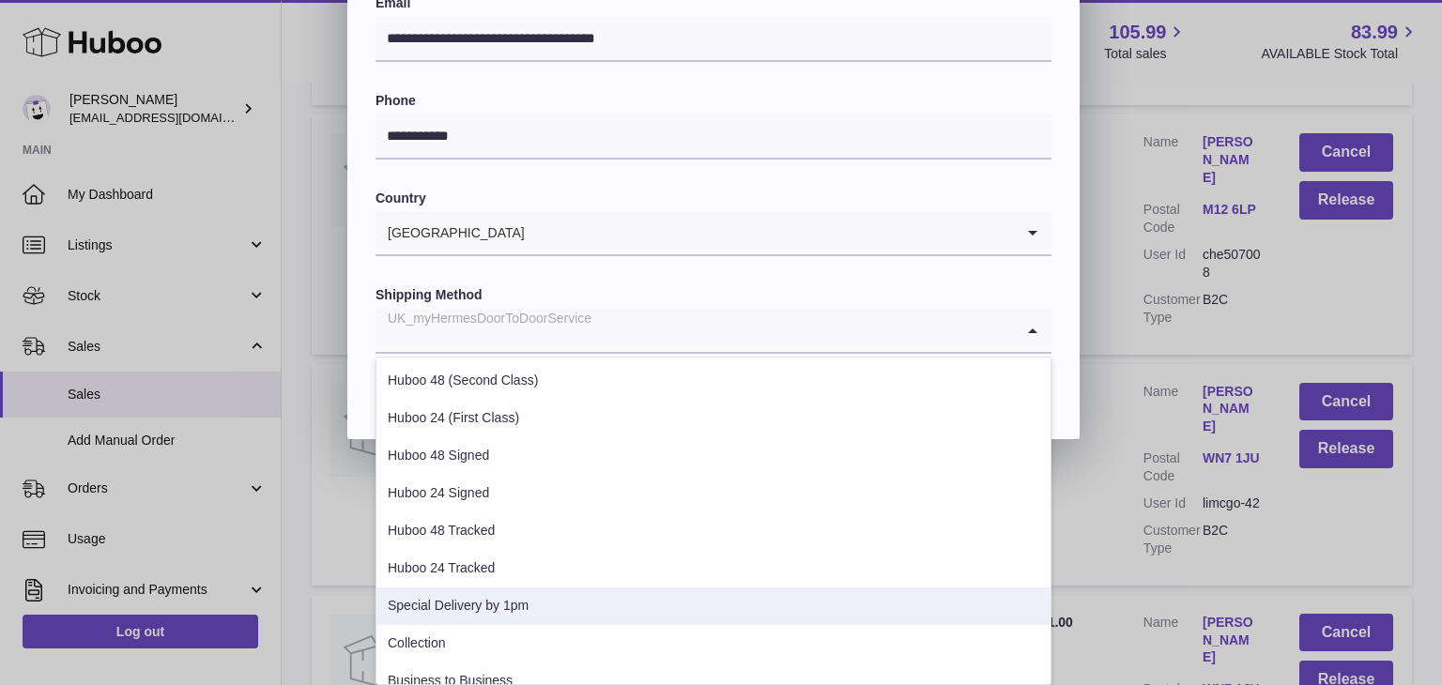
click at [597, 608] on li "Special Delivery by 1pm" at bounding box center [713, 607] width 674 height 38
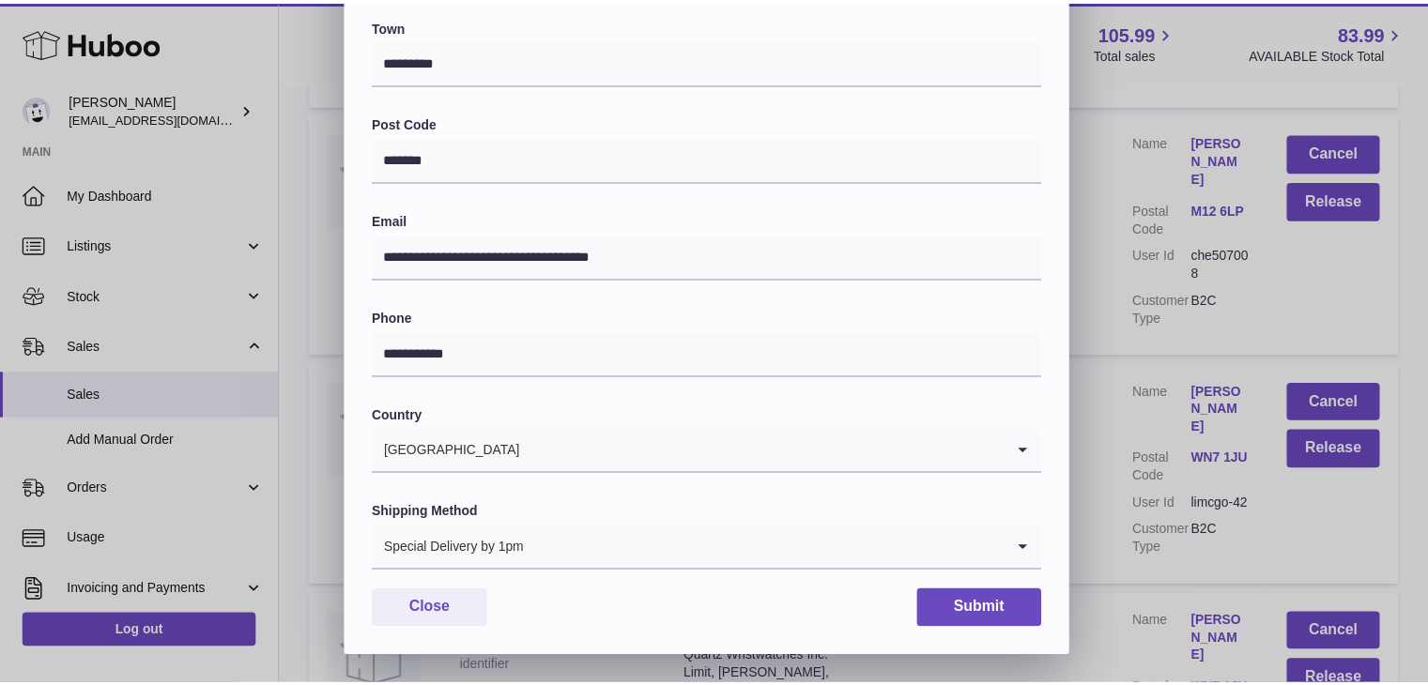
scroll to position [498, 0]
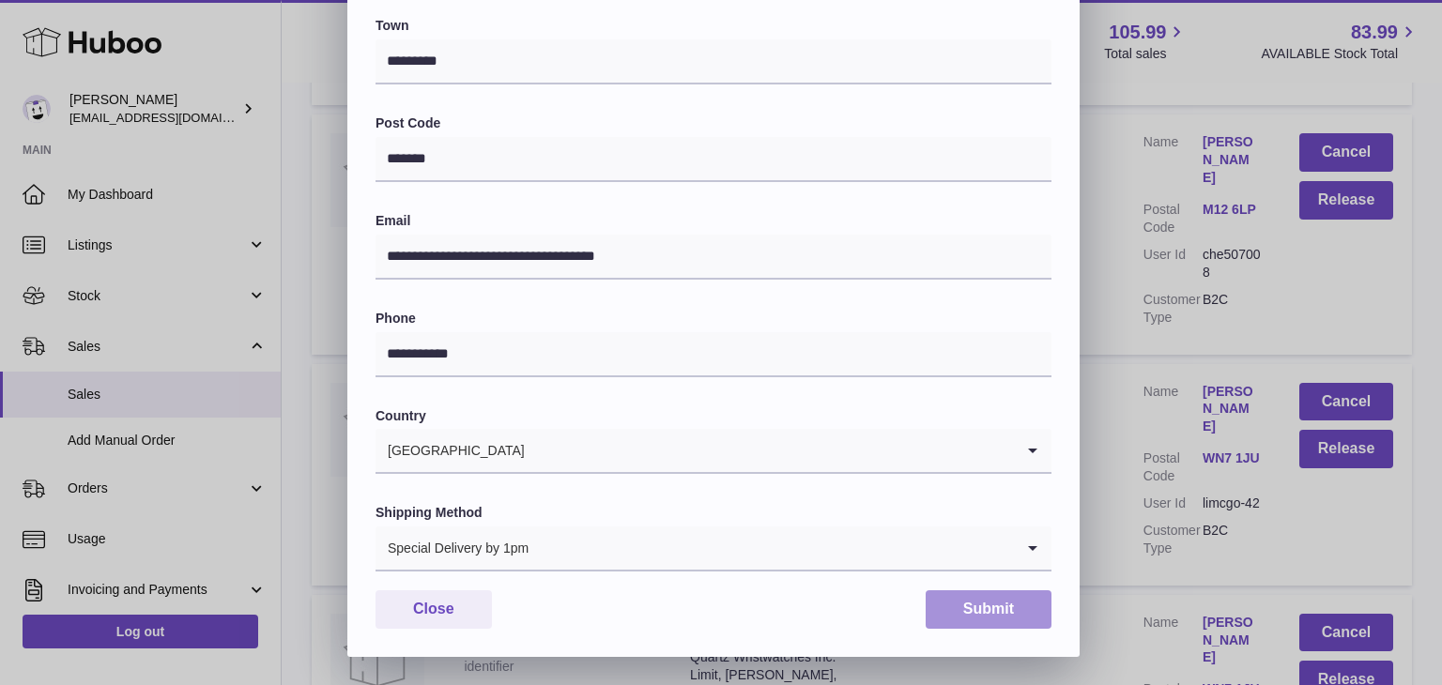
click at [991, 609] on button "Submit" at bounding box center [989, 610] width 126 height 38
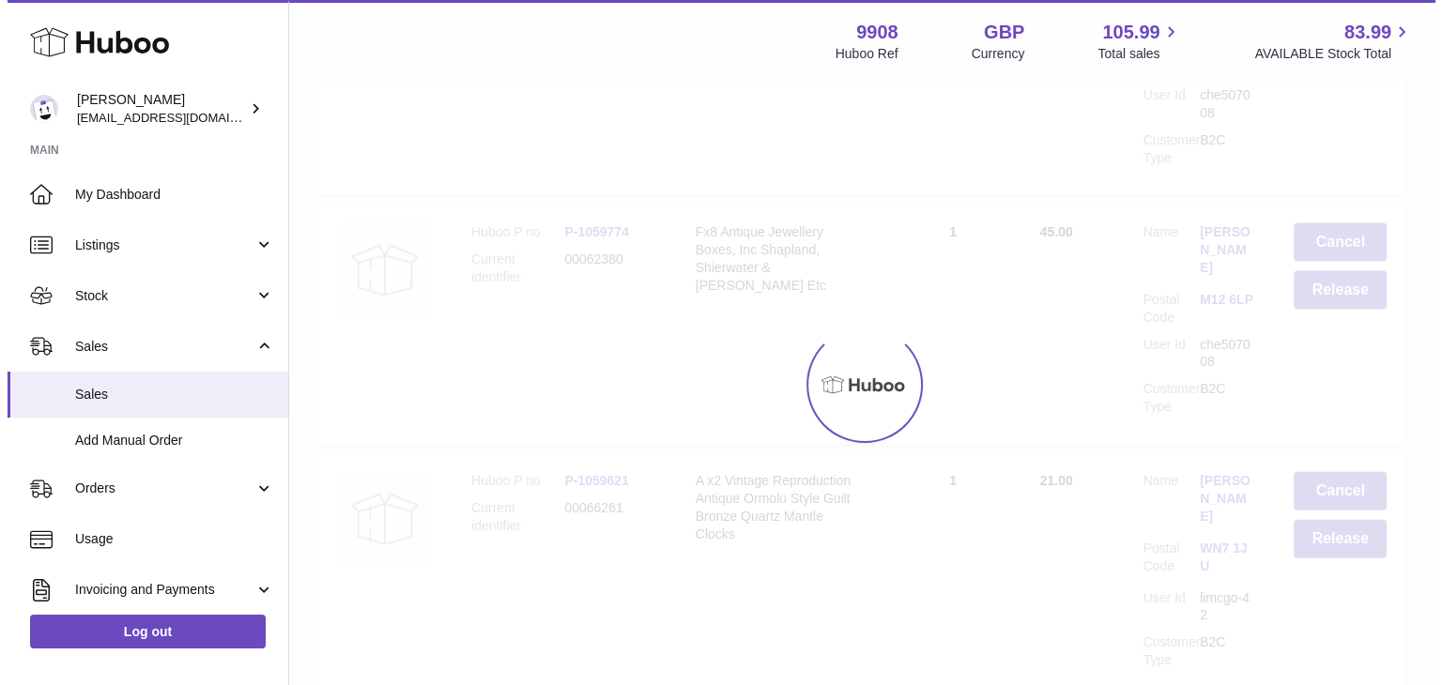
scroll to position [0, 0]
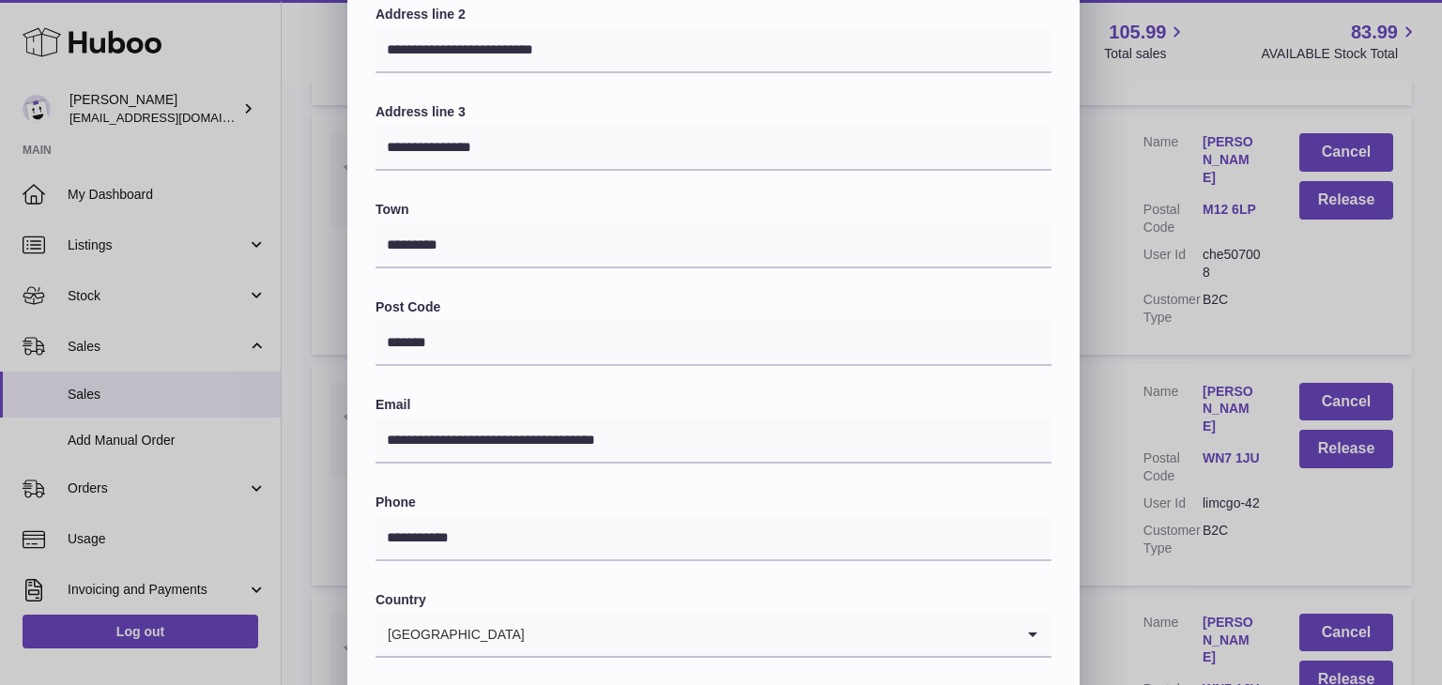
scroll to position [498, 0]
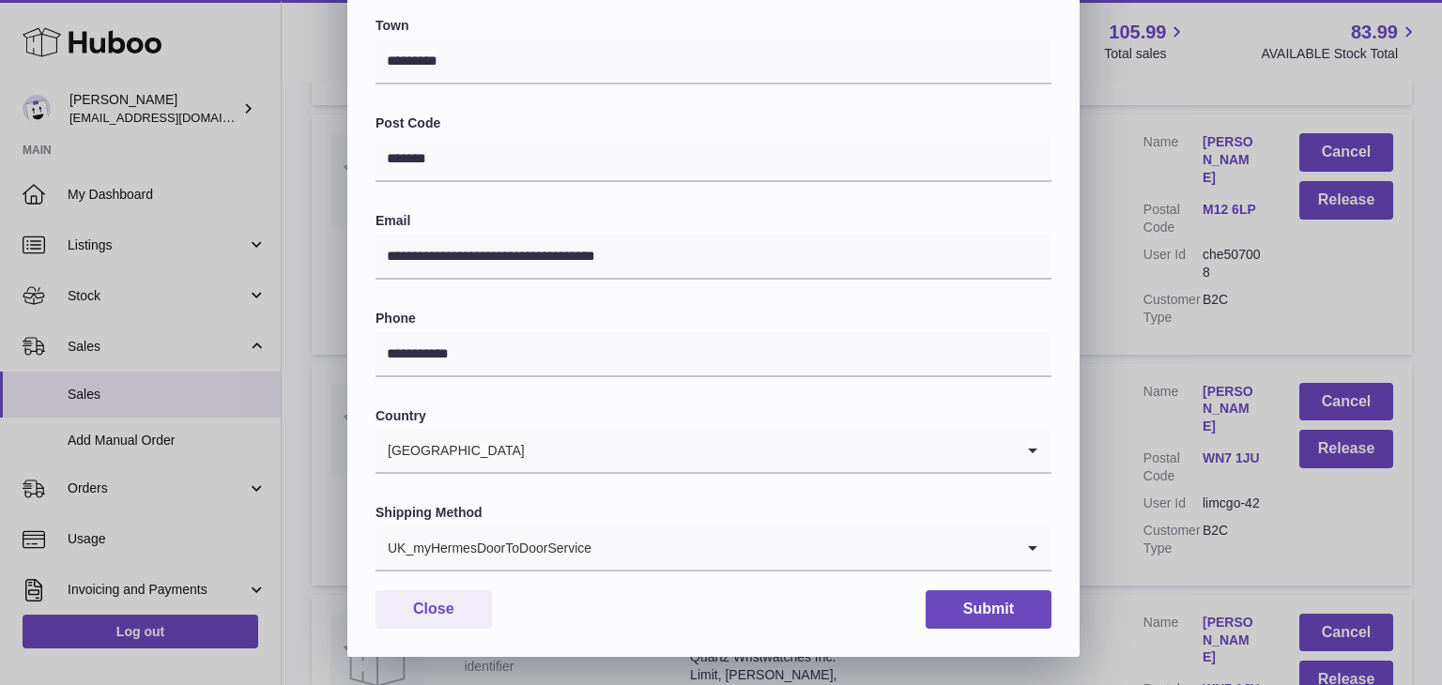
click at [645, 564] on input "Search for option" at bounding box center [803, 548] width 422 height 43
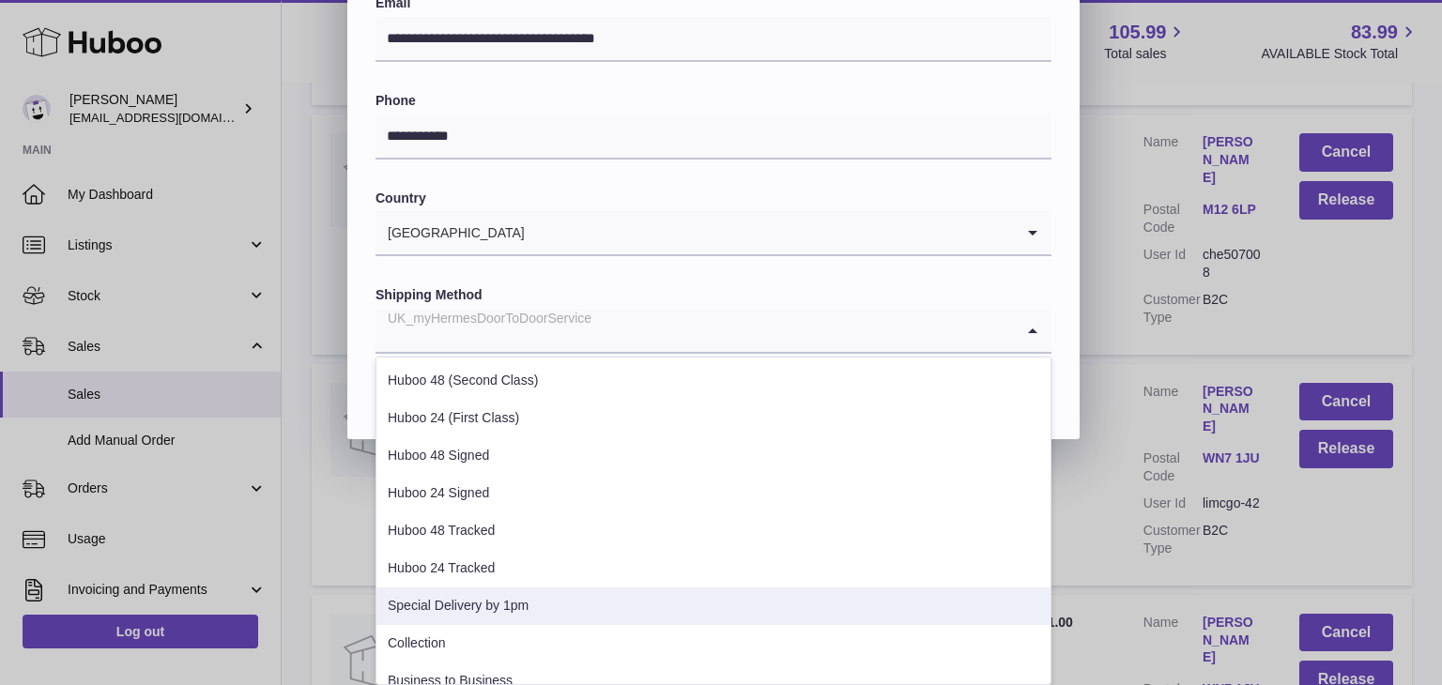
click at [533, 599] on li "Special Delivery by 1pm" at bounding box center [713, 607] width 674 height 38
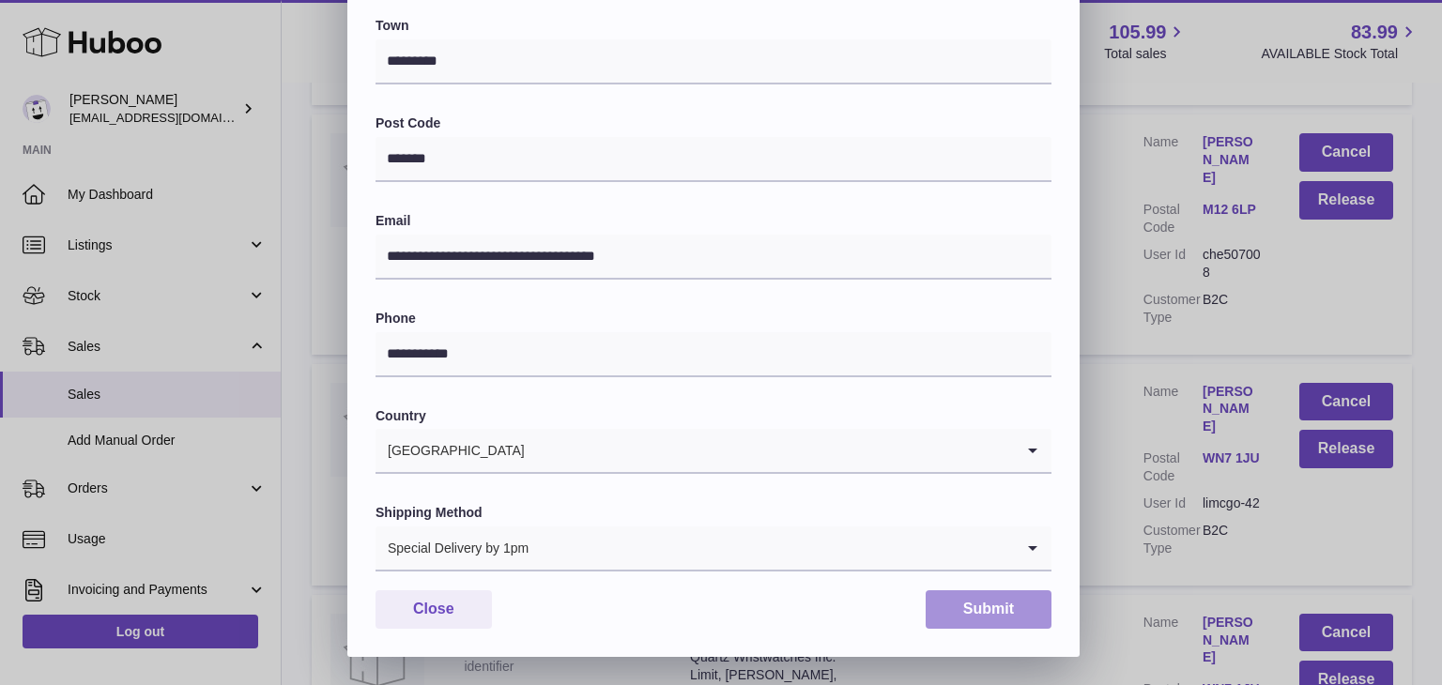
click at [983, 605] on button "Submit" at bounding box center [989, 610] width 126 height 38
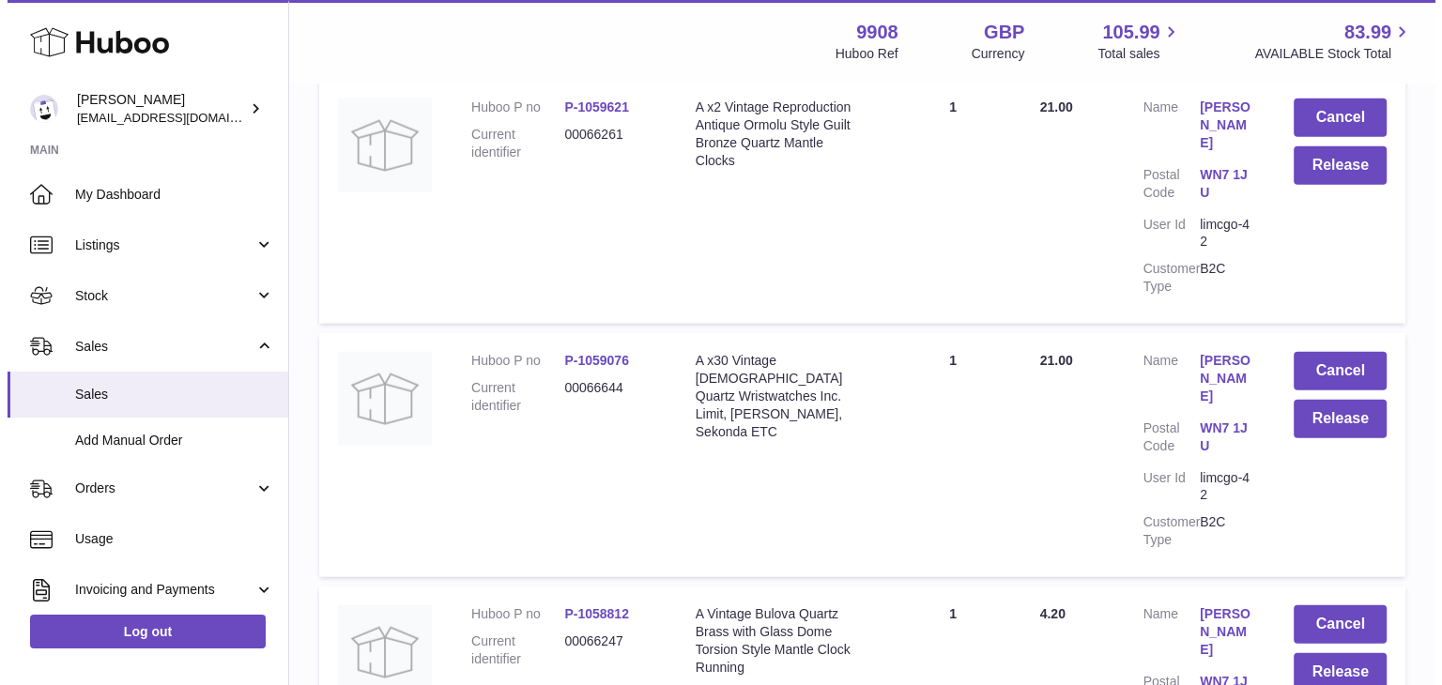
scroll to position [11642, 0]
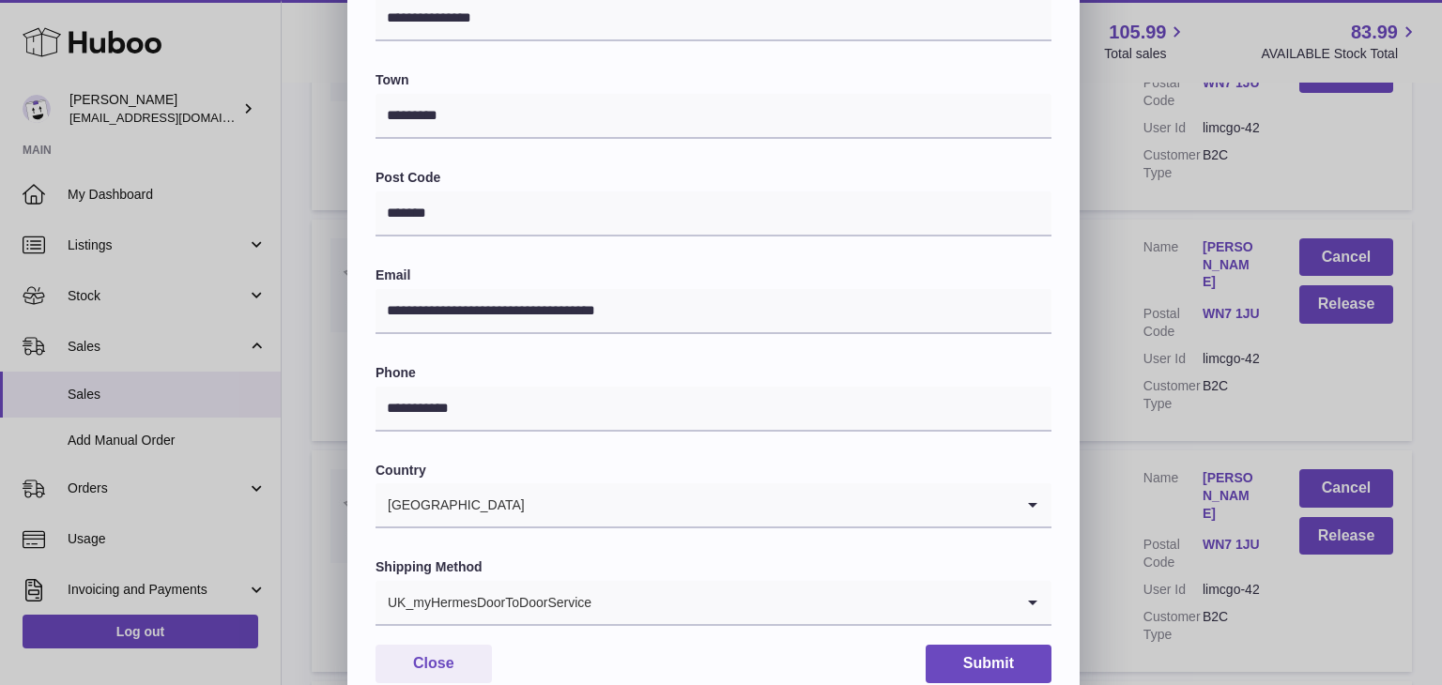
scroll to position [498, 0]
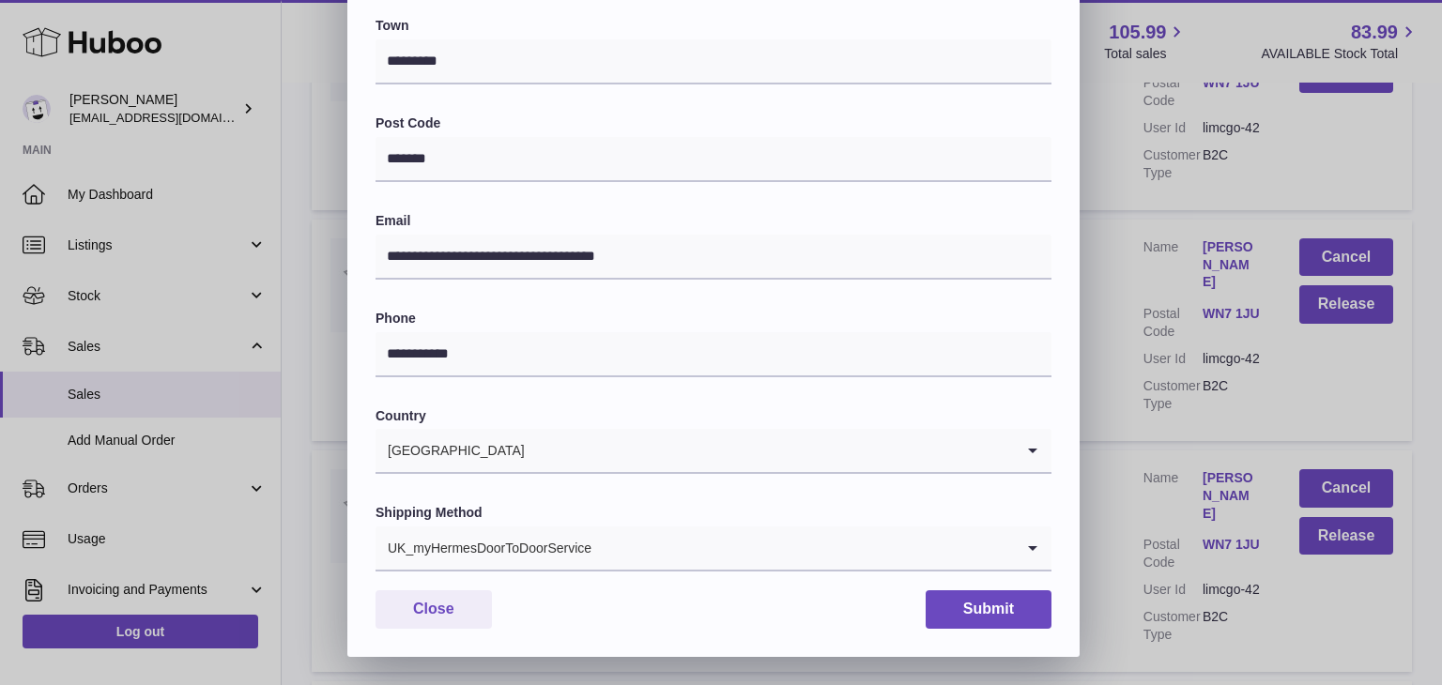
click at [572, 564] on div "UK_myHermesDoorToDoorService" at bounding box center [695, 548] width 638 height 43
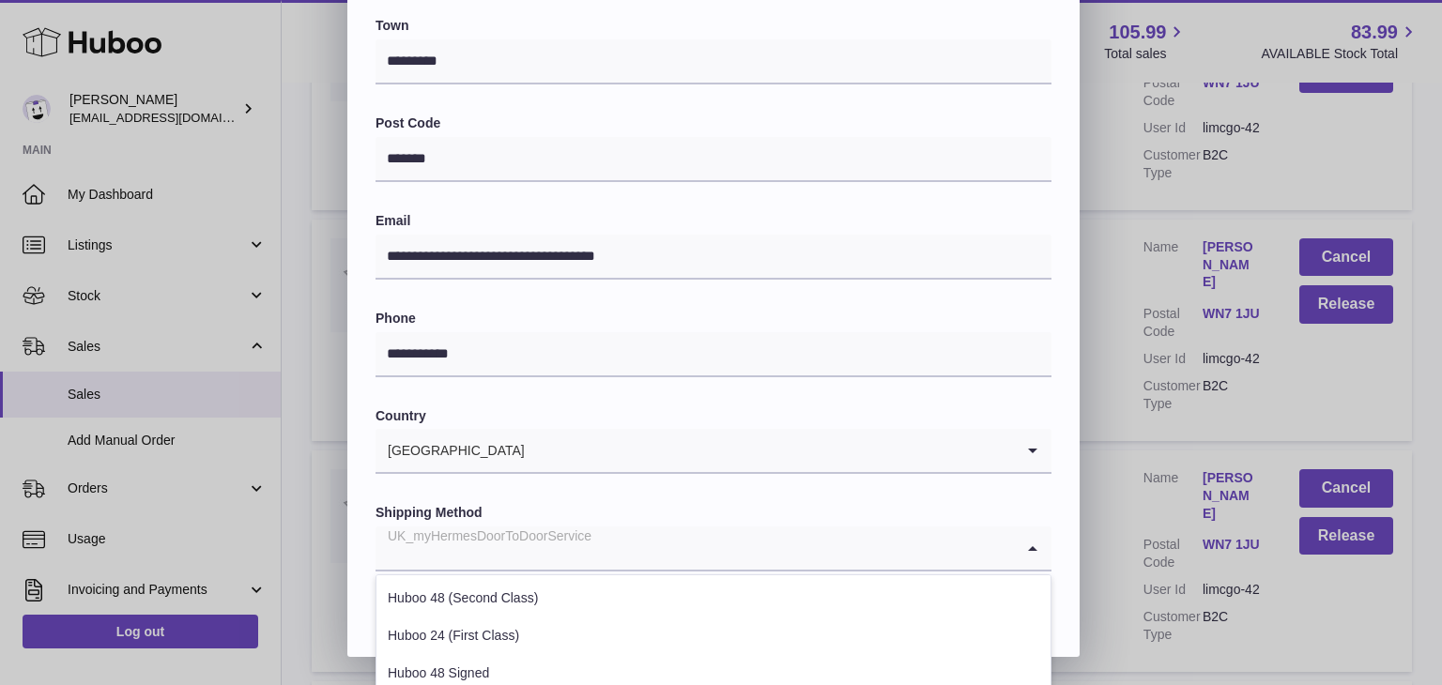
scroll to position [716, 0]
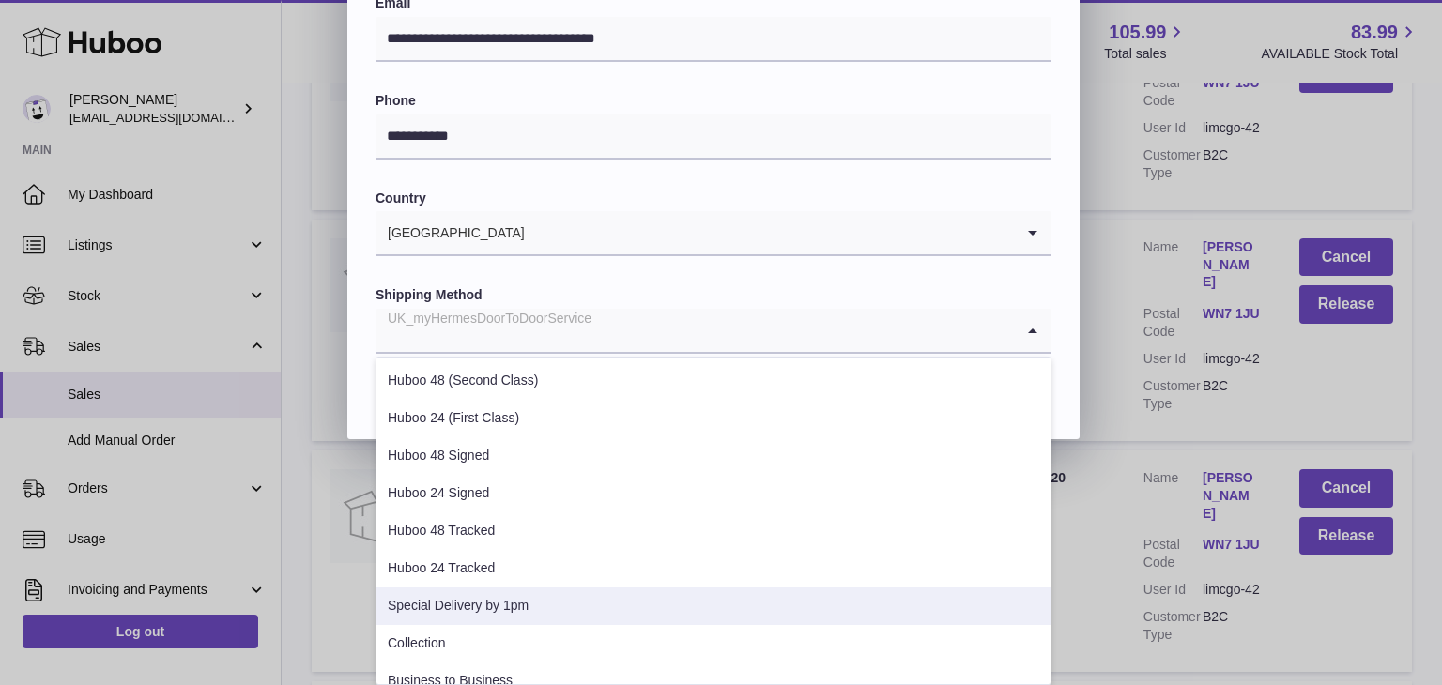
click at [548, 612] on li "Special Delivery by 1pm" at bounding box center [713, 607] width 674 height 38
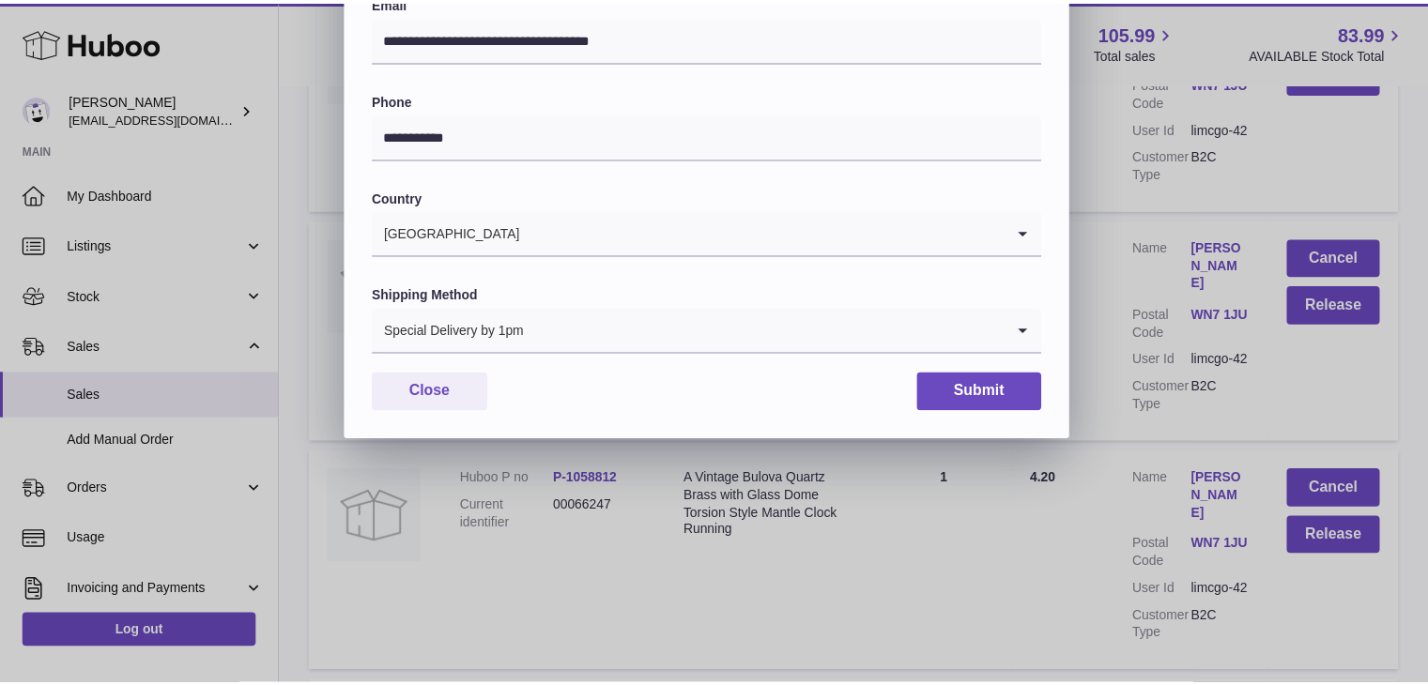
scroll to position [498, 0]
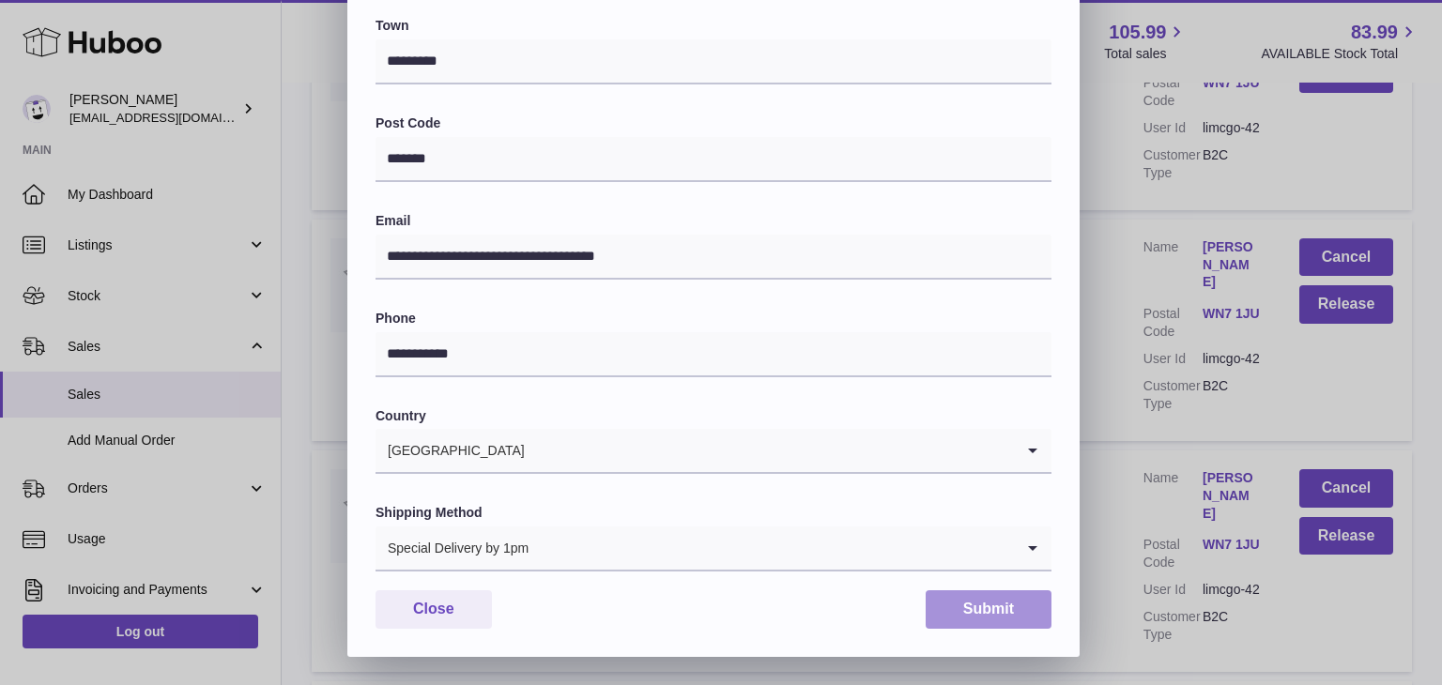
click at [969, 610] on button "Submit" at bounding box center [989, 610] width 126 height 38
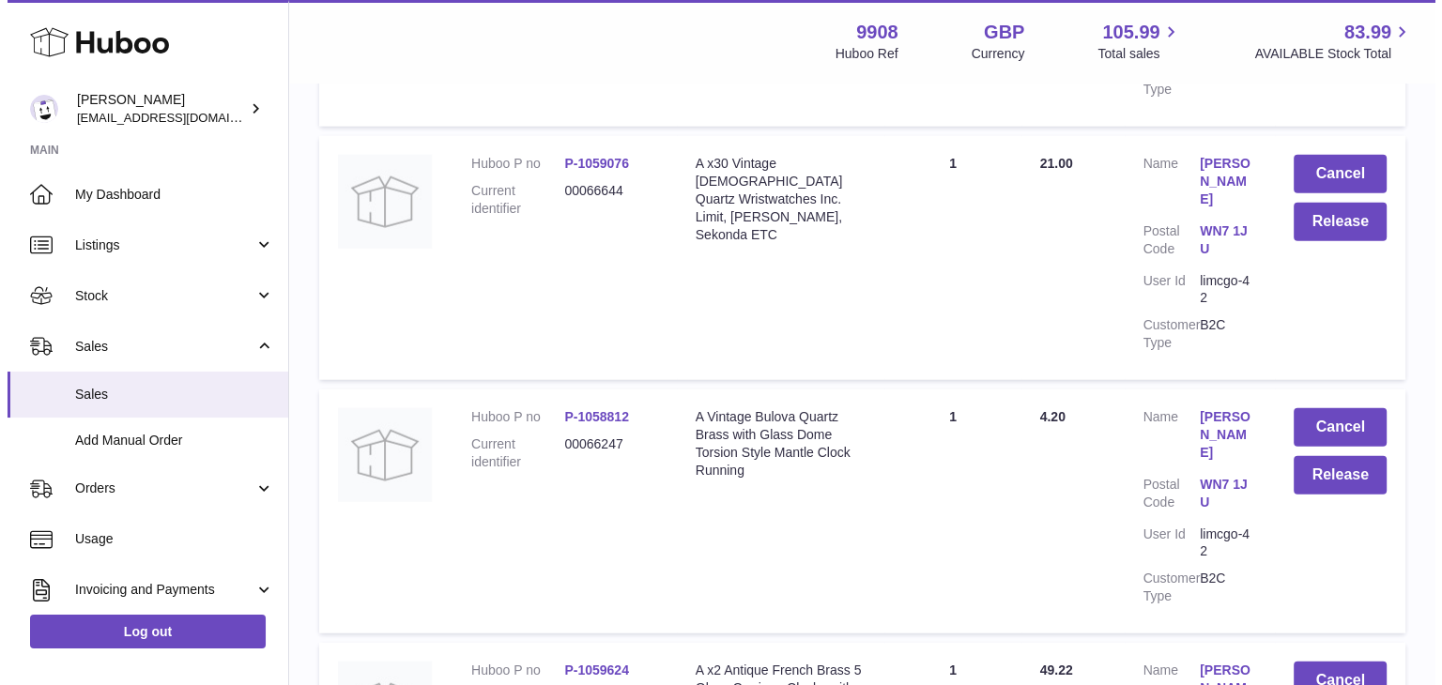
scroll to position [11892, 0]
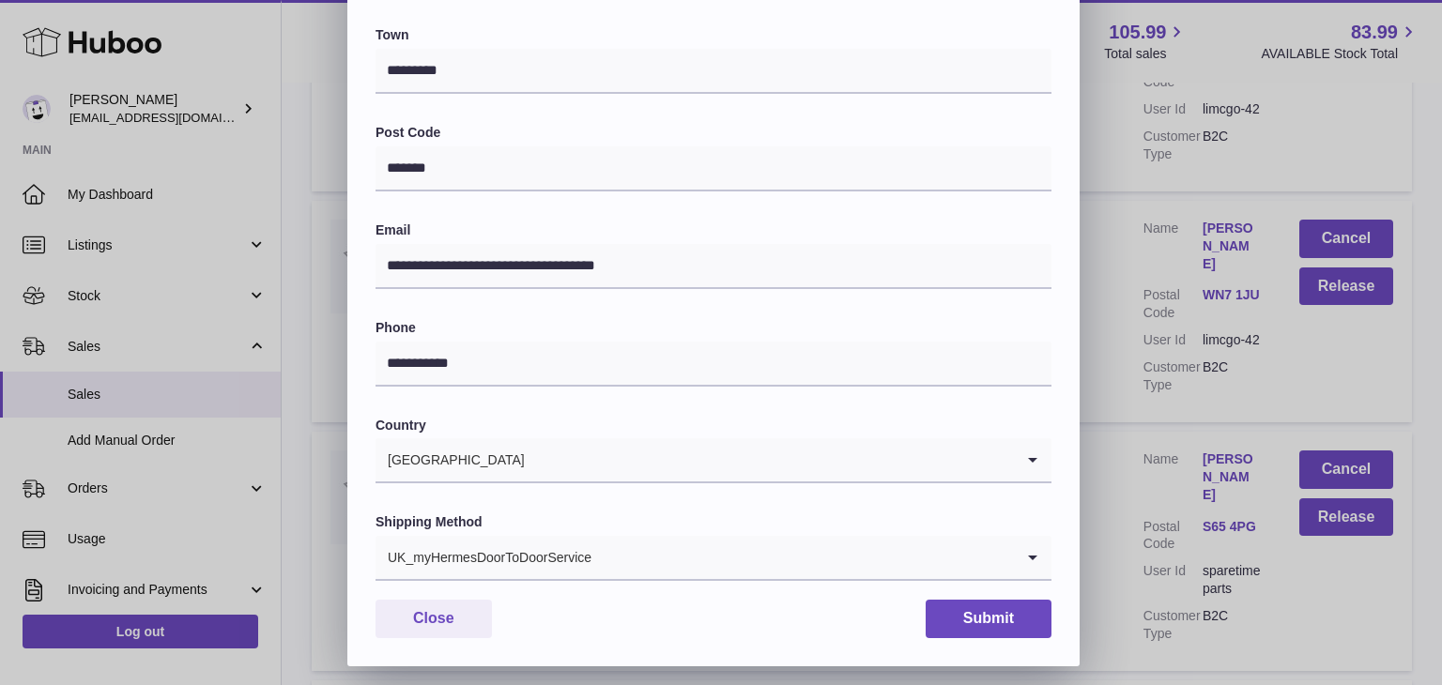
scroll to position [498, 0]
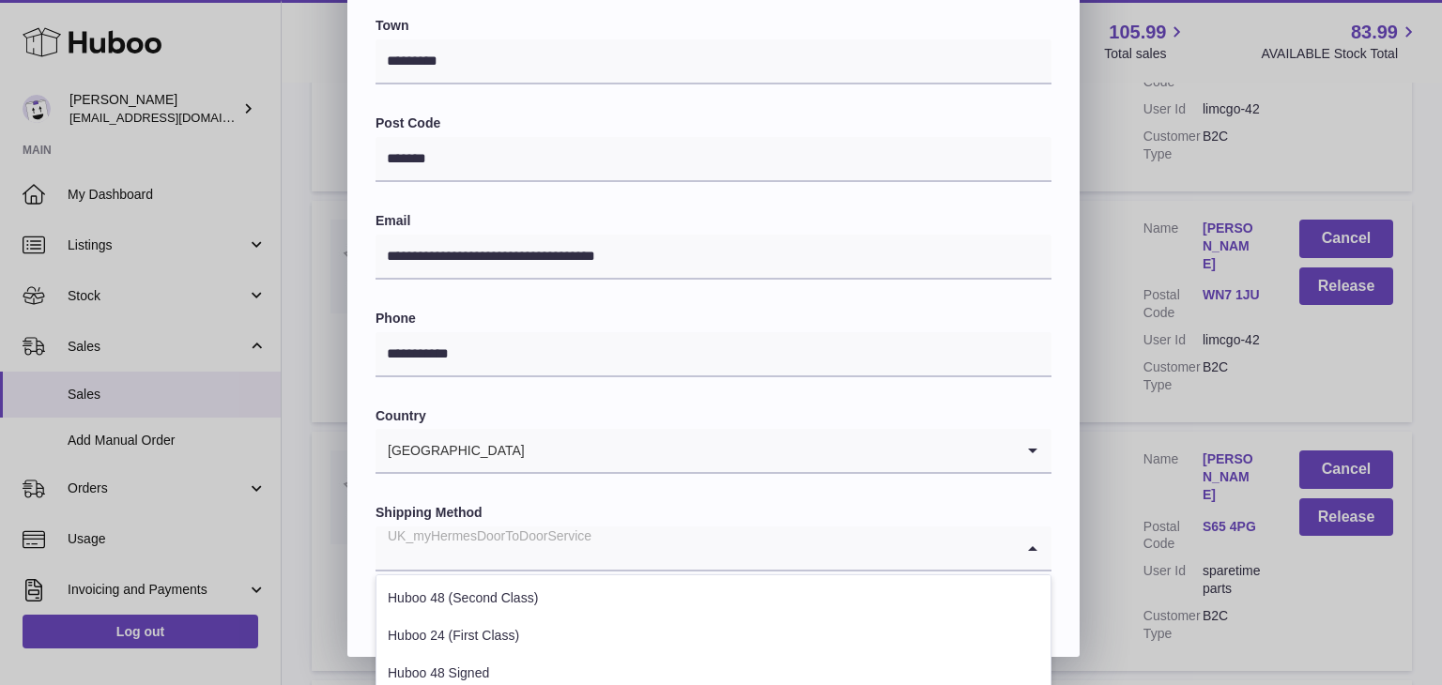
click at [587, 551] on div "UK_myHermesDoorToDoorService" at bounding box center [695, 548] width 638 height 43
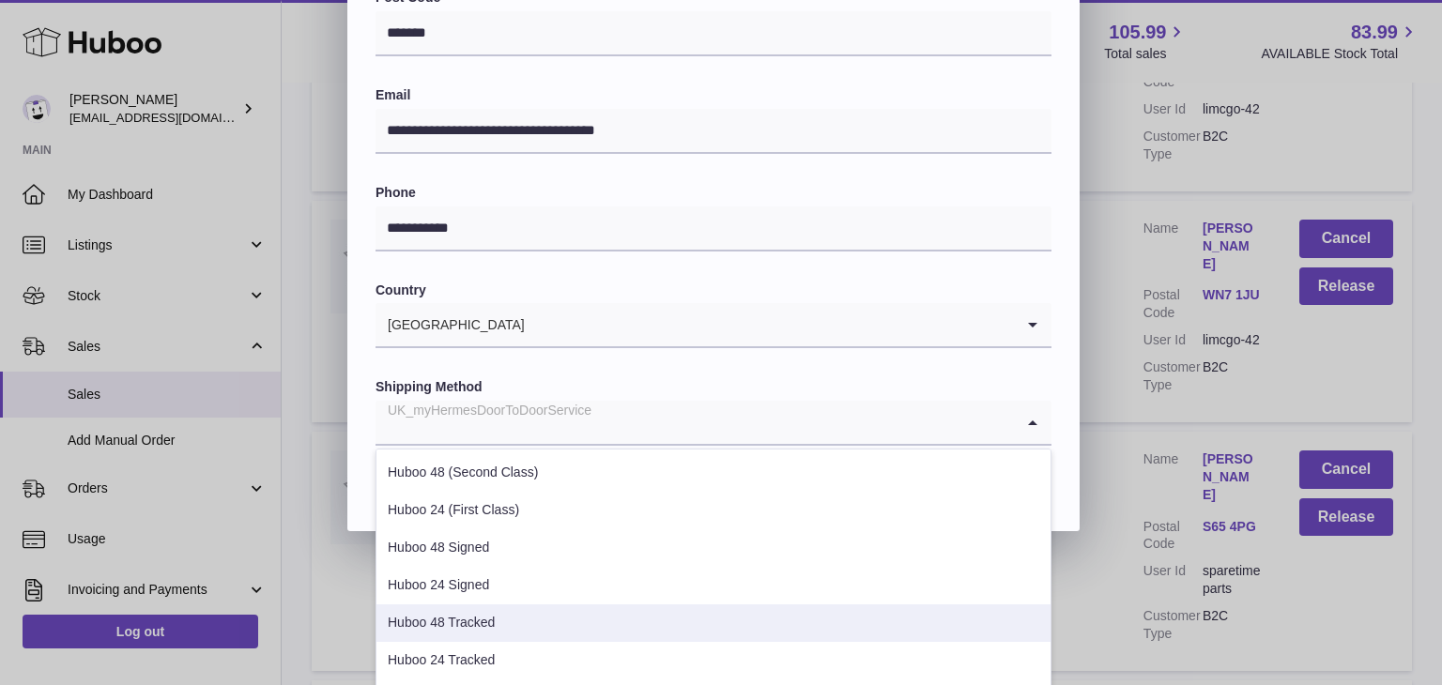
scroll to position [95, 0]
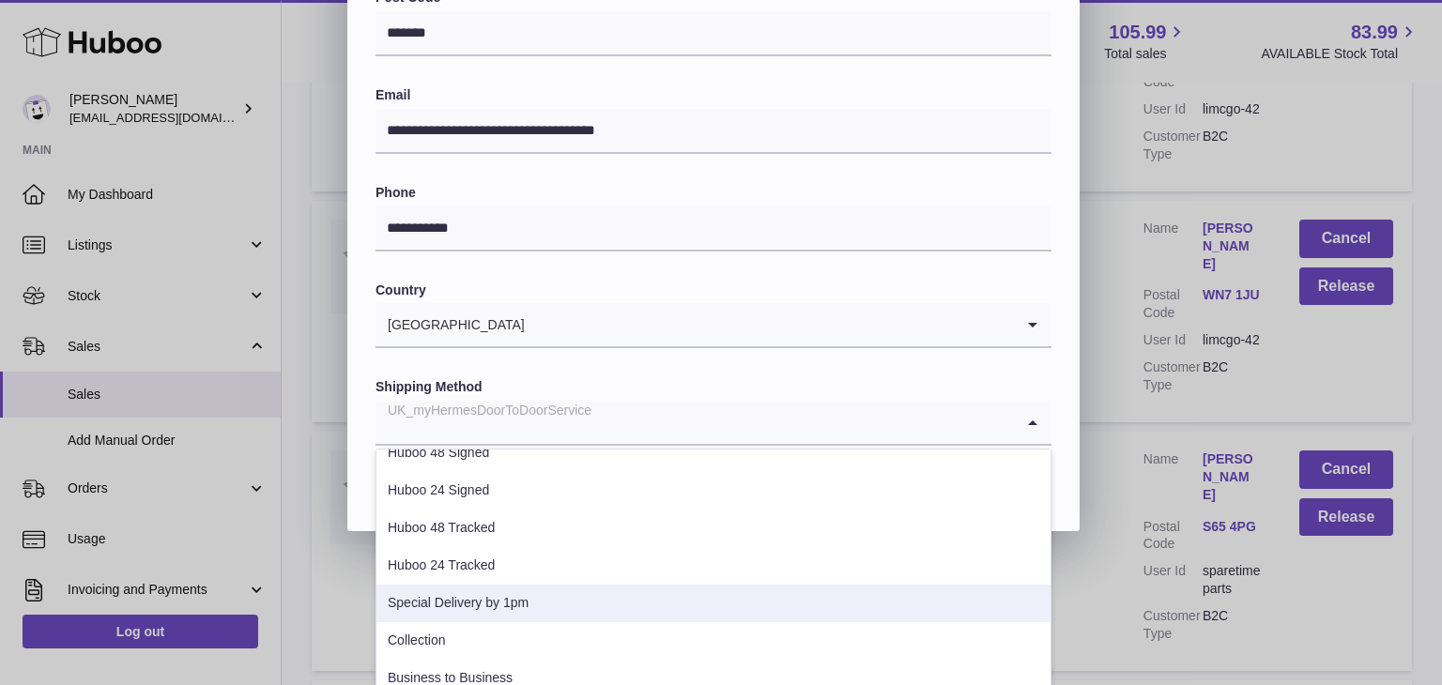
click at [488, 599] on li "Special Delivery by 1pm" at bounding box center [713, 604] width 674 height 38
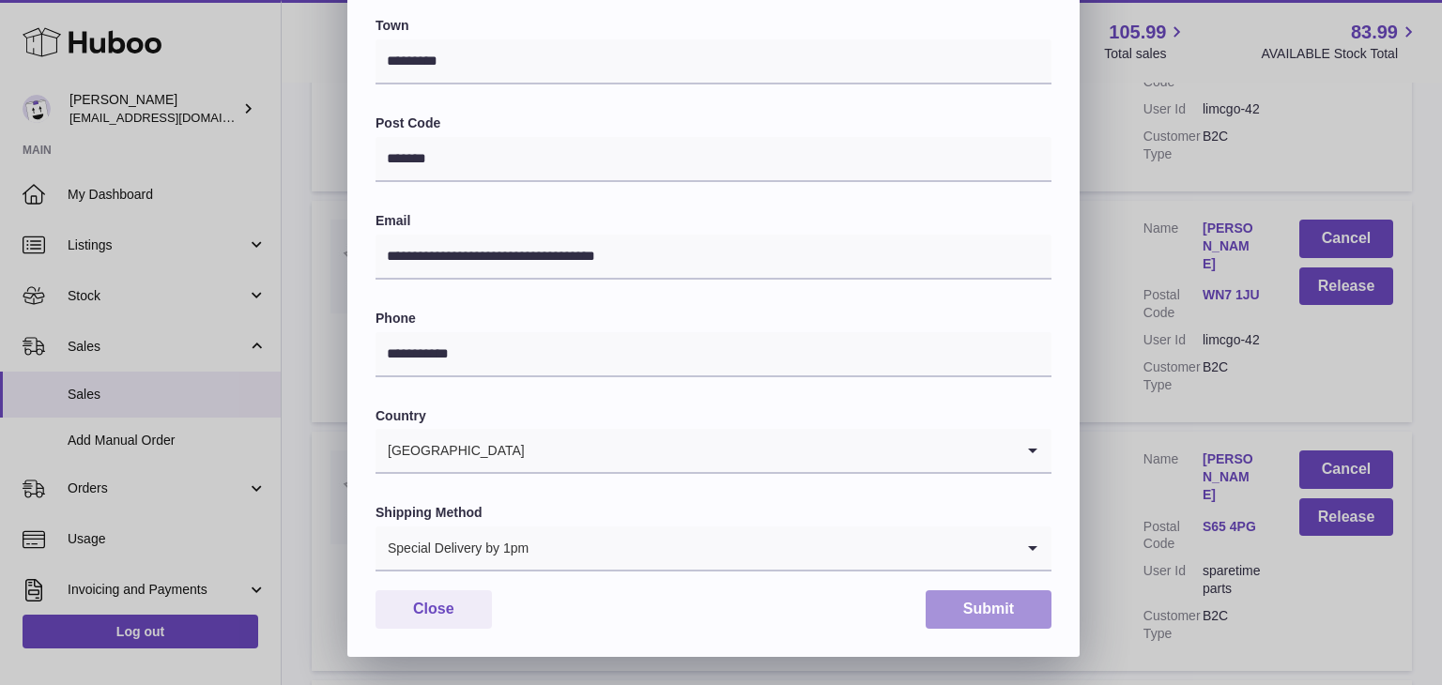
click at [999, 600] on button "Submit" at bounding box center [989, 610] width 126 height 38
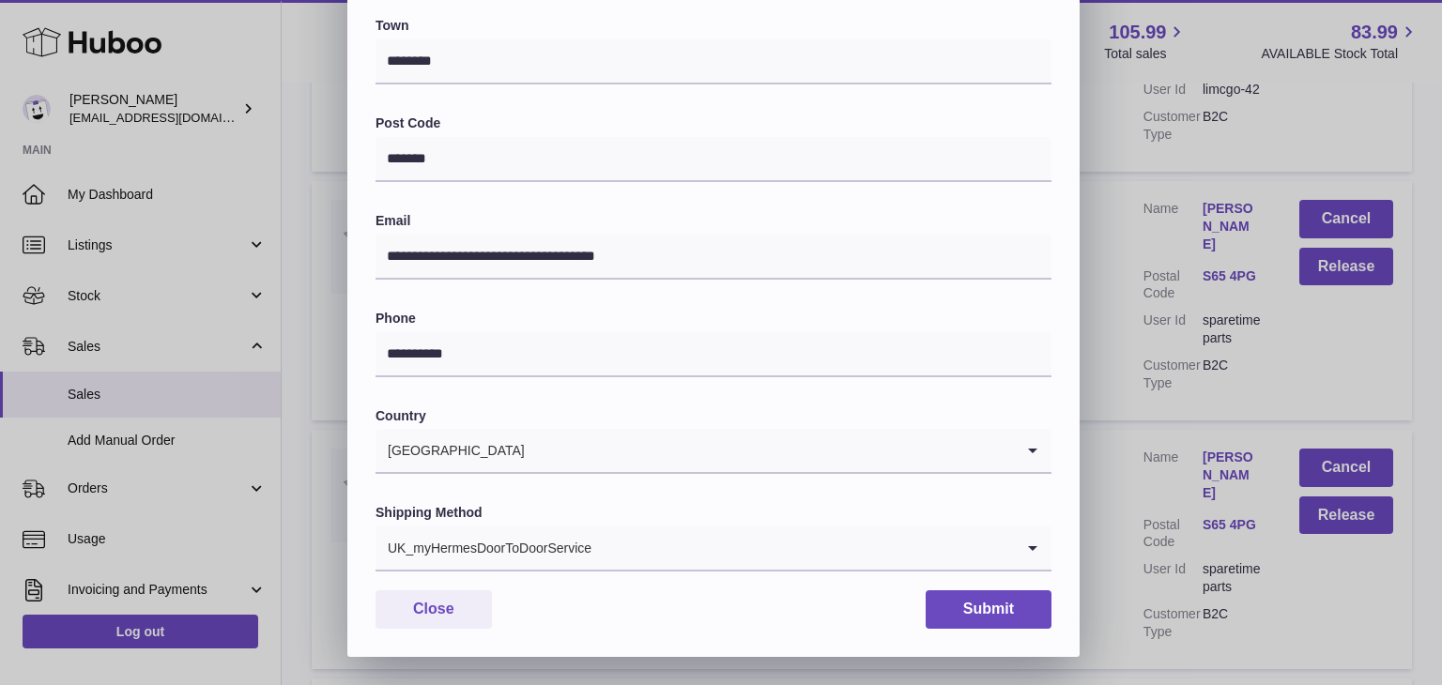
click at [563, 557] on div "UK_myHermesDoorToDoorService" at bounding box center [695, 548] width 638 height 43
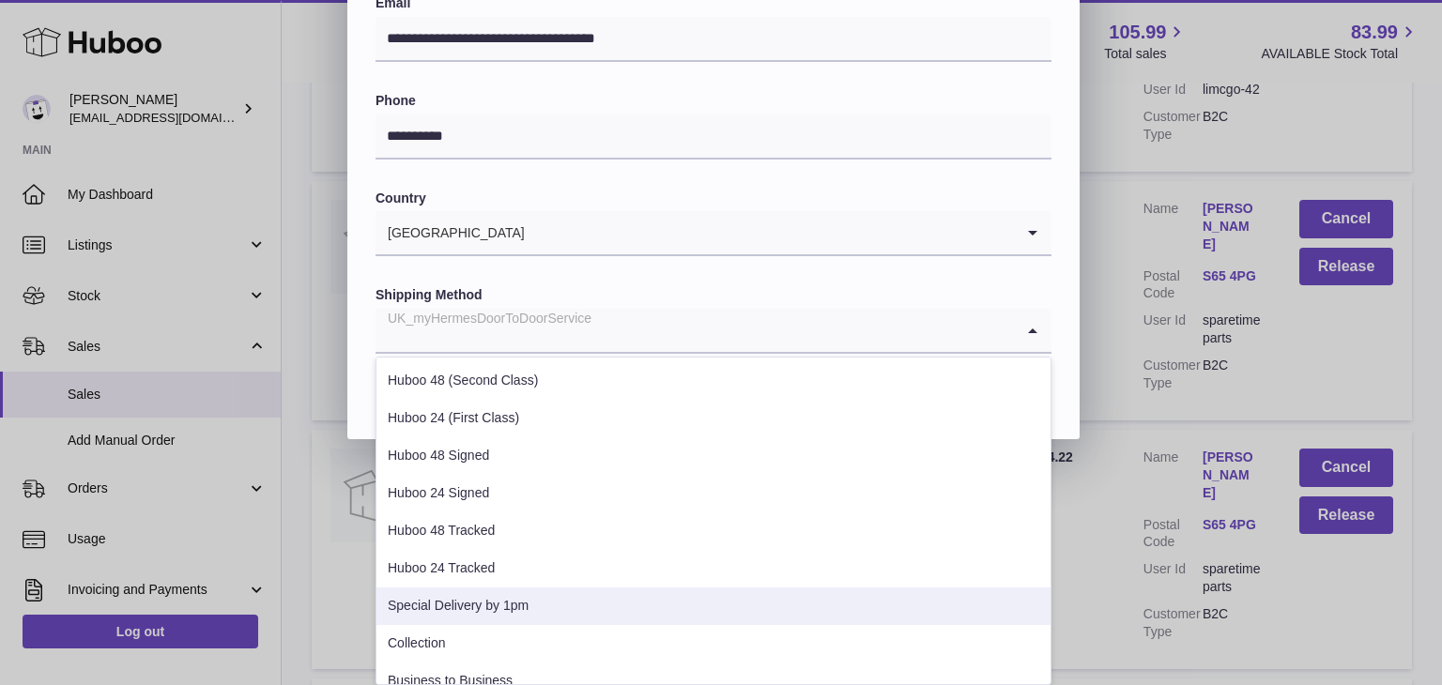
click at [536, 604] on li "Special Delivery by 1pm" at bounding box center [713, 607] width 674 height 38
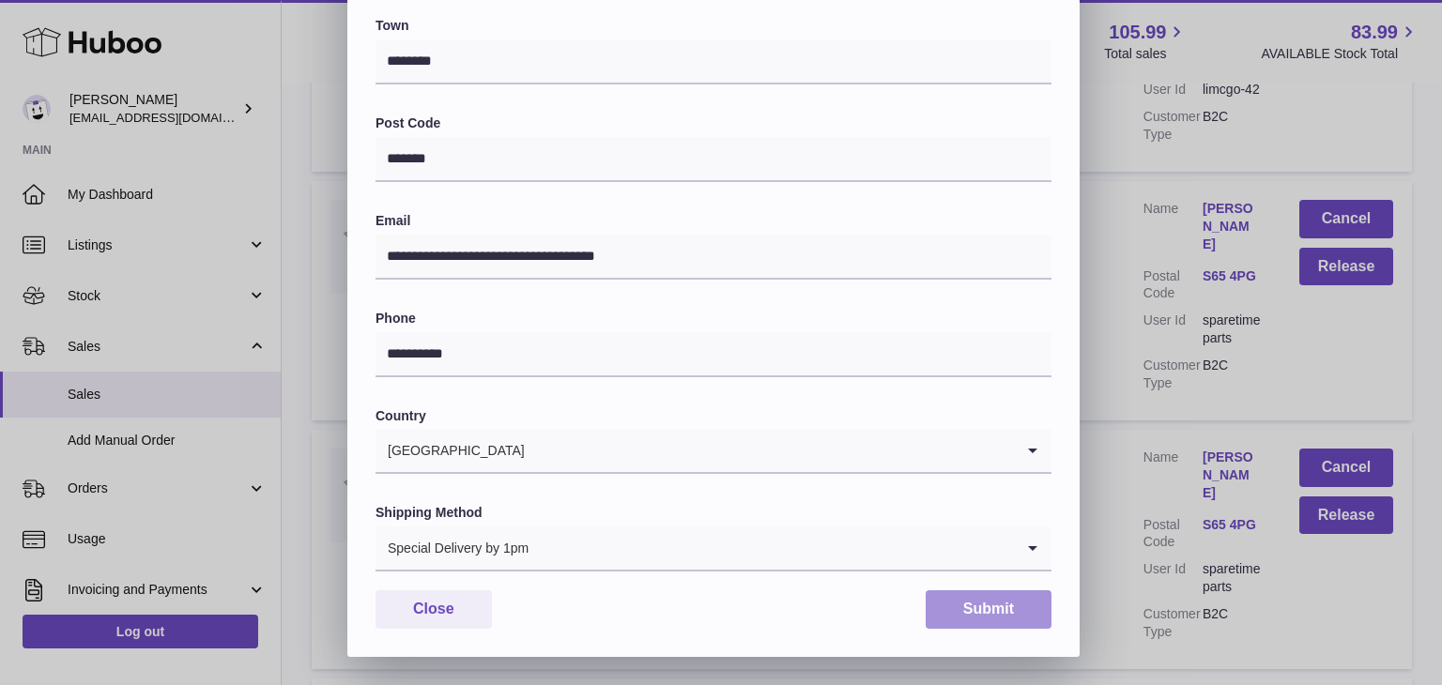
click at [979, 609] on button "Submit" at bounding box center [989, 610] width 126 height 38
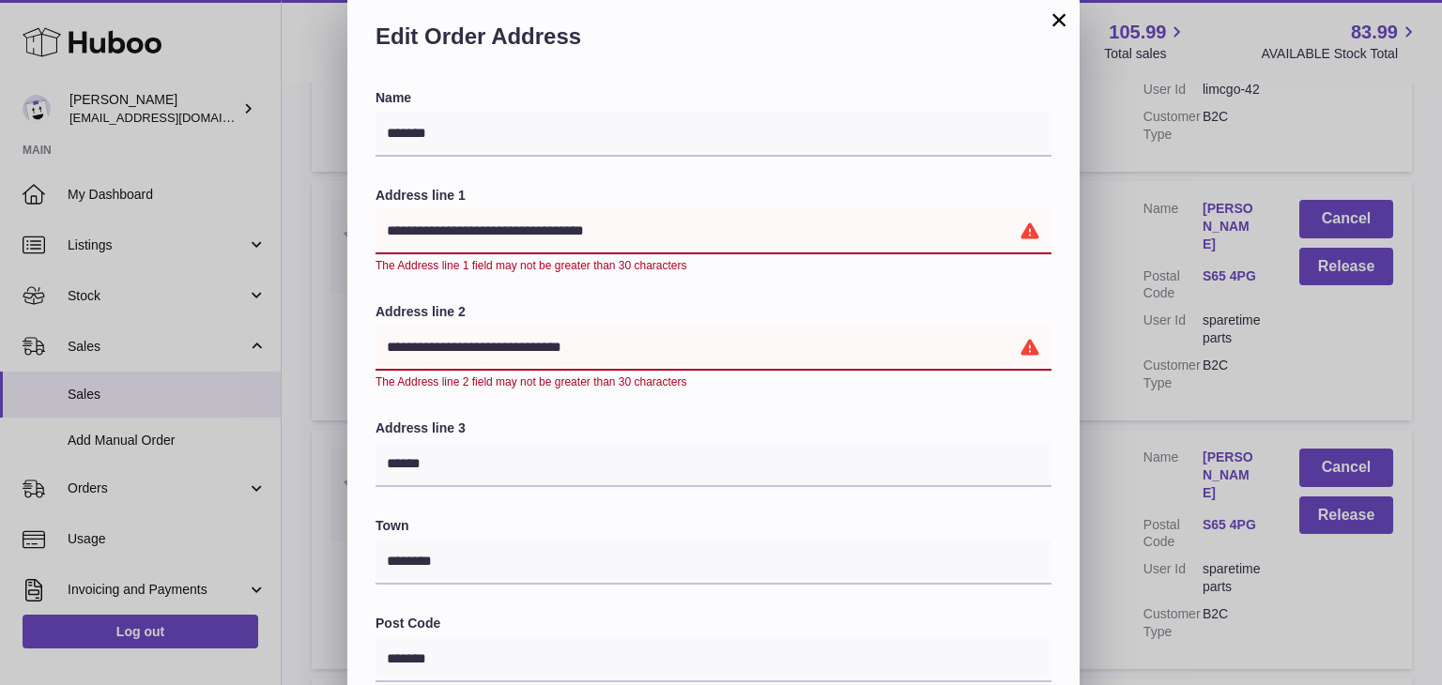
drag, startPoint x: 608, startPoint y: 227, endPoint x: 496, endPoint y: 222, distance: 112.8
click at [496, 222] on input "**********" at bounding box center [714, 231] width 676 height 45
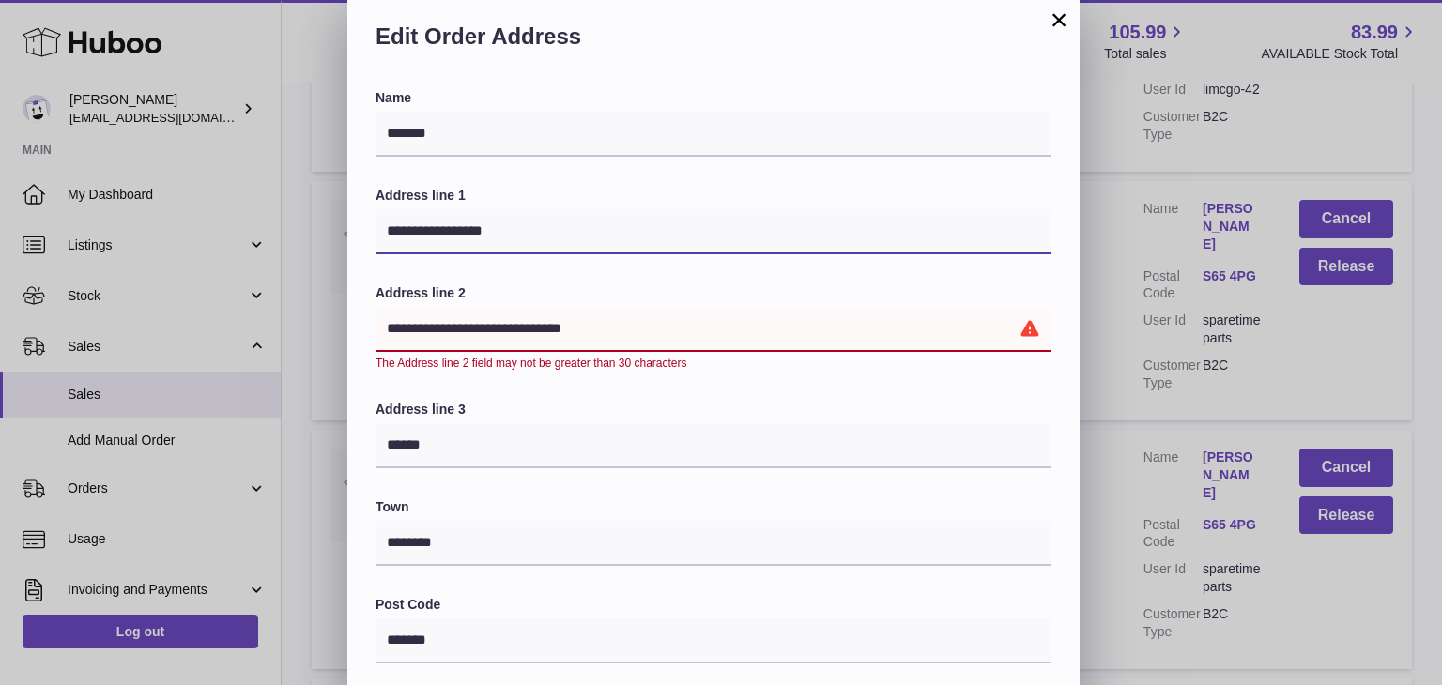
type input "**********"
click at [789, 321] on input "**********" at bounding box center [714, 329] width 676 height 45
click at [581, 335] on input "**********" at bounding box center [714, 329] width 676 height 45
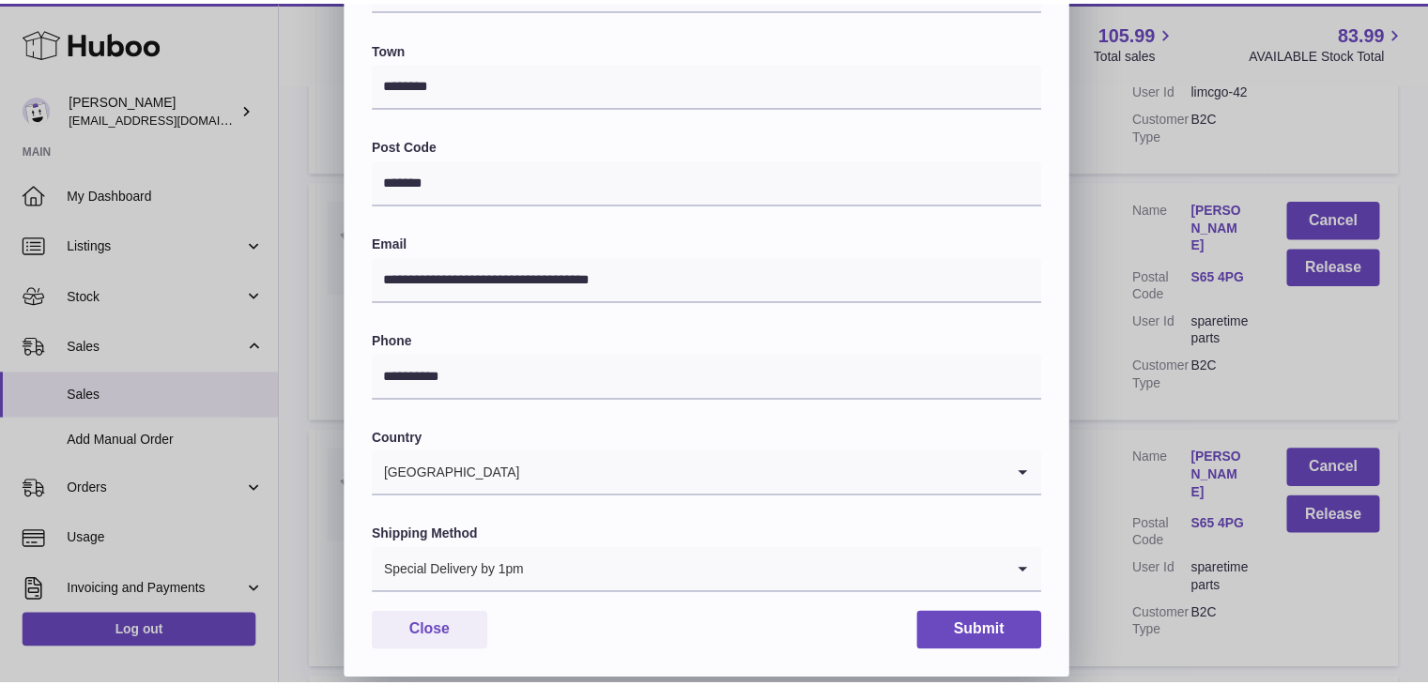
scroll to position [498, 0]
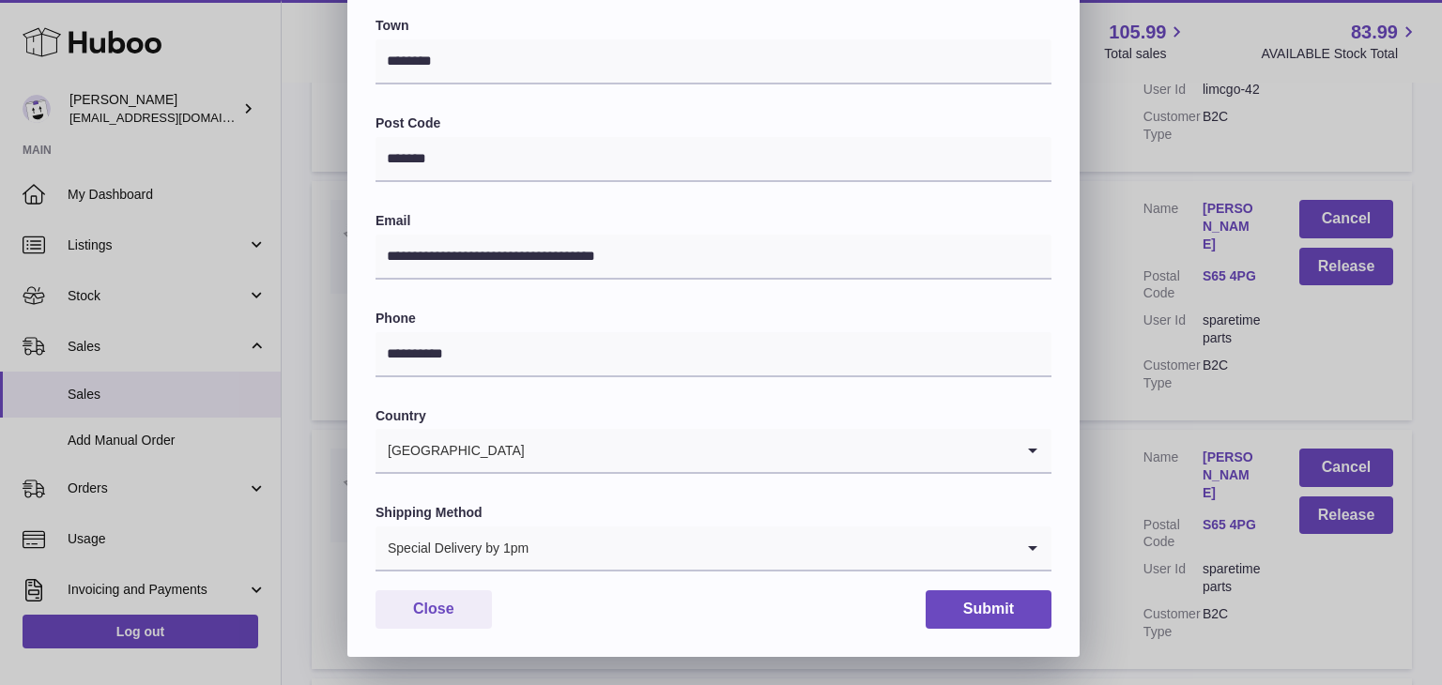
type input "**********"
click at [965, 606] on button "Submit" at bounding box center [989, 610] width 126 height 38
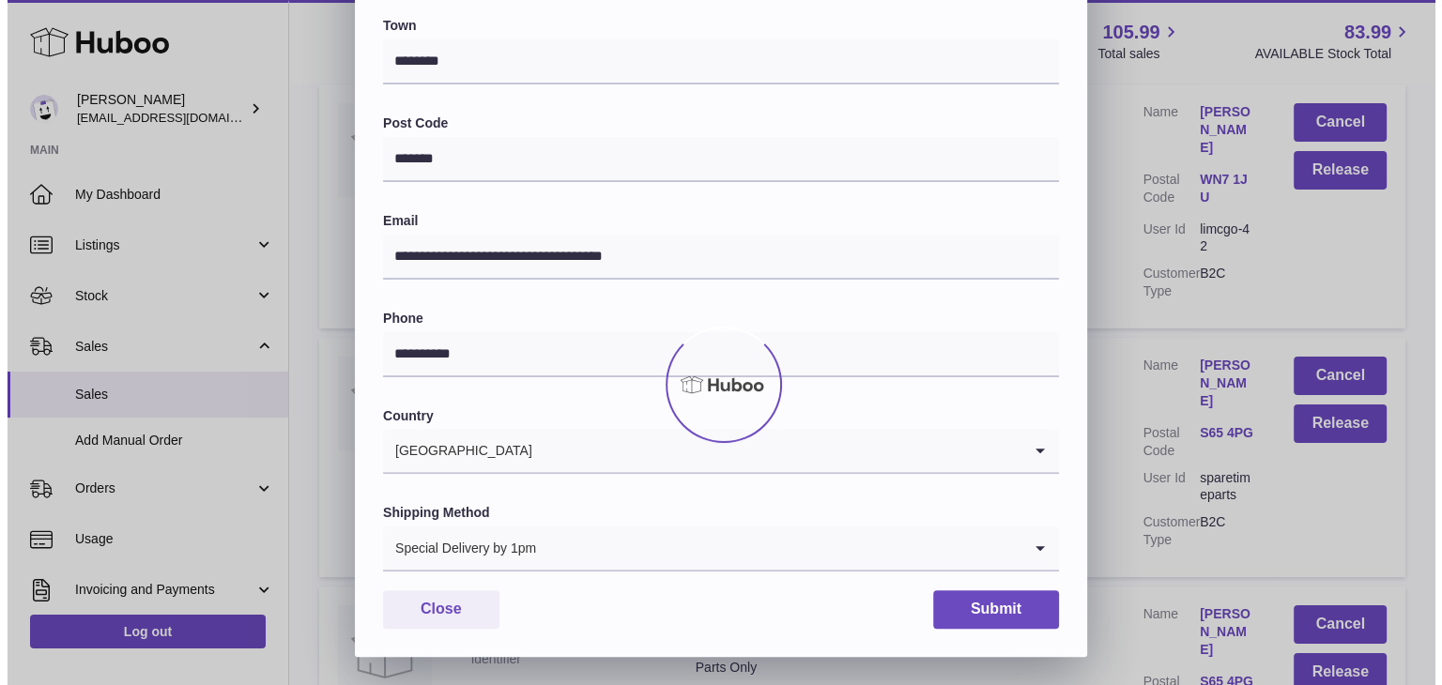
scroll to position [0, 0]
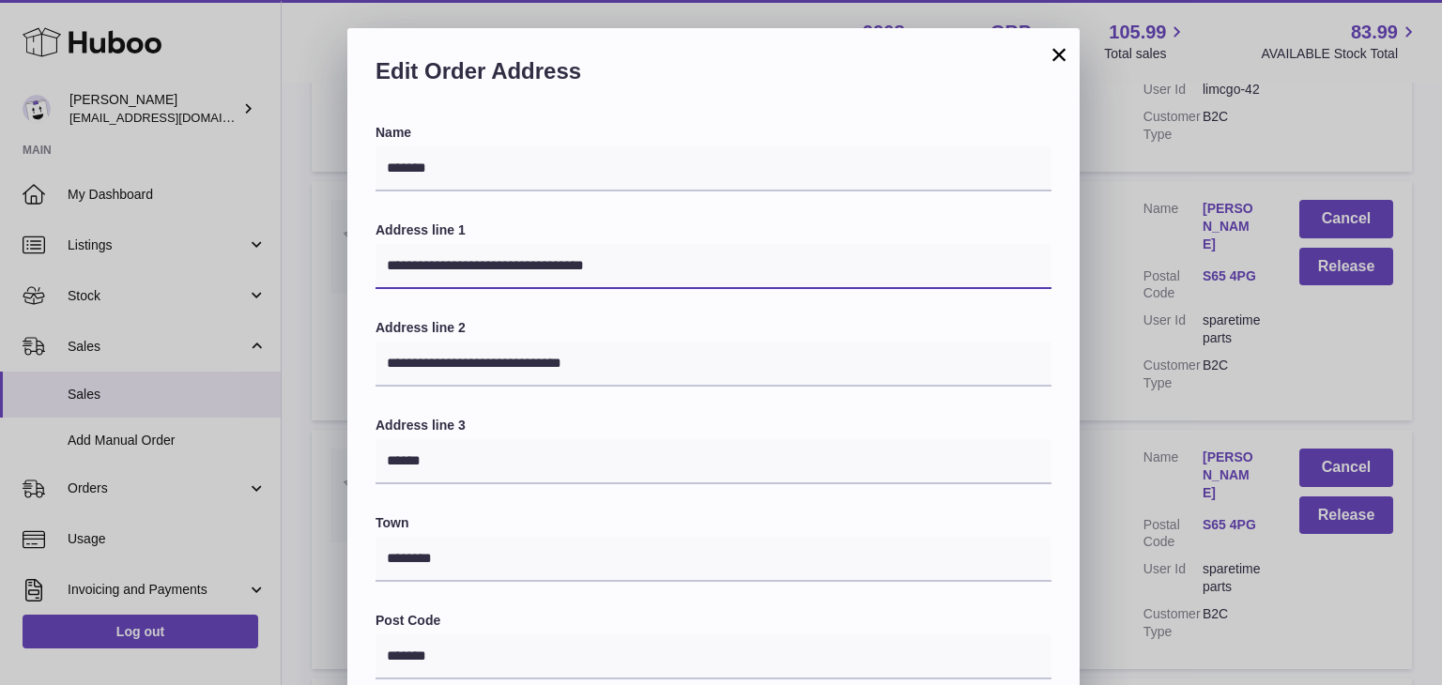
drag, startPoint x: 613, startPoint y: 269, endPoint x: 496, endPoint y: 277, distance: 117.6
click at [496, 277] on input "**********" at bounding box center [714, 266] width 676 height 45
type input "**********"
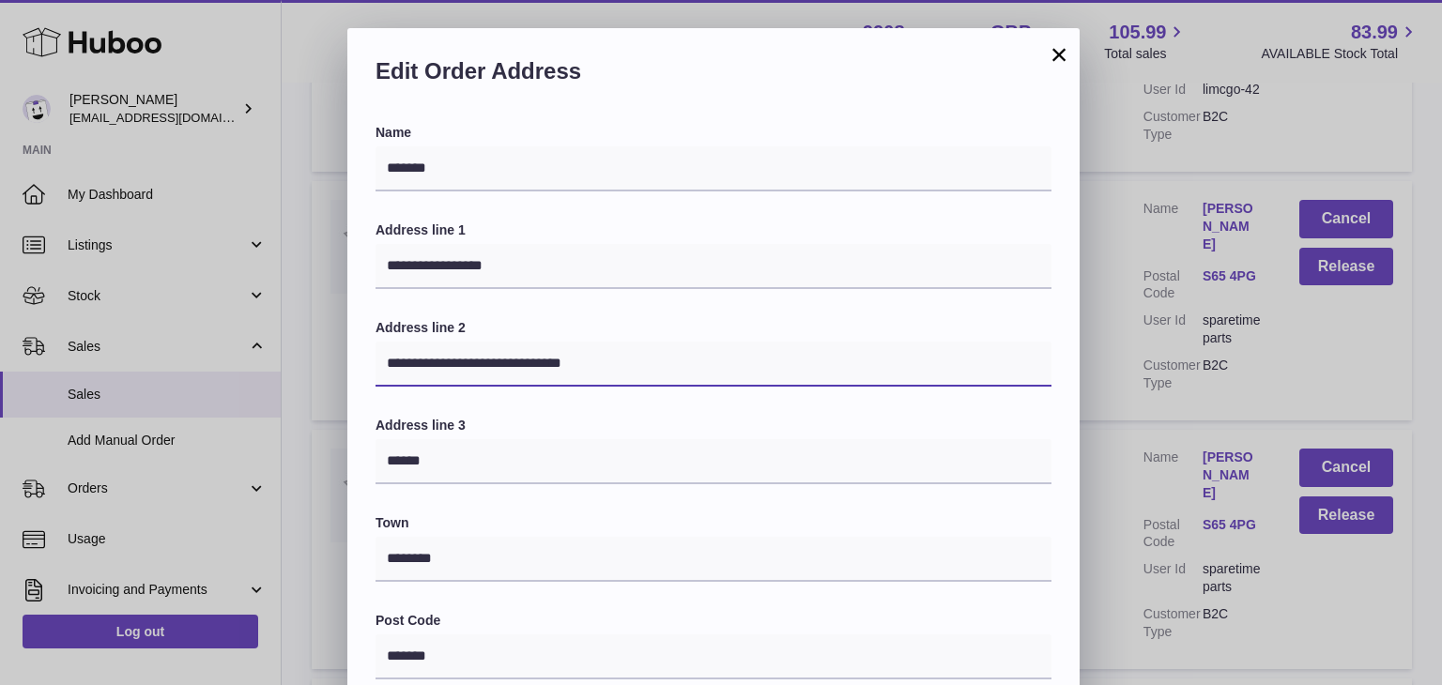
drag, startPoint x: 750, startPoint y: 353, endPoint x: 734, endPoint y: 353, distance: 16.0
click at [750, 353] on input "**********" at bounding box center [714, 364] width 676 height 45
click at [576, 366] on input "**********" at bounding box center [714, 364] width 676 height 45
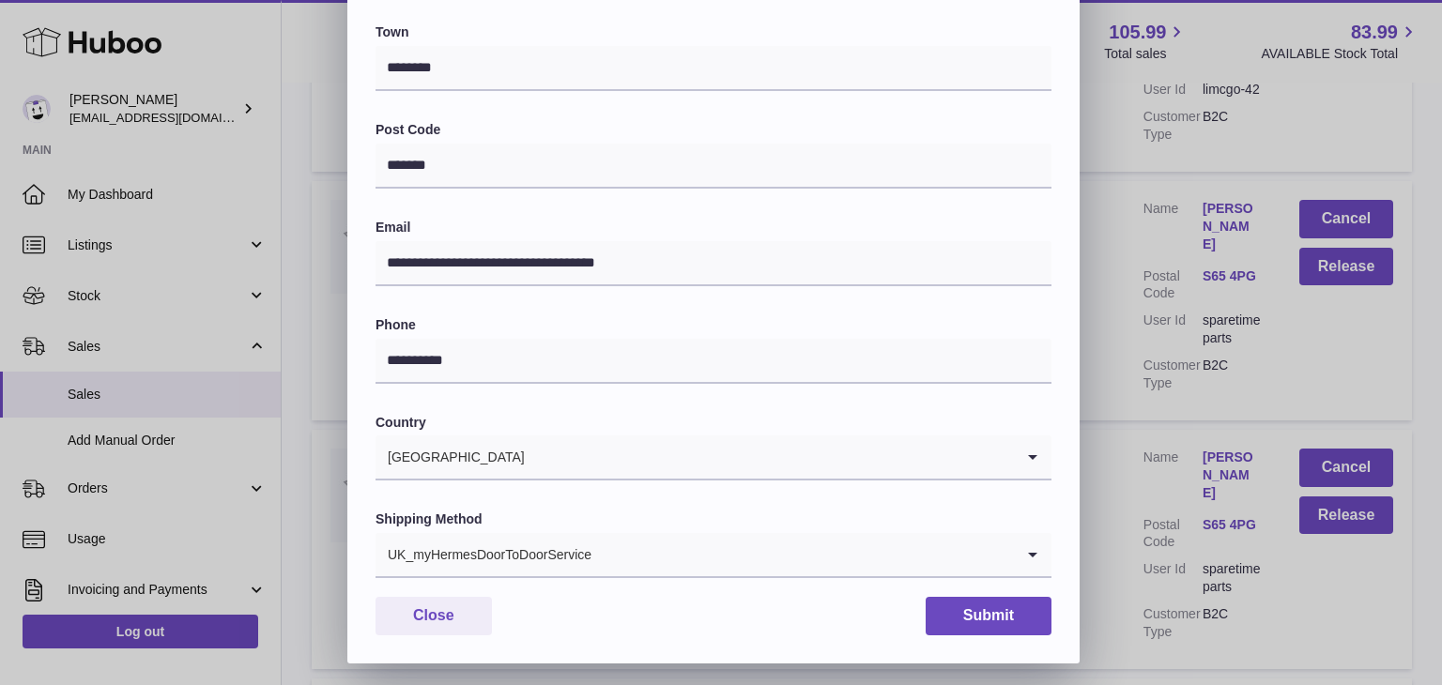
scroll to position [498, 0]
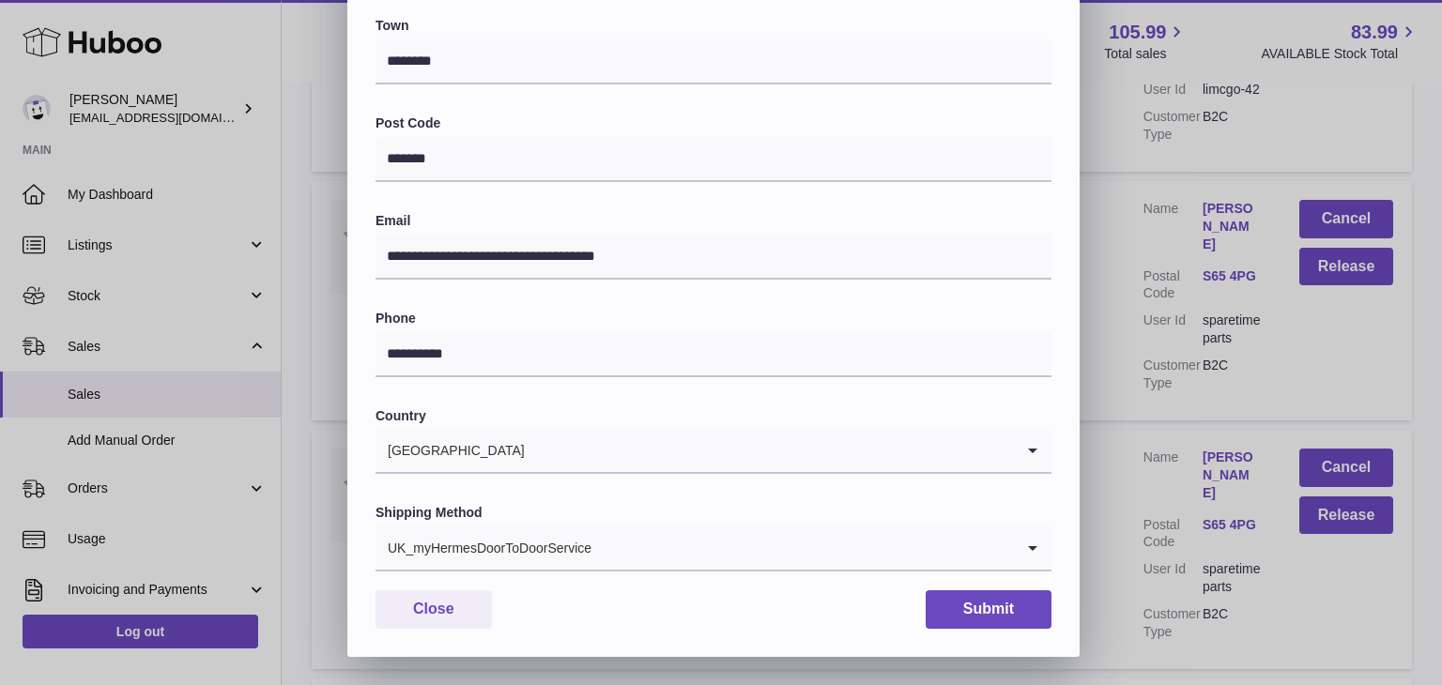
type input "**********"
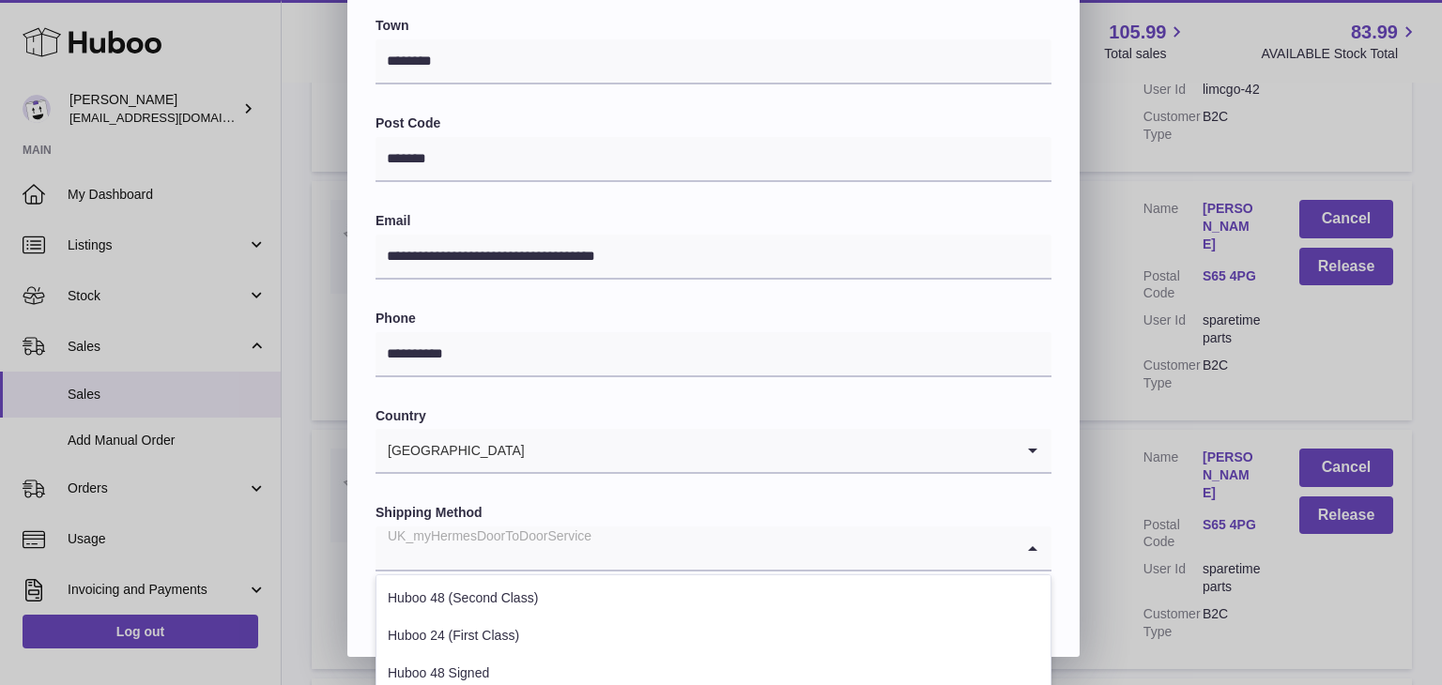
click at [570, 545] on div "UK_myHermesDoorToDoorService" at bounding box center [695, 548] width 638 height 43
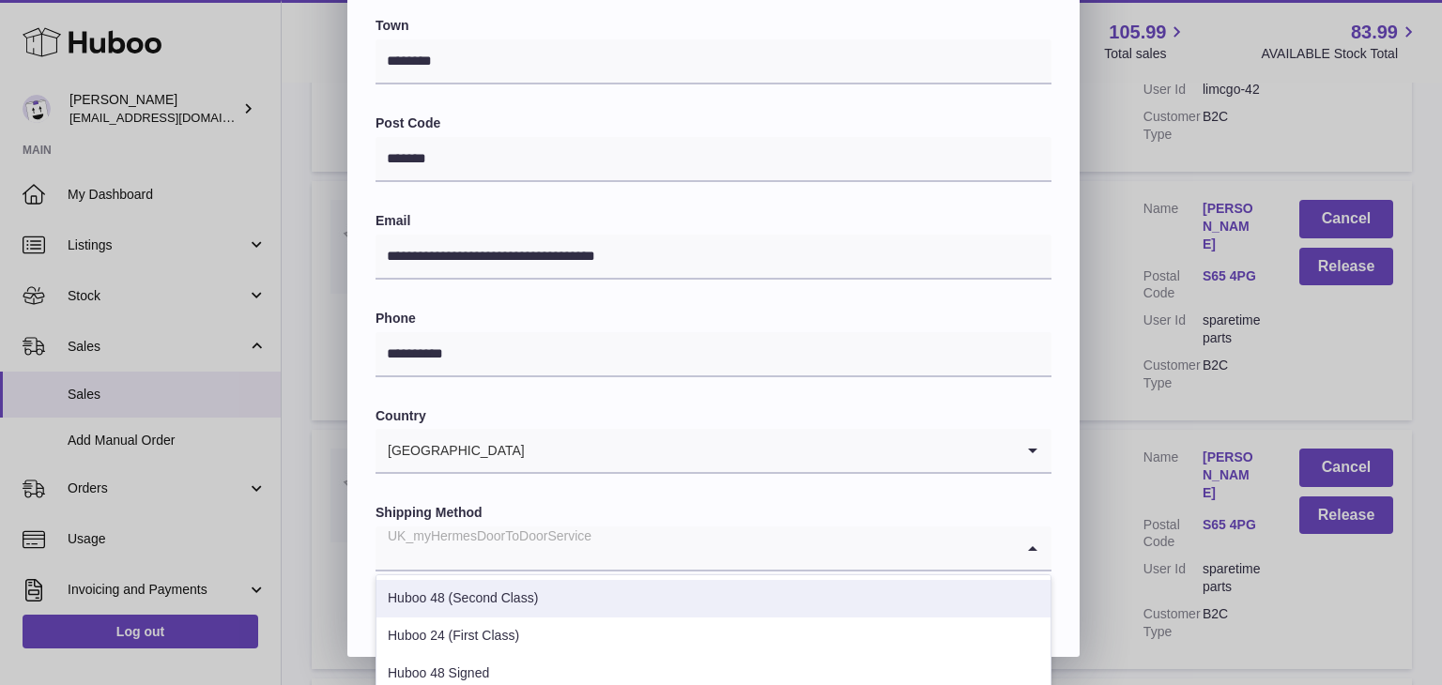
scroll to position [716, 0]
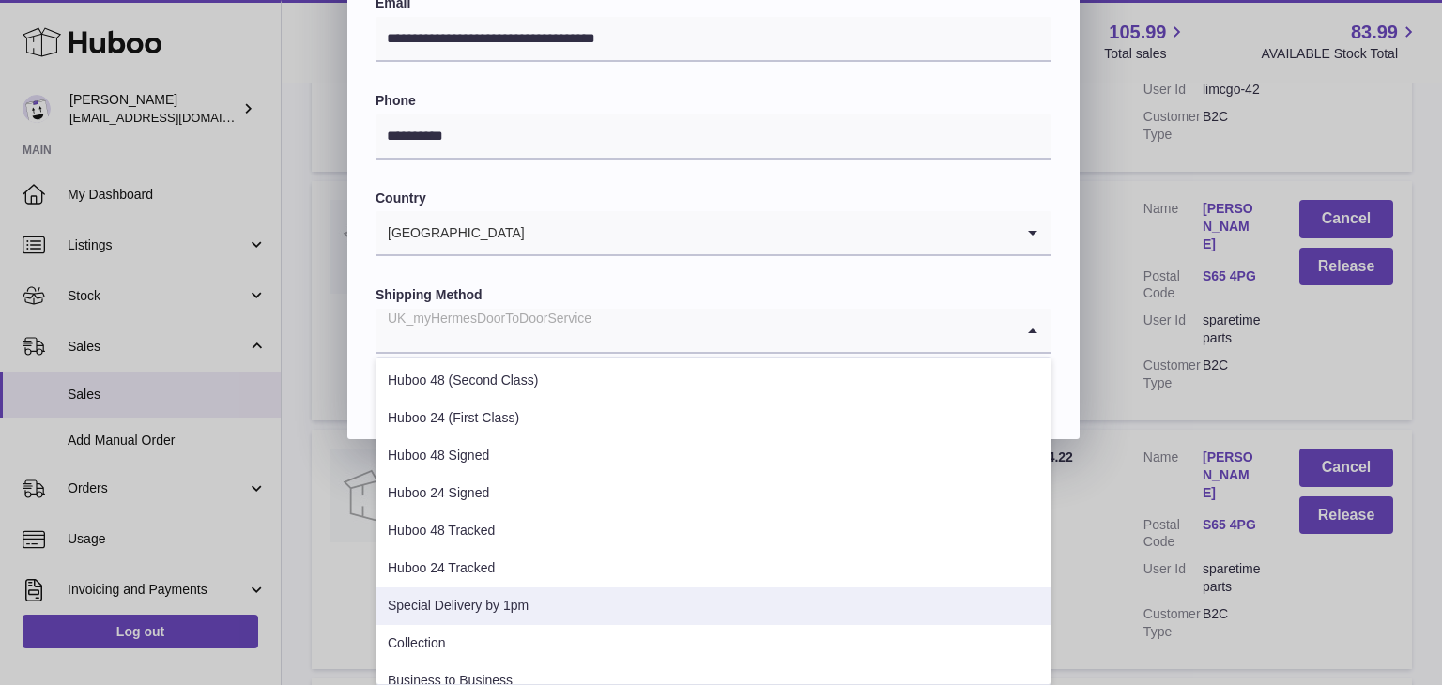
click at [469, 602] on li "Special Delivery by 1pm" at bounding box center [713, 607] width 674 height 38
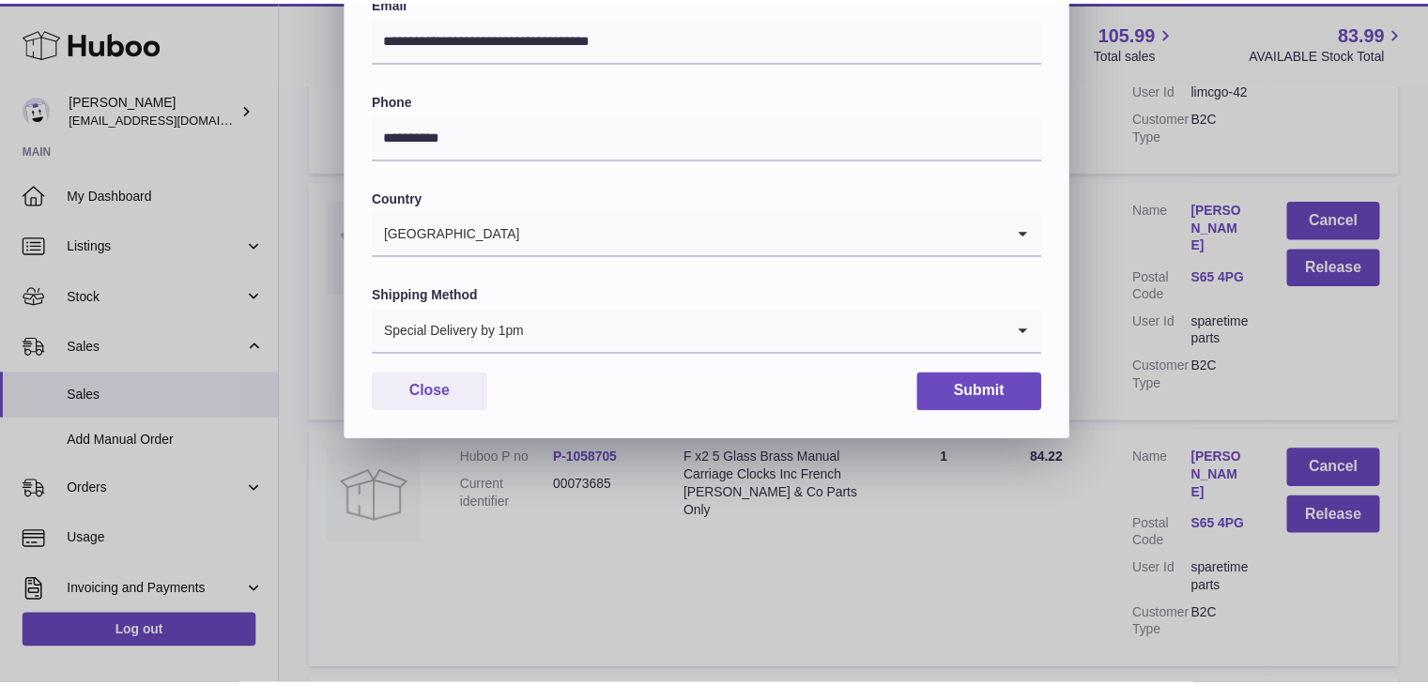
scroll to position [498, 0]
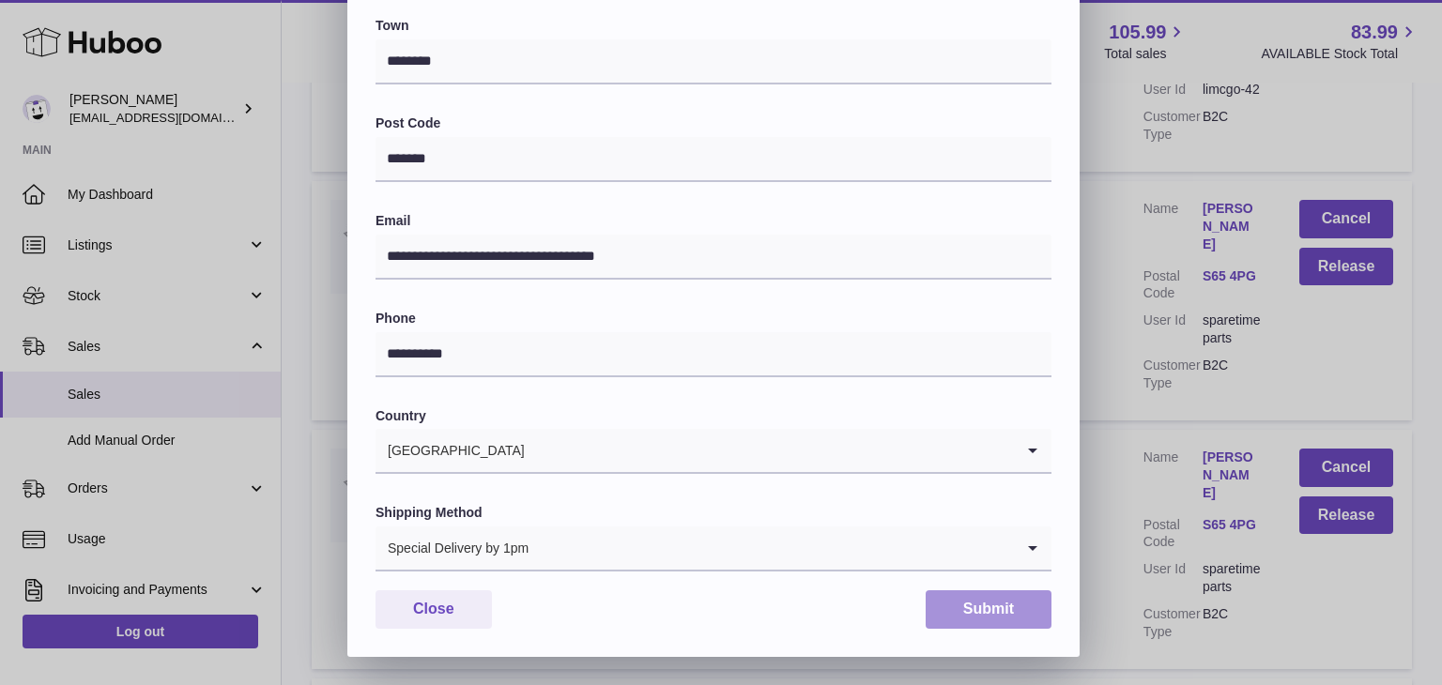
click at [970, 613] on button "Submit" at bounding box center [989, 610] width 126 height 38
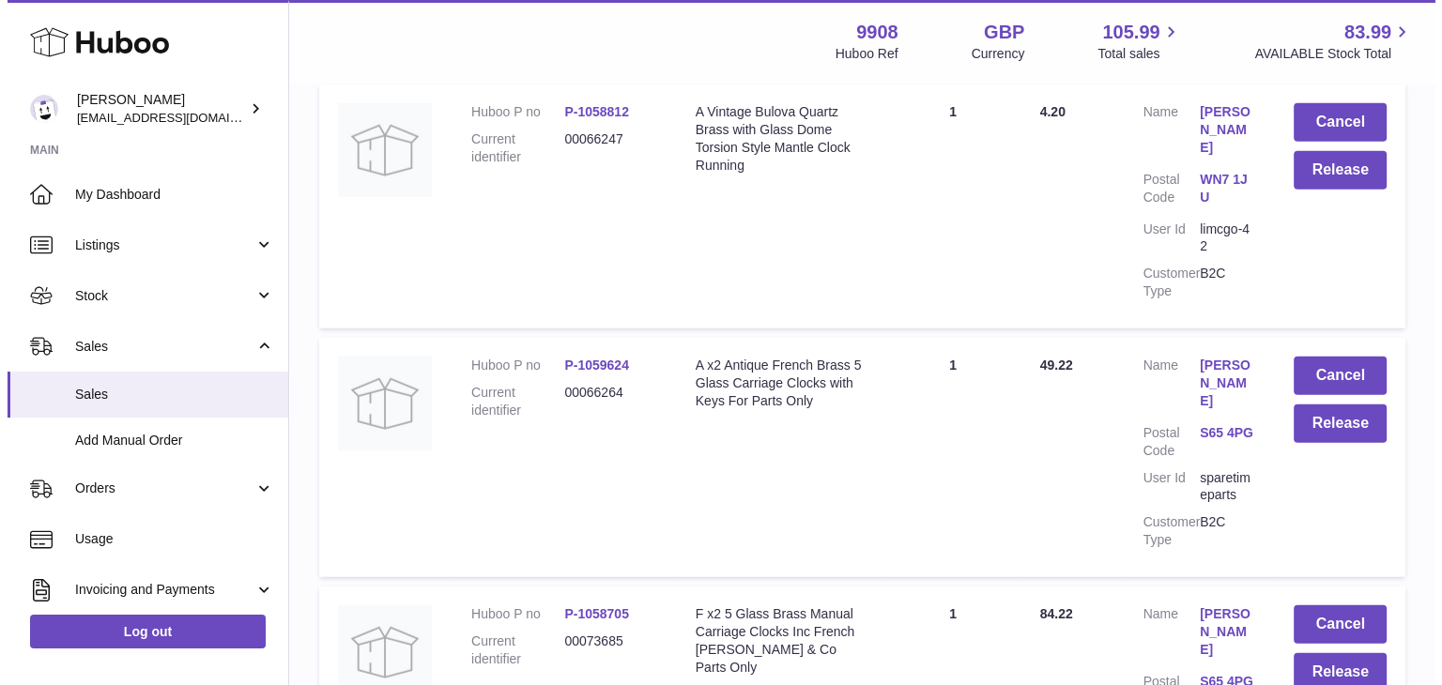
scroll to position [12393, 0]
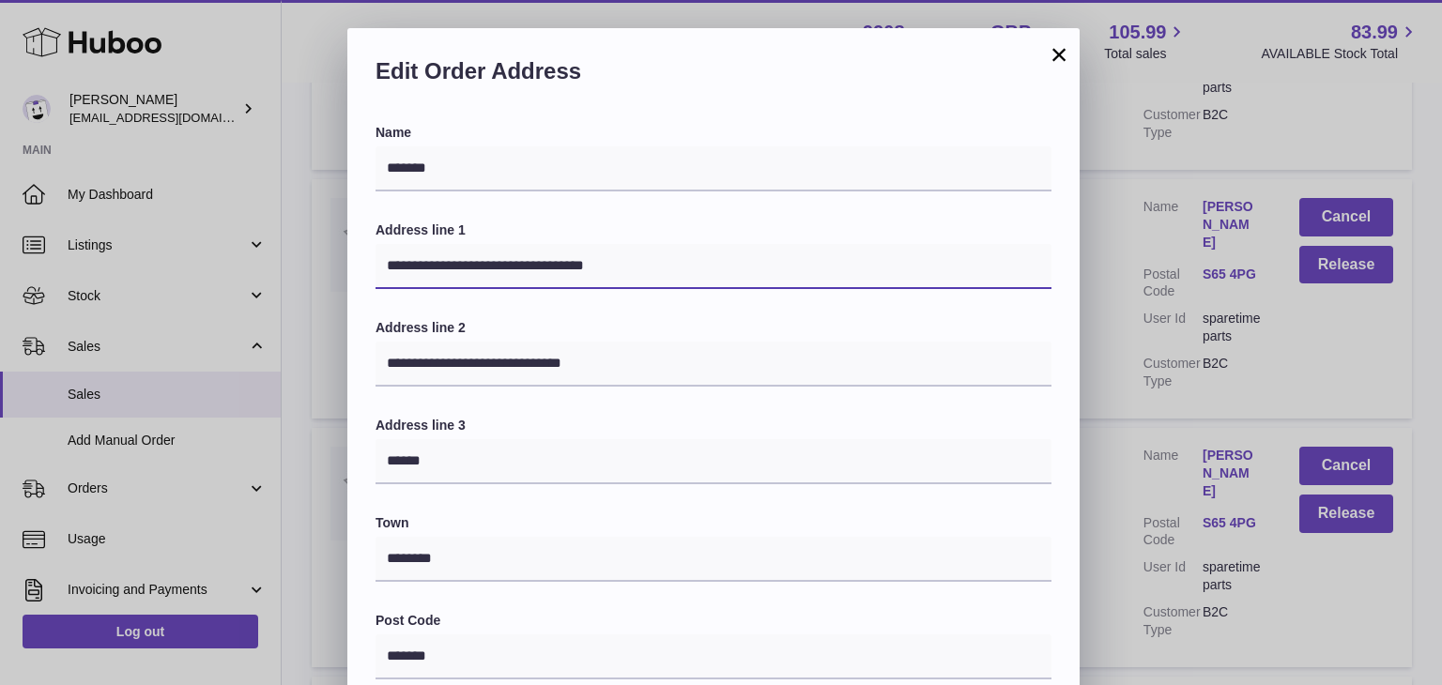
drag, startPoint x: 648, startPoint y: 266, endPoint x: 491, endPoint y: 261, distance: 156.9
click at [491, 261] on input "**********" at bounding box center [714, 266] width 676 height 45
type input "**********"
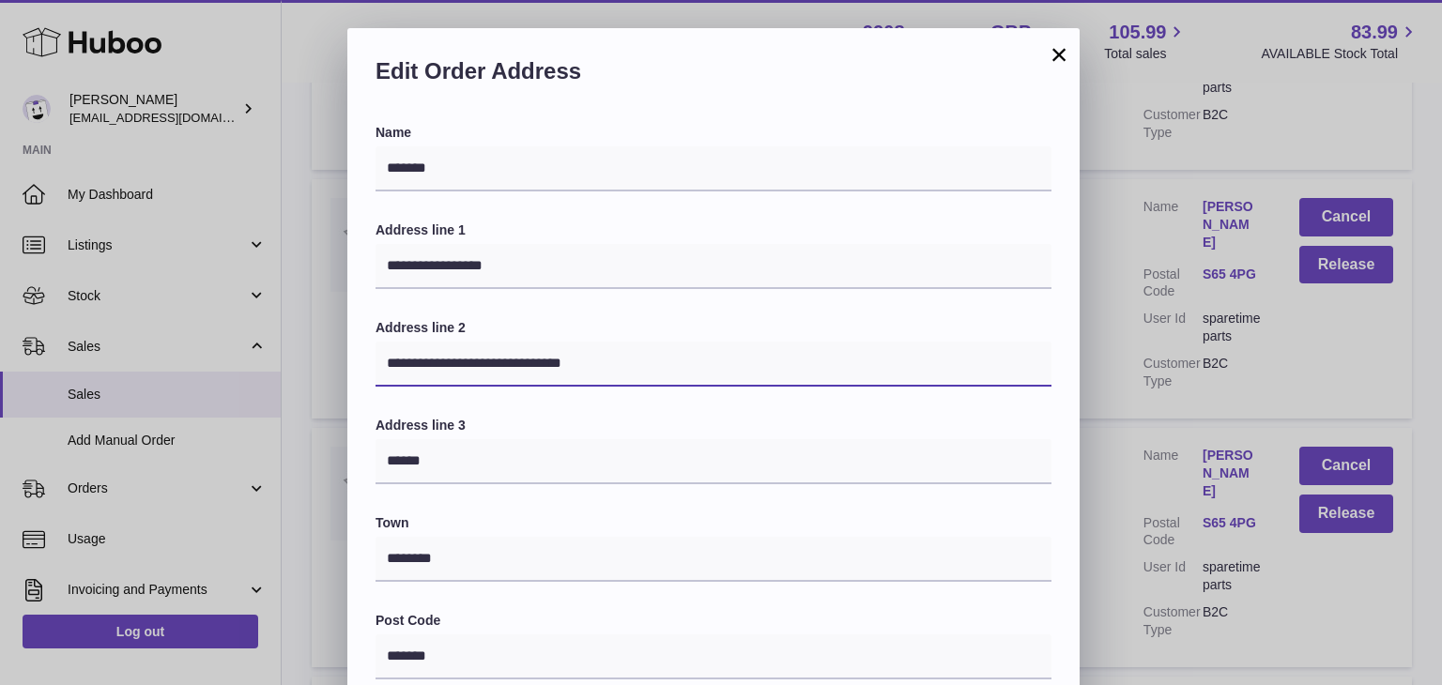
click at [806, 352] on input "**********" at bounding box center [714, 364] width 676 height 45
click at [564, 364] on input "**********" at bounding box center [714, 364] width 676 height 45
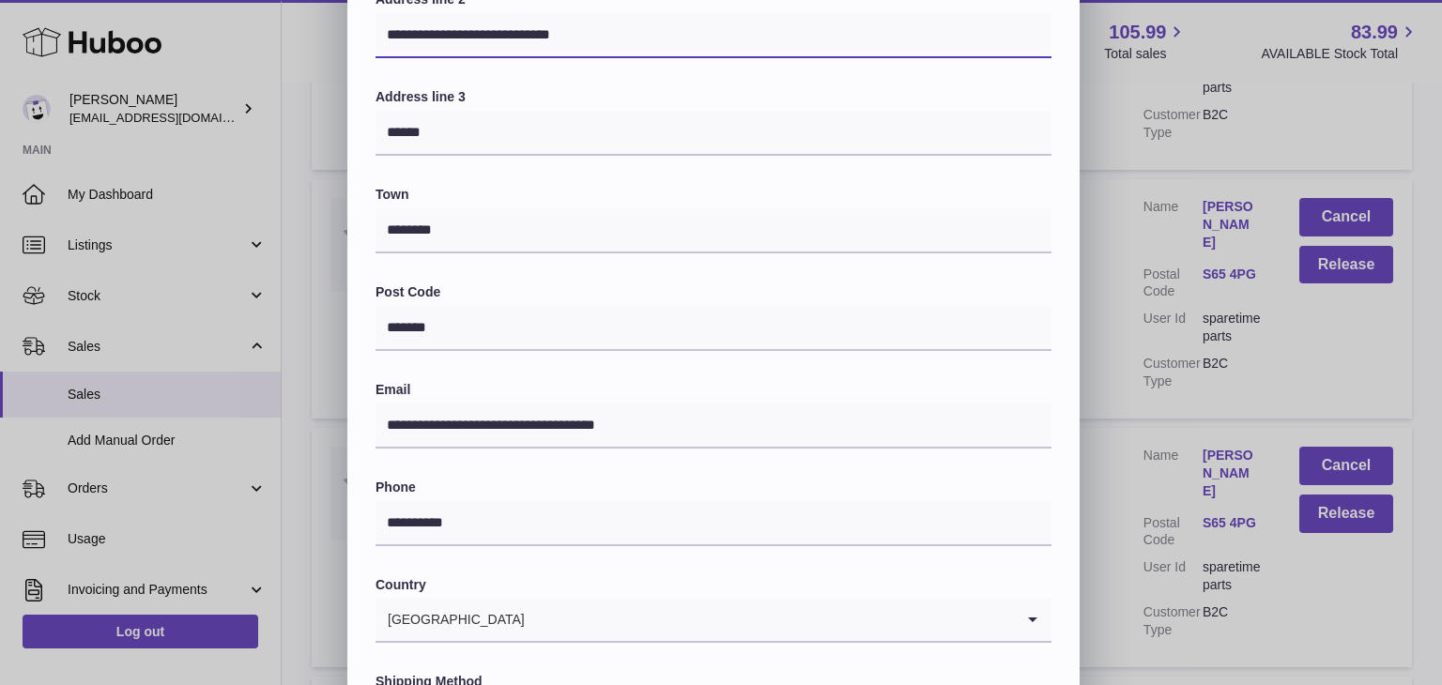
scroll to position [498, 0]
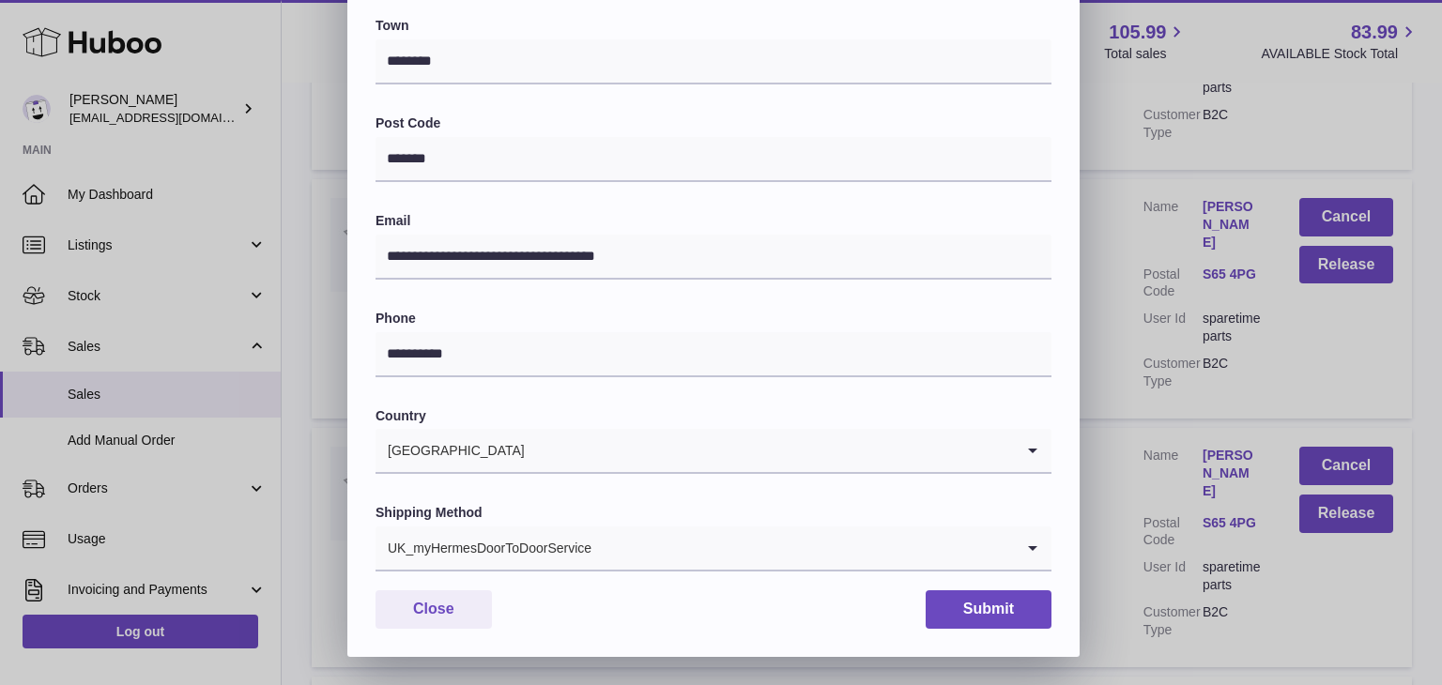
type input "**********"
click at [681, 557] on input "Search for option" at bounding box center [803, 548] width 422 height 43
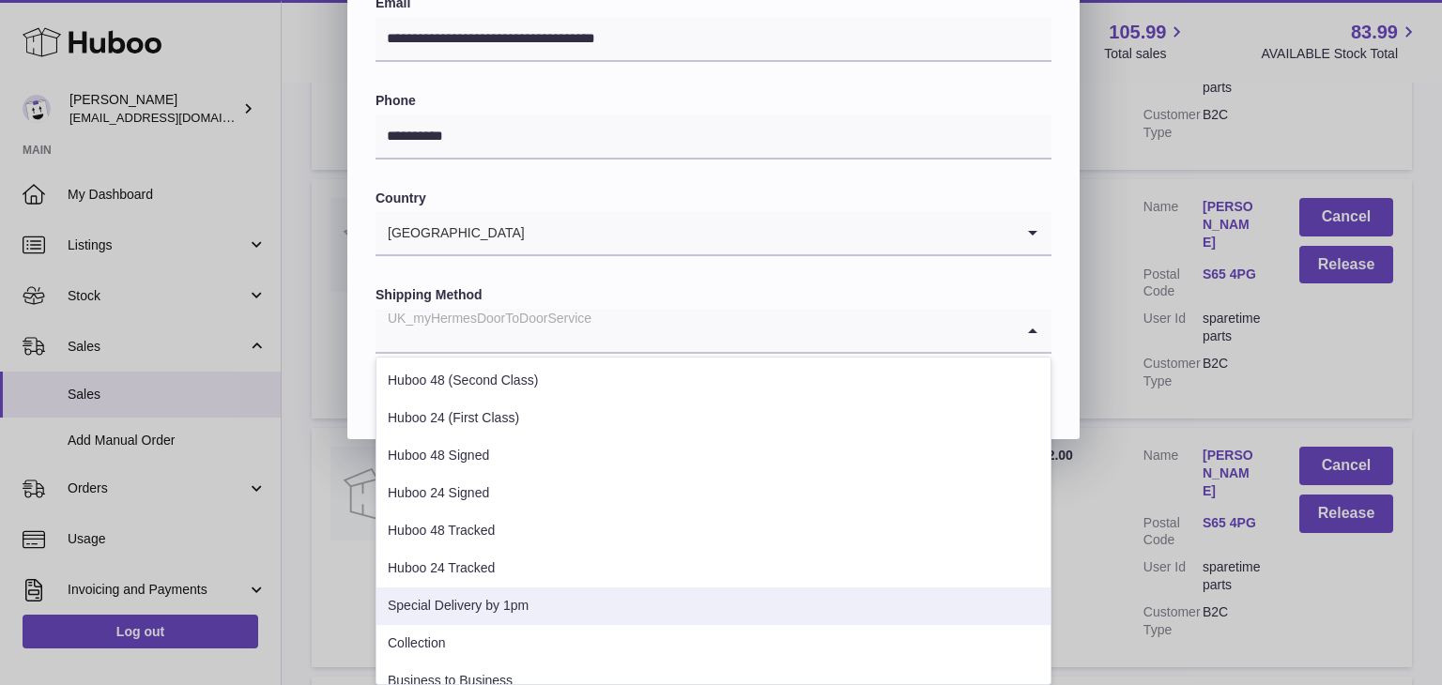
click at [550, 597] on li "Special Delivery by 1pm" at bounding box center [713, 607] width 674 height 38
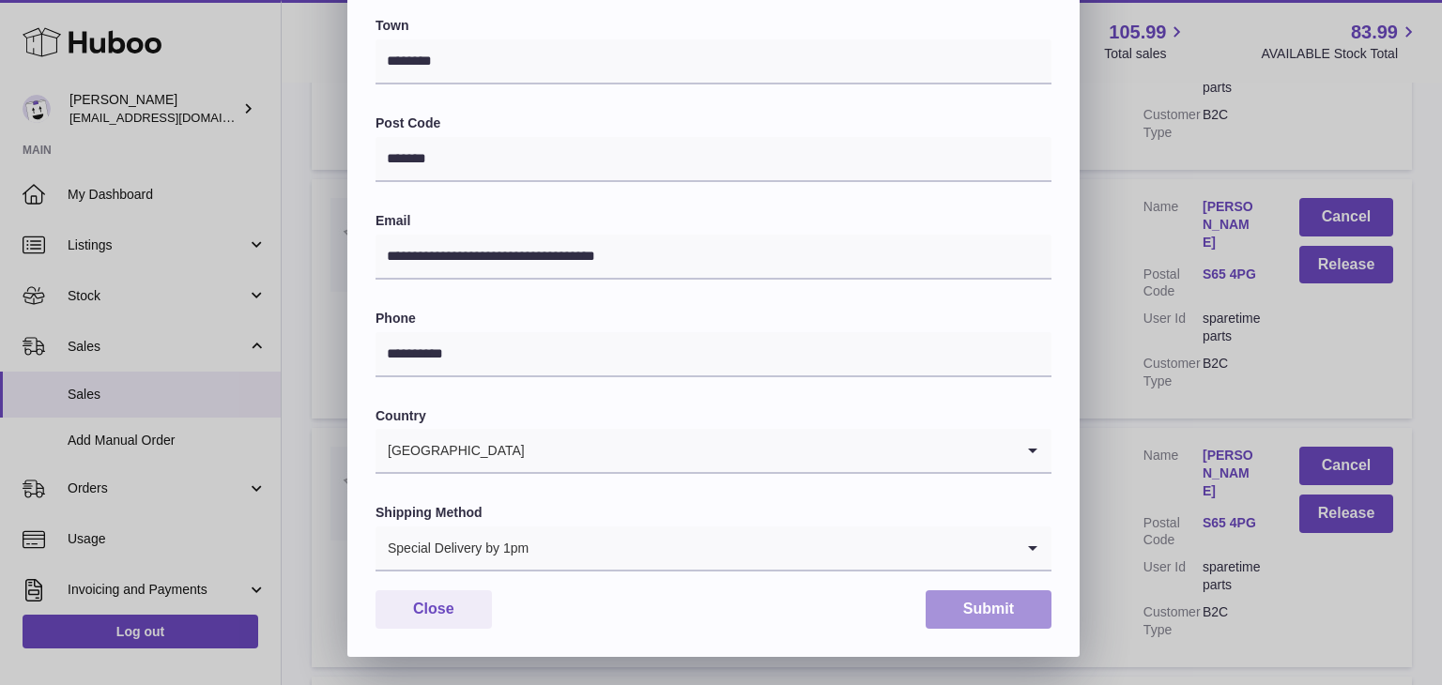
drag, startPoint x: 980, startPoint y: 608, endPoint x: 943, endPoint y: 621, distance: 39.5
click at [980, 607] on button "Submit" at bounding box center [989, 610] width 126 height 38
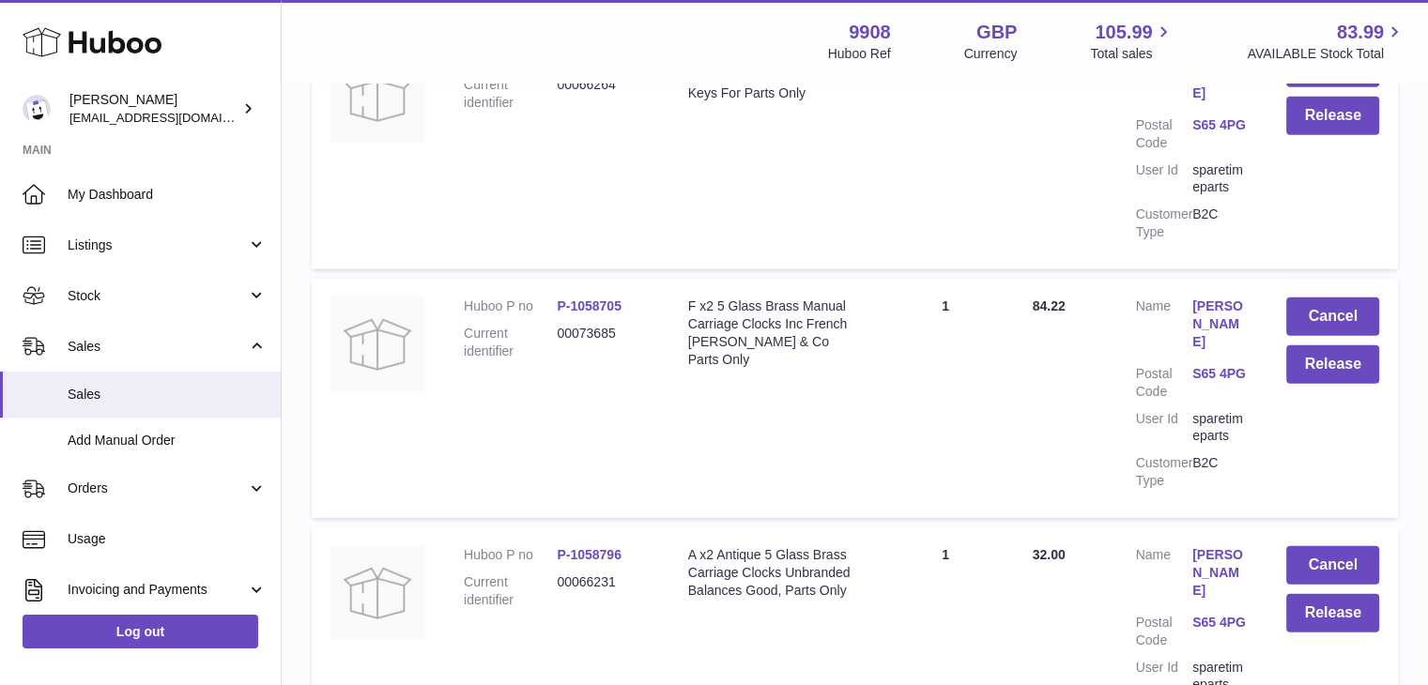
scroll to position [12383, 0]
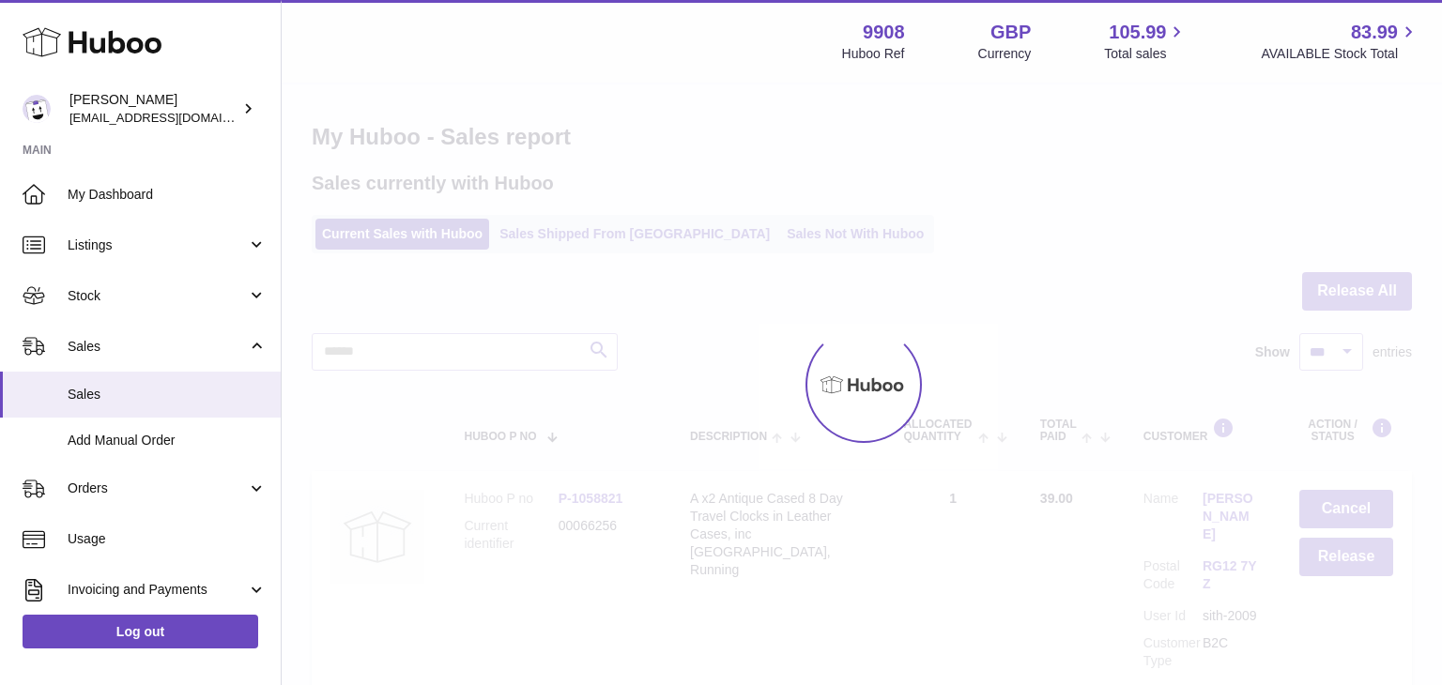
select select "***"
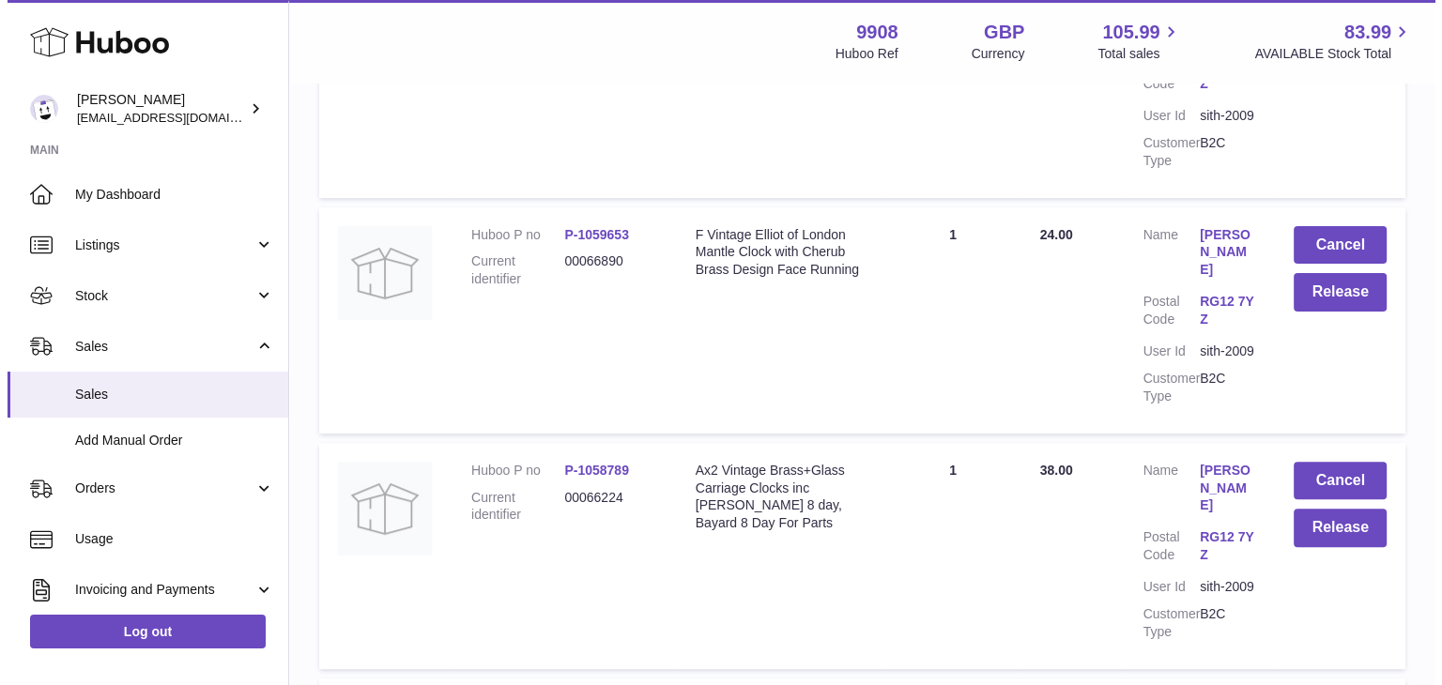
scroll to position [876, 0]
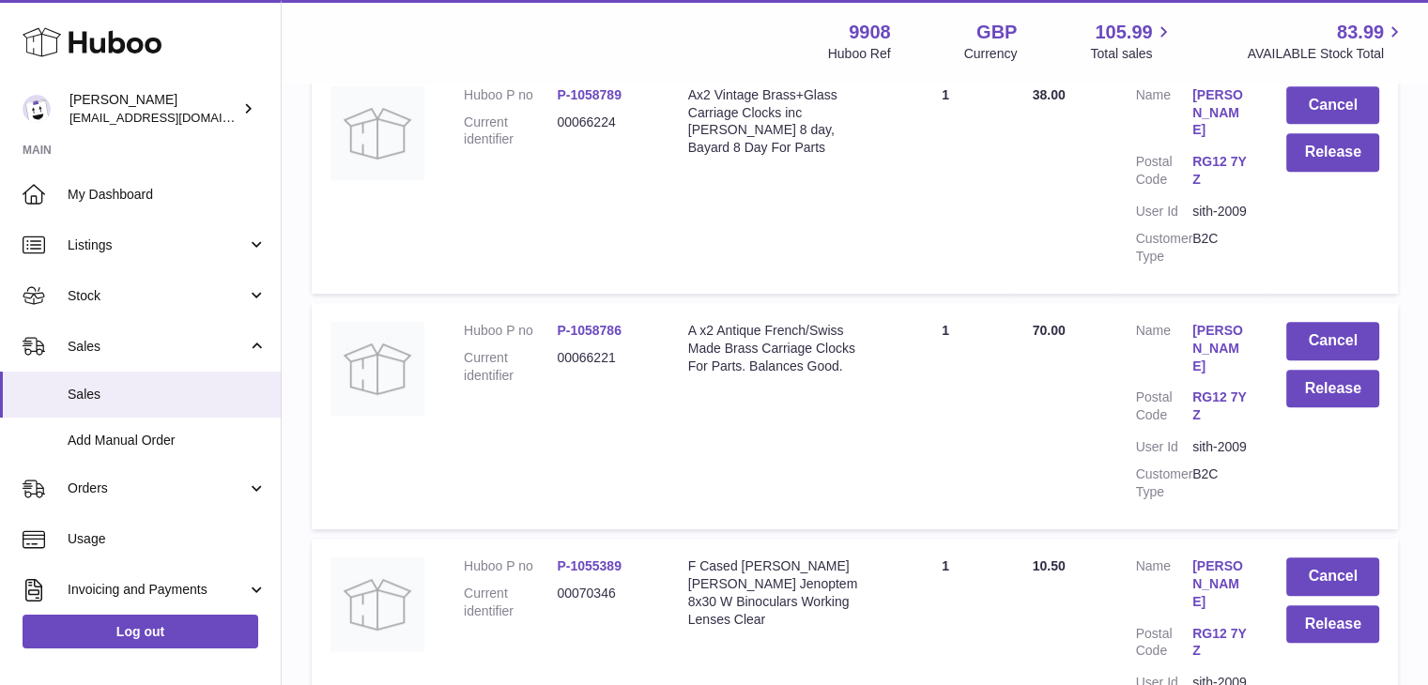
click at [1205, 322] on link "[PERSON_NAME]" at bounding box center [1220, 349] width 56 height 54
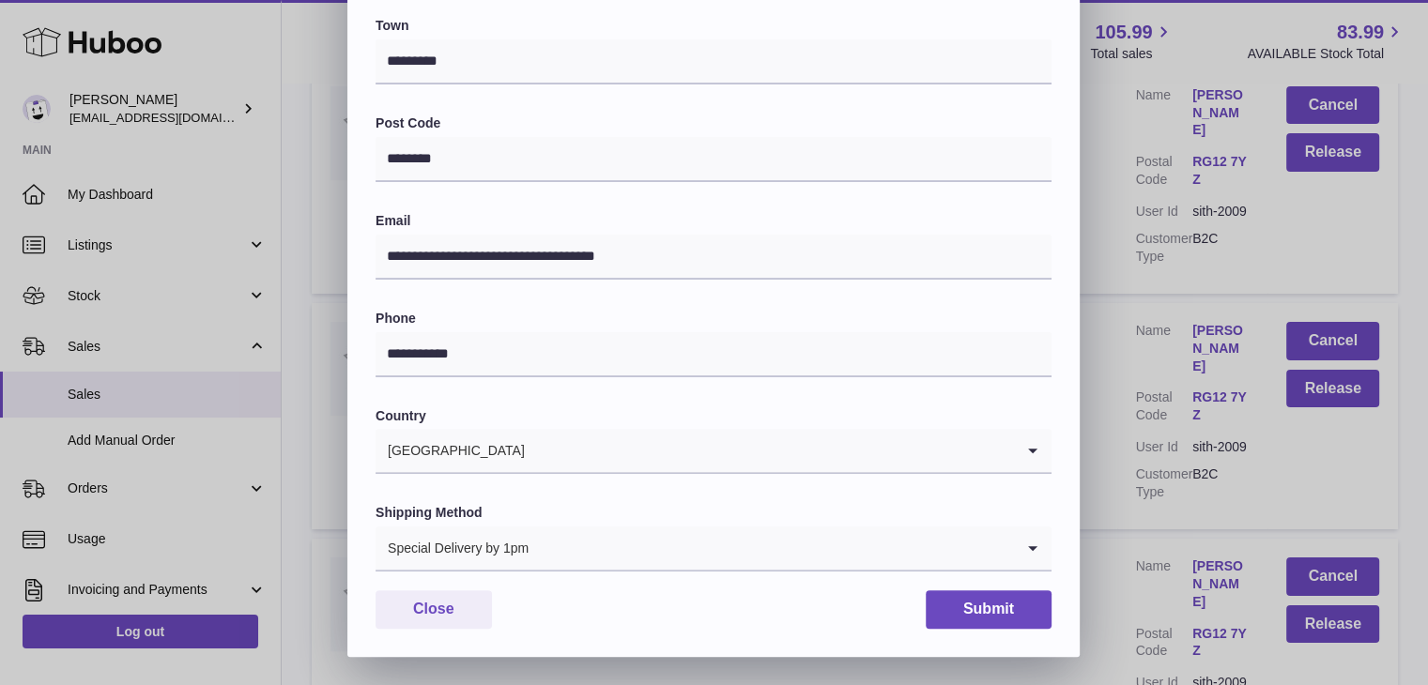
scroll to position [0, 0]
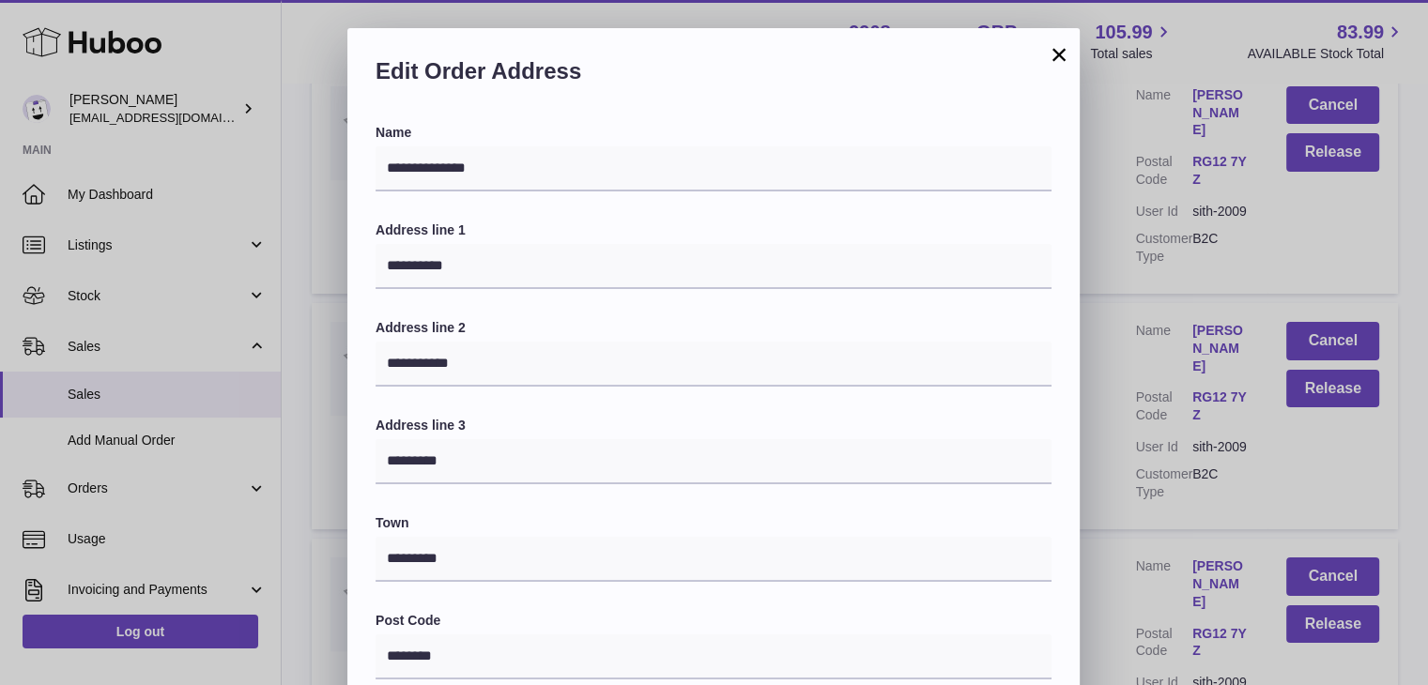
click at [1088, 318] on div "**********" at bounding box center [714, 591] width 1428 height 1127
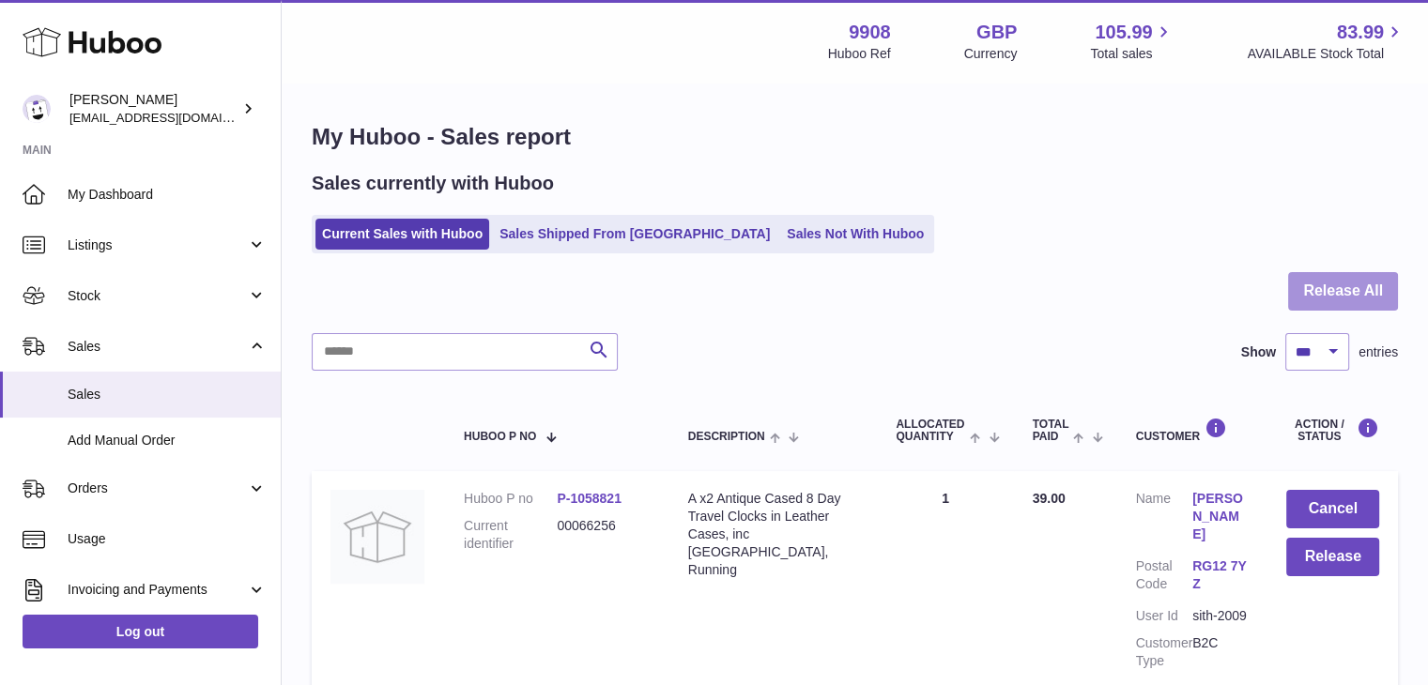
click at [1345, 280] on button "Release All" at bounding box center [1343, 291] width 110 height 38
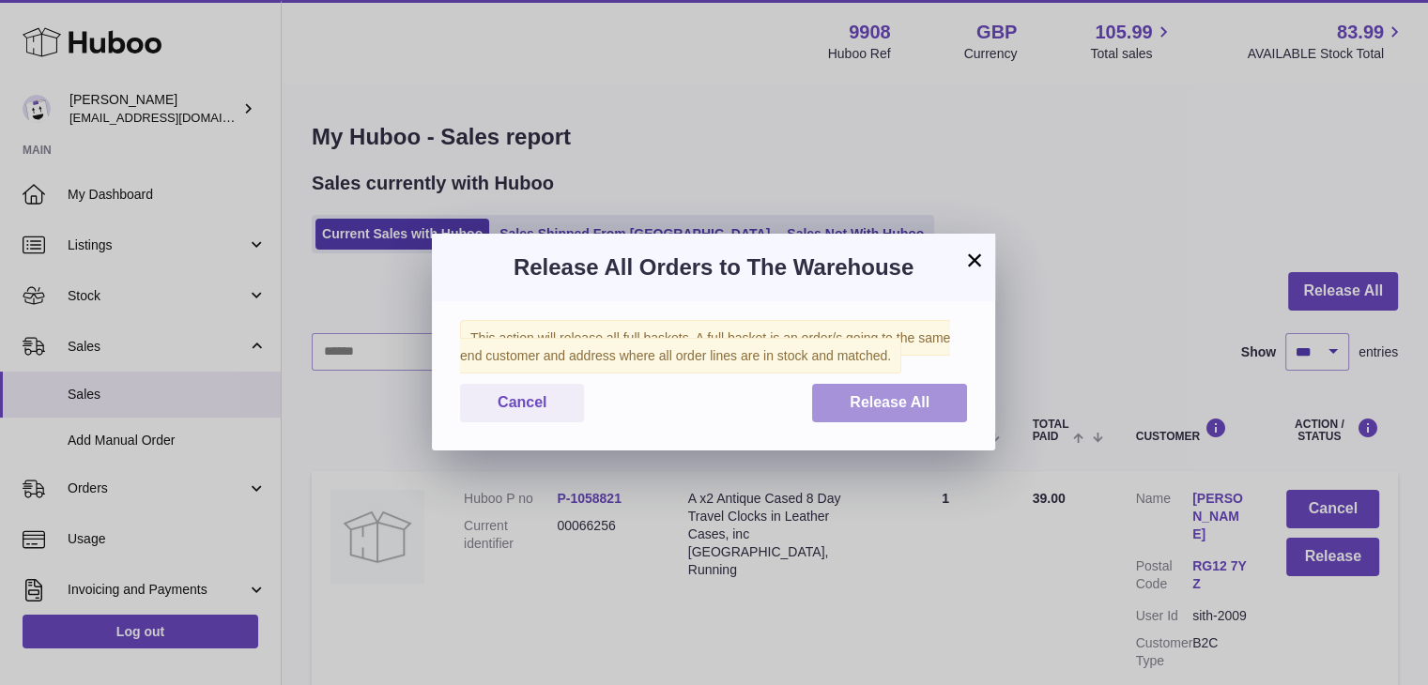
click at [874, 401] on span "Release All" at bounding box center [890, 402] width 80 height 16
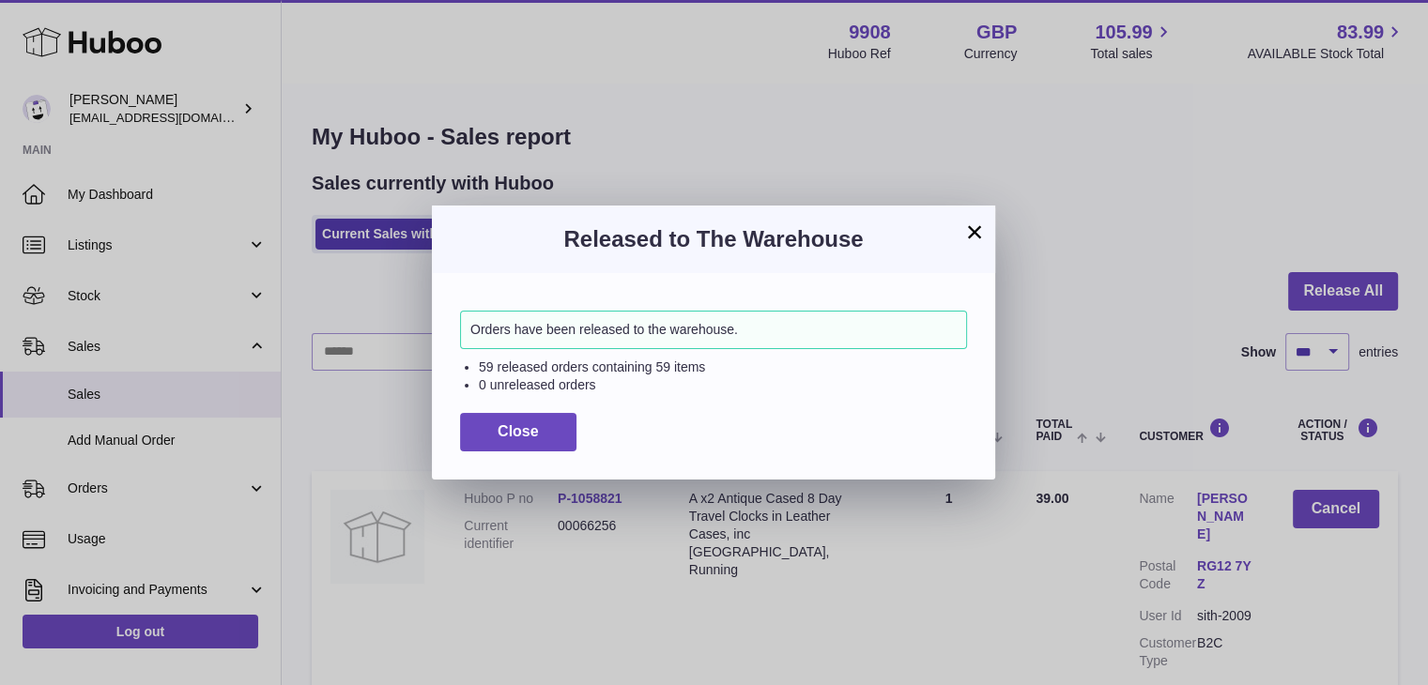
click at [979, 230] on button "×" at bounding box center [974, 232] width 23 height 23
